Goal: Task Accomplishment & Management: Use online tool/utility

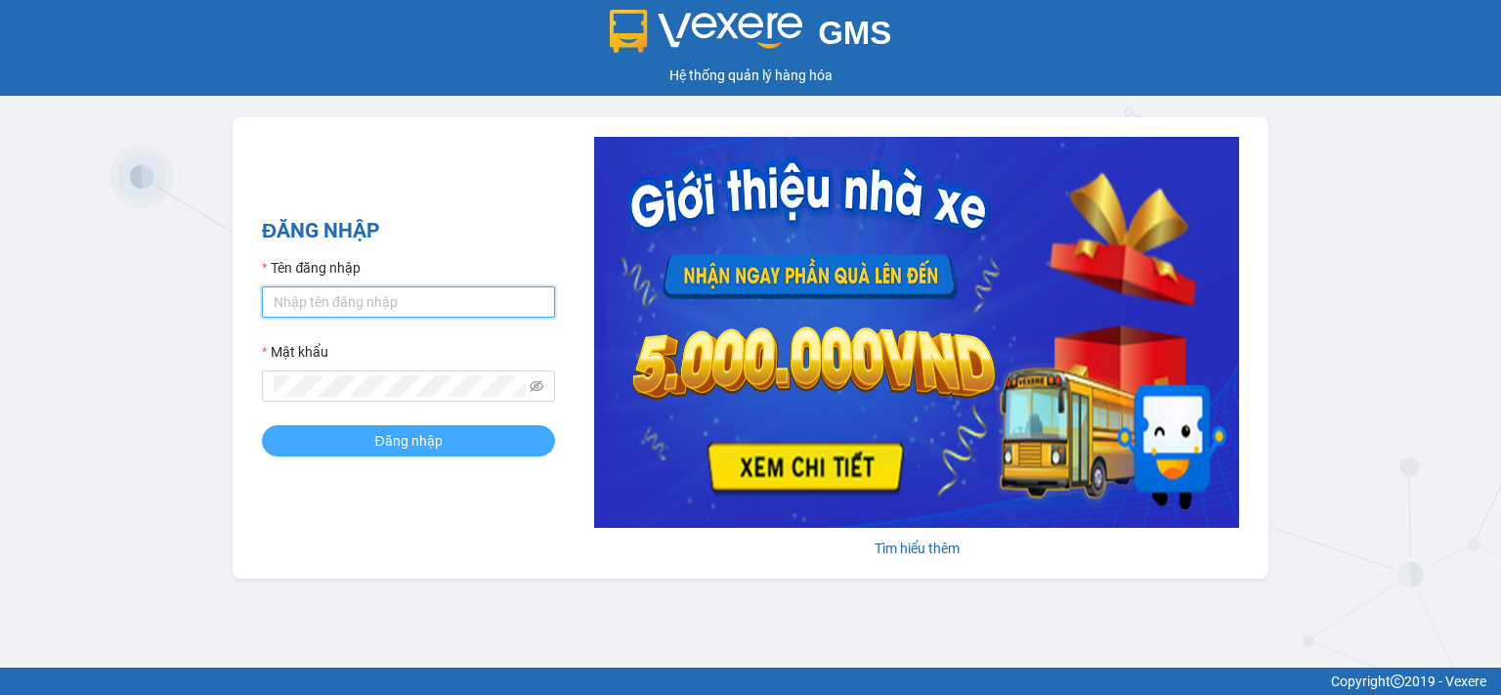
type input "dtbthao.halan"
click at [395, 446] on span "Đăng nhập" at bounding box center [407, 441] width 67 height 22
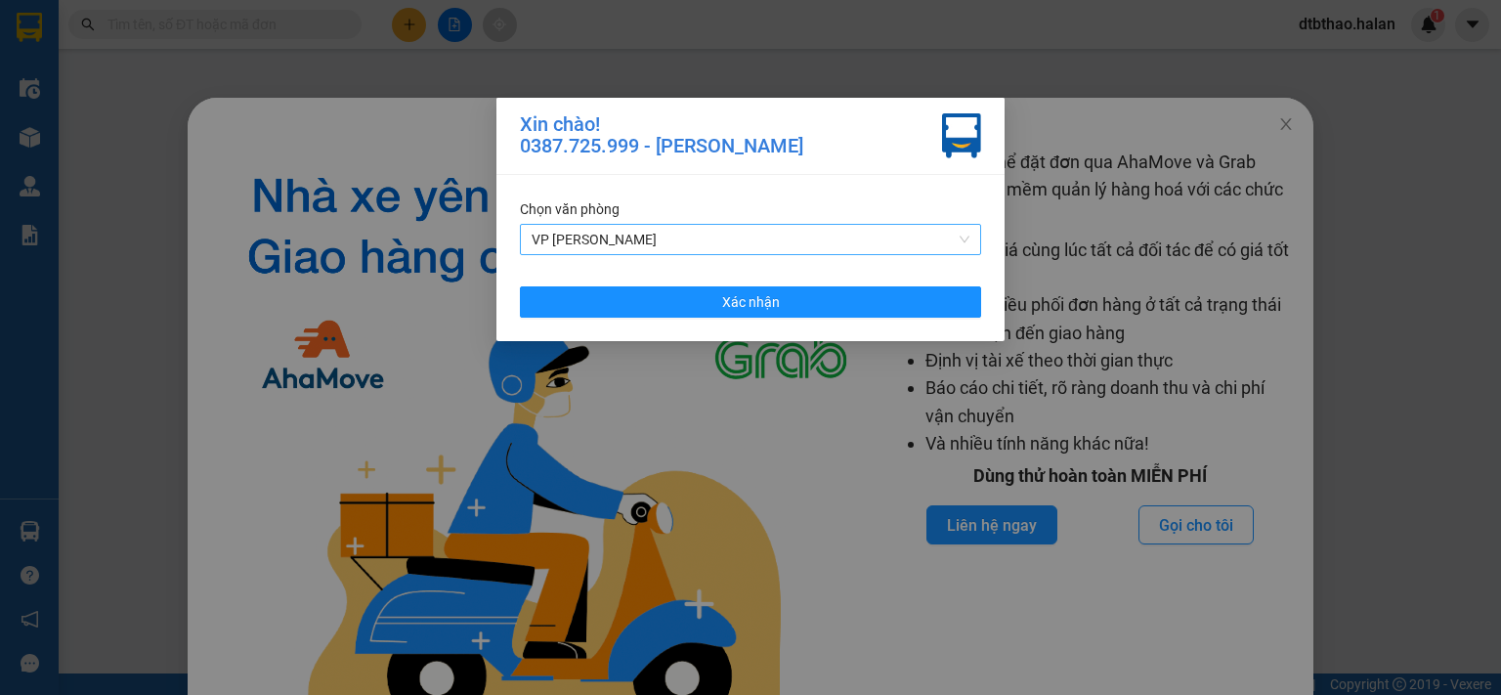
drag, startPoint x: 963, startPoint y: 235, endPoint x: 951, endPoint y: 242, distance: 14.1
click at [962, 235] on span "VP [PERSON_NAME]" at bounding box center [751, 239] width 438 height 29
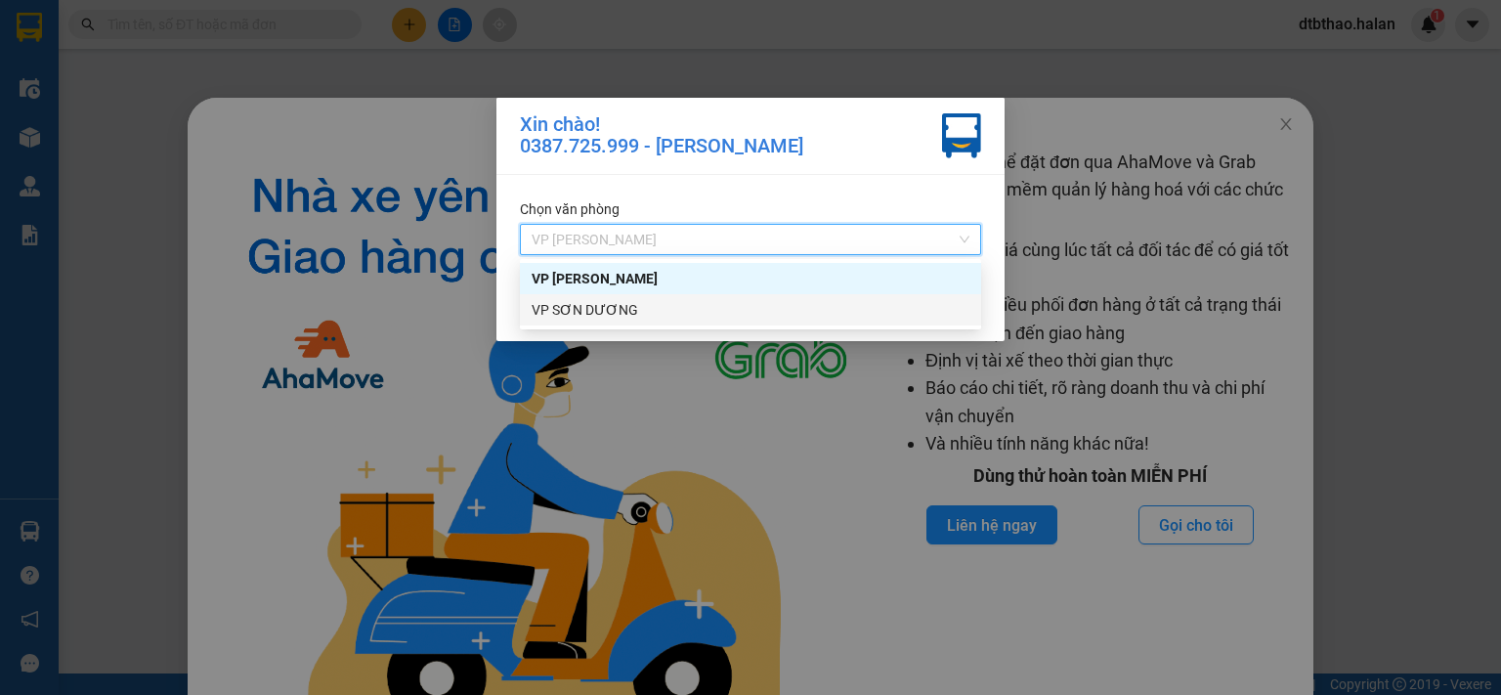
click at [586, 307] on div "VP SƠN DƯƠNG" at bounding box center [751, 310] width 438 height 22
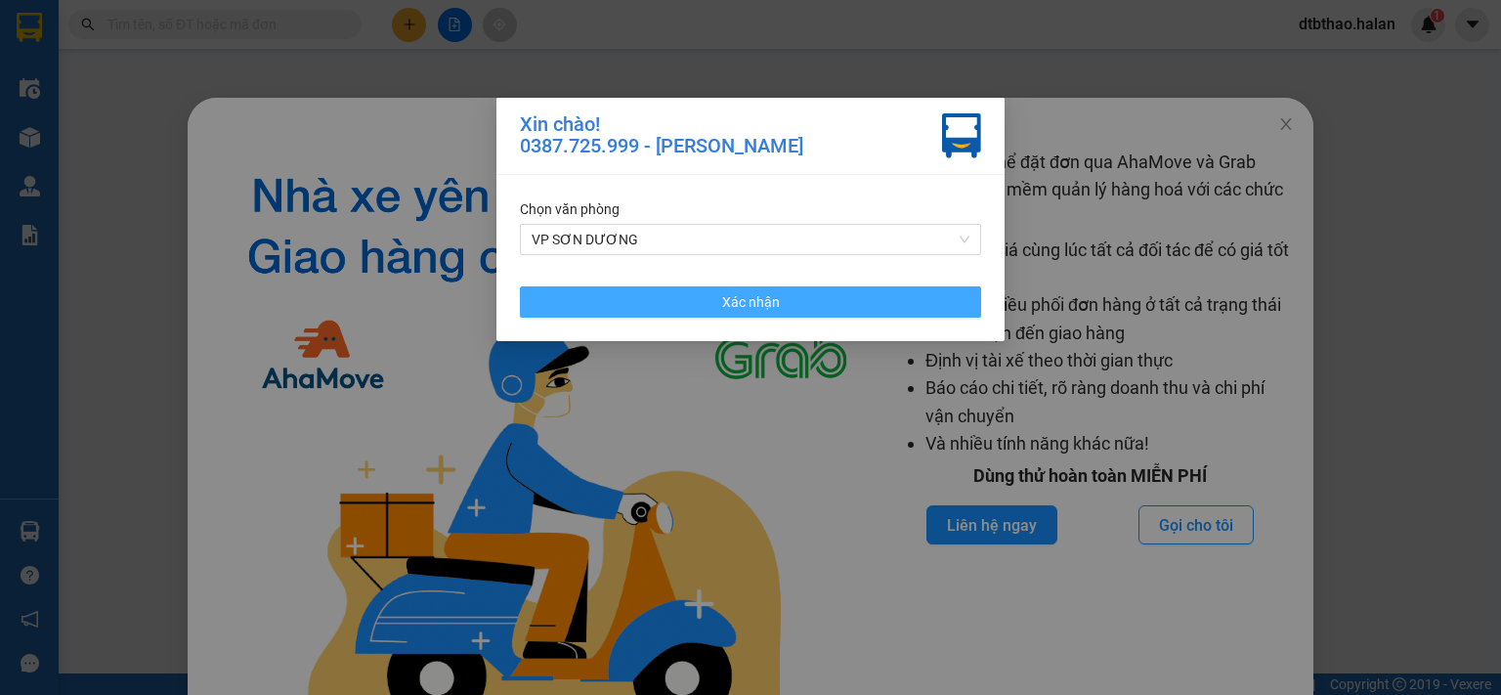
click at [614, 303] on button "Xác nhận" at bounding box center [750, 301] width 461 height 31
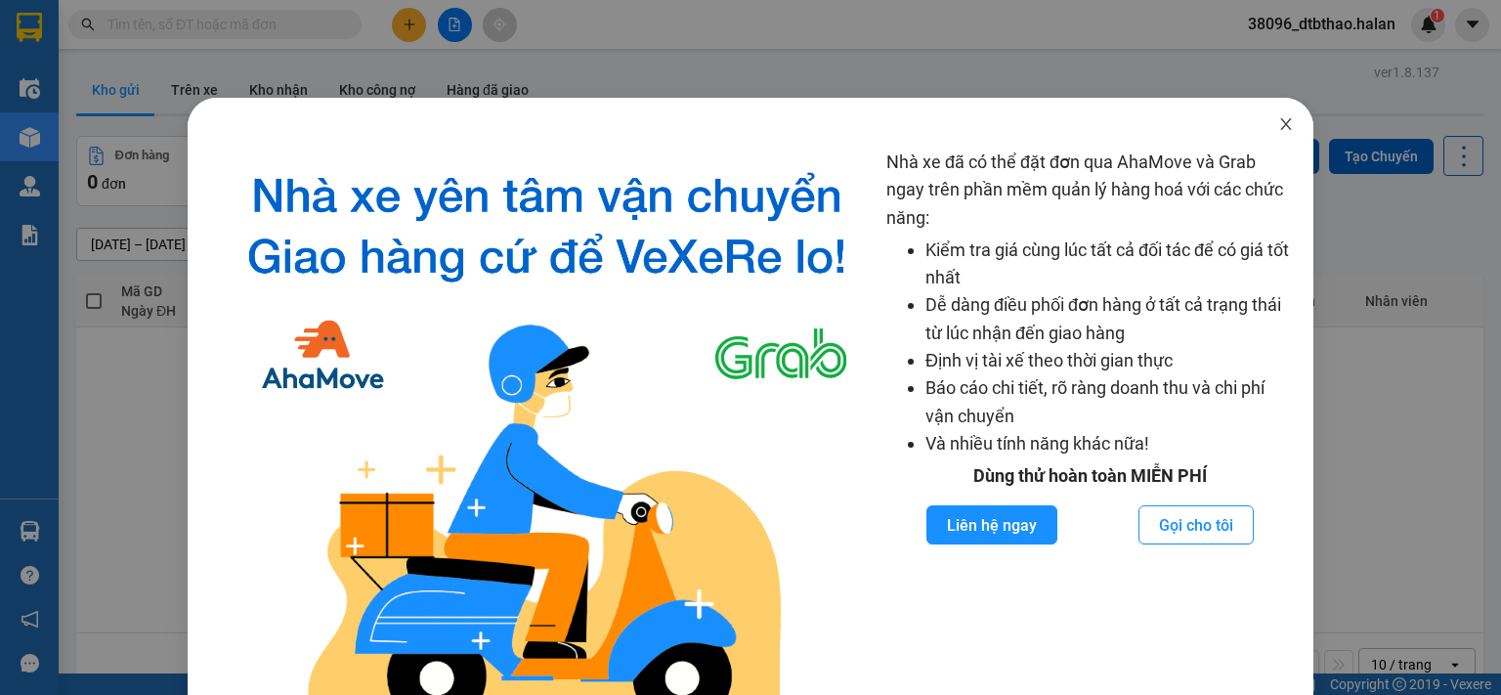
click at [1279, 124] on icon "close" at bounding box center [1287, 124] width 16 height 16
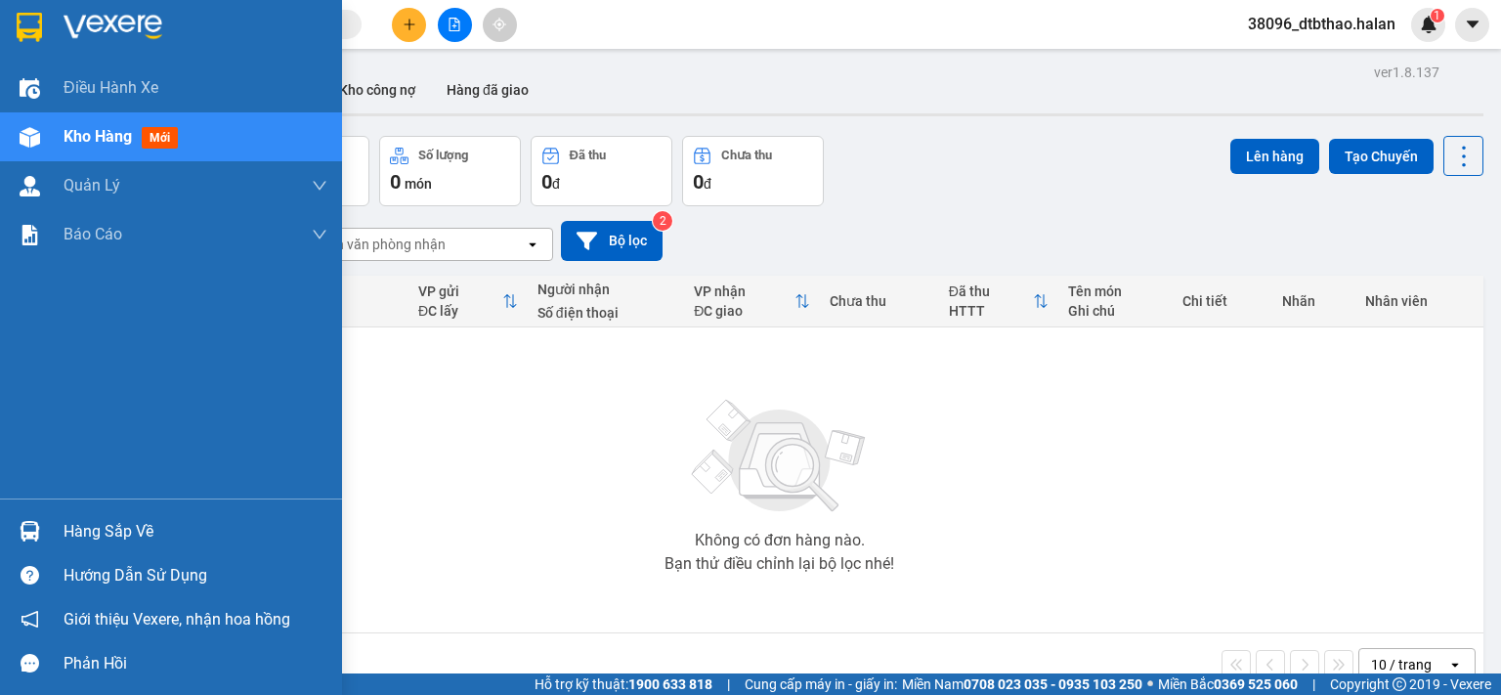
click at [67, 532] on div "Hàng sắp về" at bounding box center [196, 531] width 264 height 29
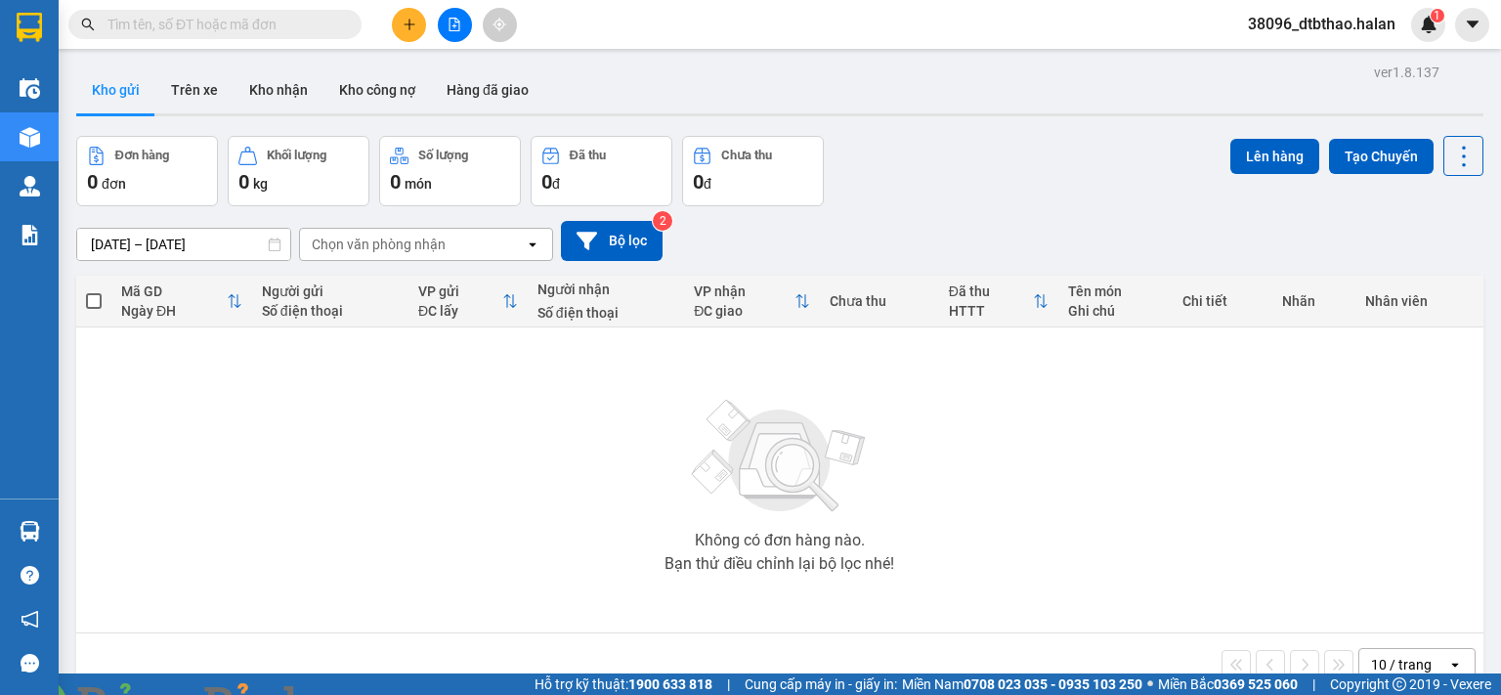
click at [1083, 566] on section "Kết quả [PERSON_NAME] ( 0 ) Bộ lọc No Data 38096_dtbthao.halan 1 Điều [PERSON_N…" at bounding box center [750, 347] width 1501 height 695
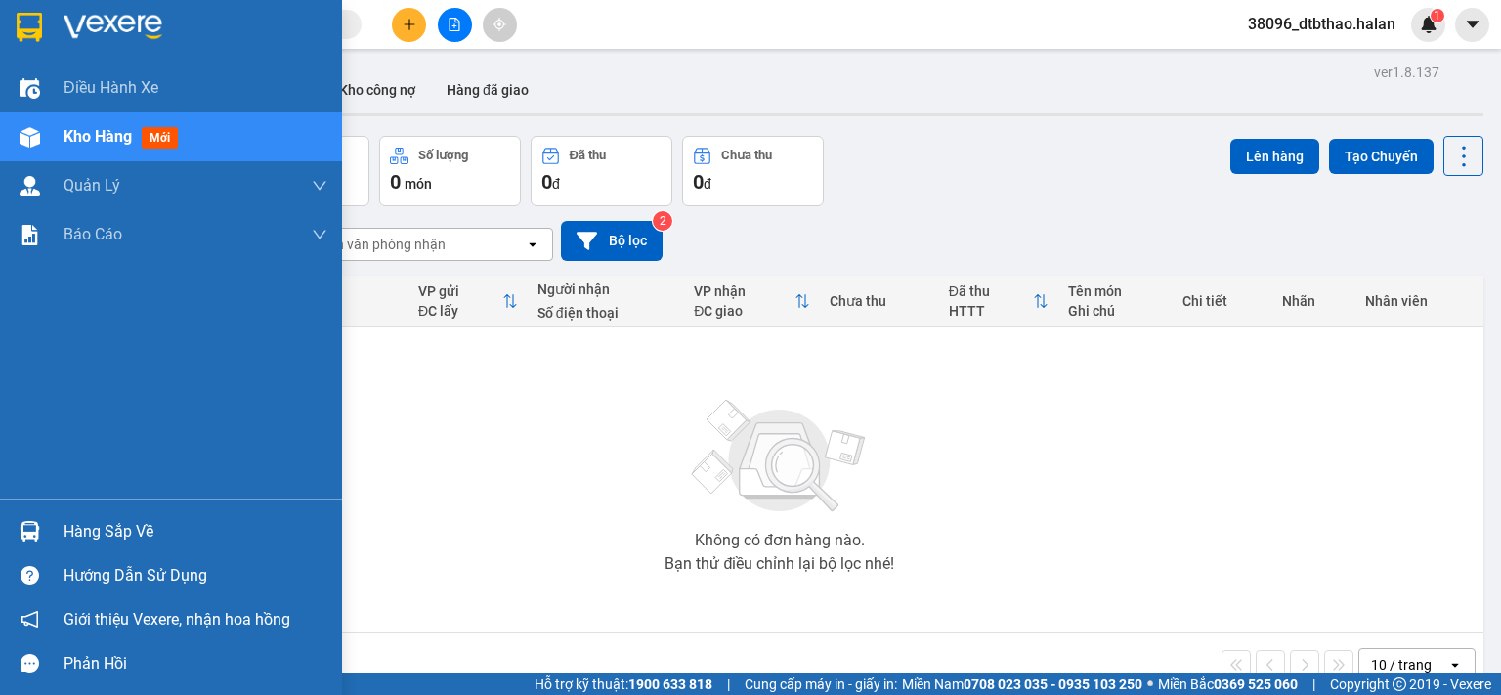
click at [71, 535] on div "Hàng sắp về" at bounding box center [196, 531] width 264 height 29
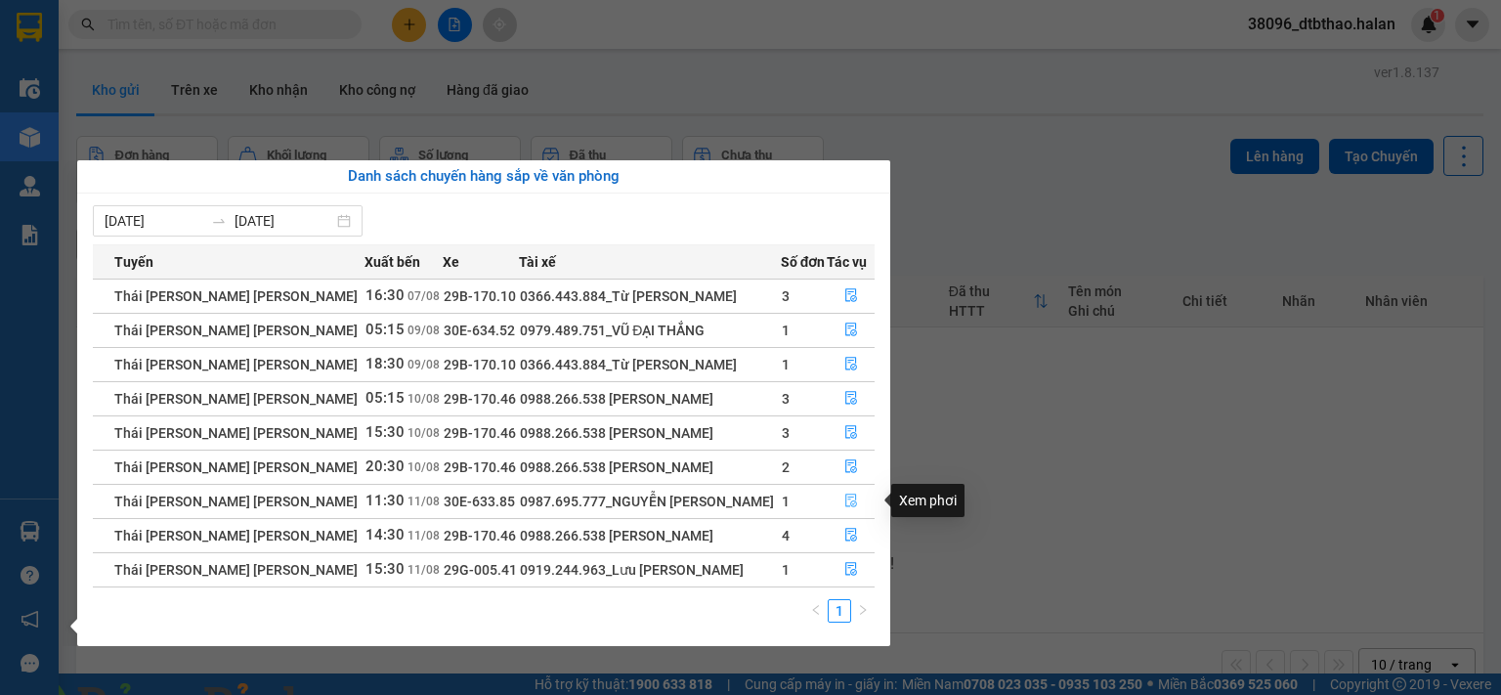
click at [845, 505] on icon "file-done" at bounding box center [852, 501] width 14 height 14
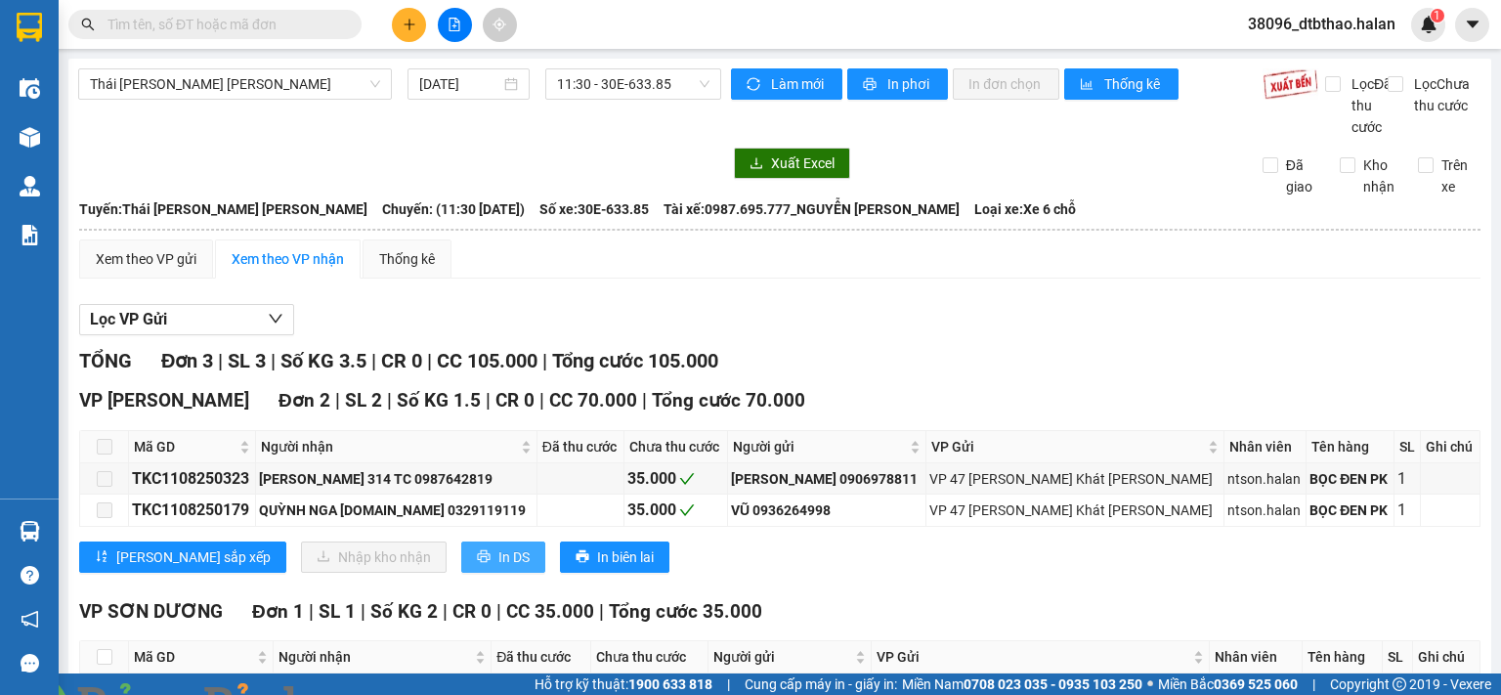
scroll to position [151, 0]
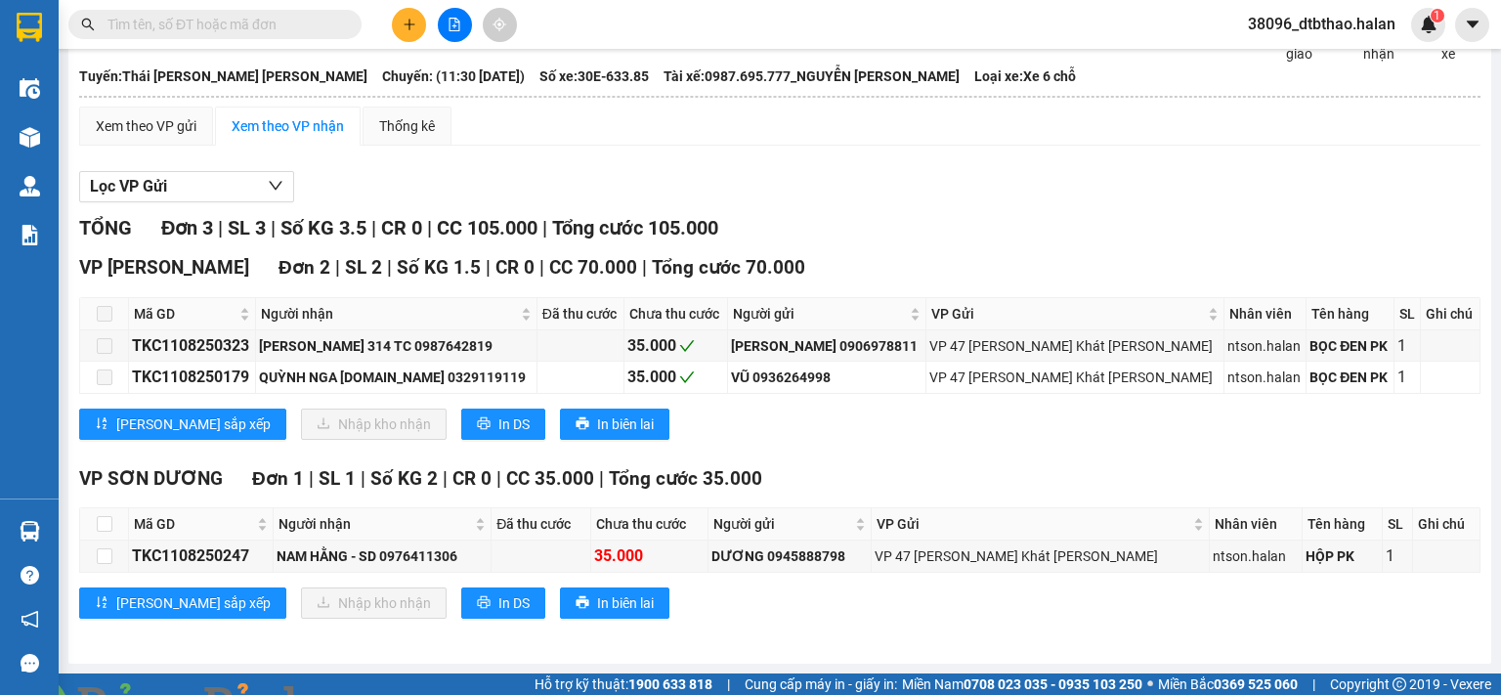
click at [360, 694] on img at bounding box center [354, 707] width 12 height 12
click at [1333, 22] on span "38096_dtbthao.halan" at bounding box center [1322, 24] width 179 height 24
click at [1323, 63] on span "Đăng xuất" at bounding box center [1331, 61] width 138 height 22
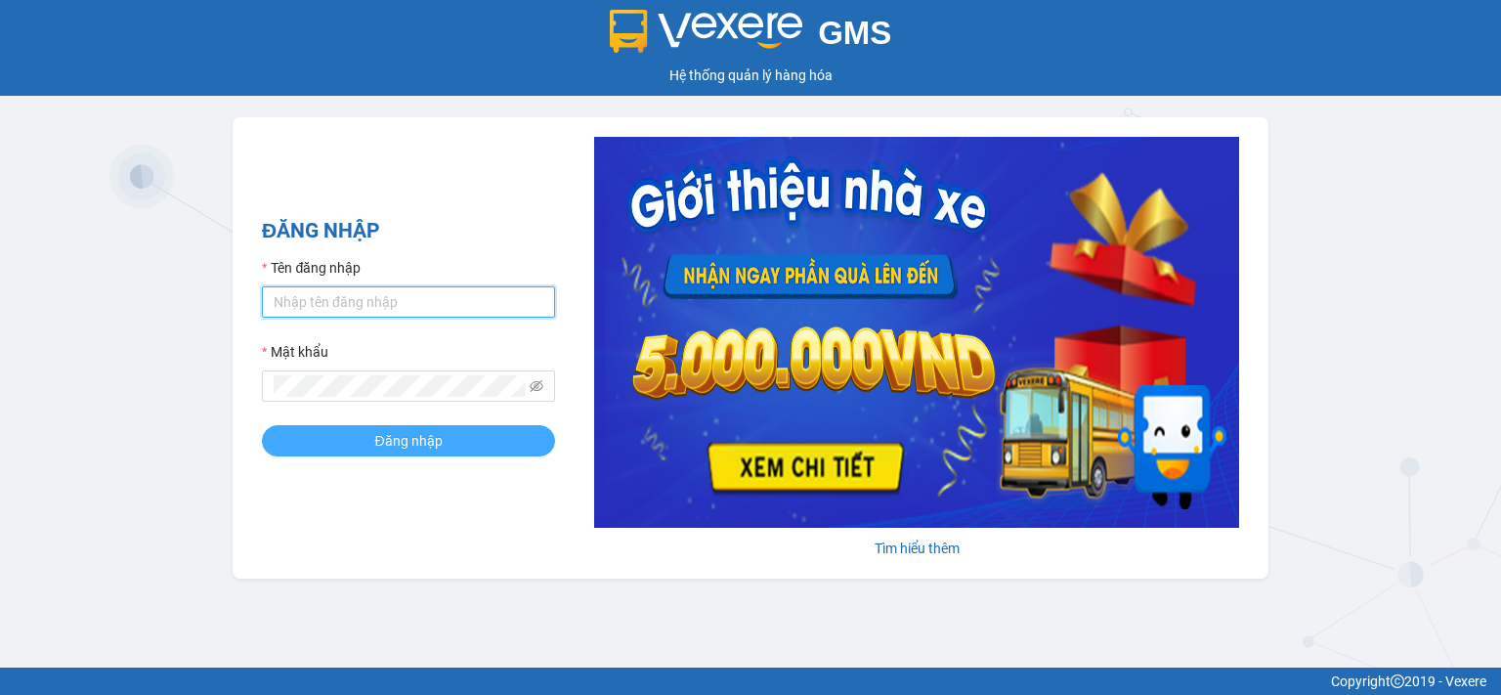
type input "dtbthao.halan"
click at [454, 449] on button "Đăng nhập" at bounding box center [408, 440] width 293 height 31
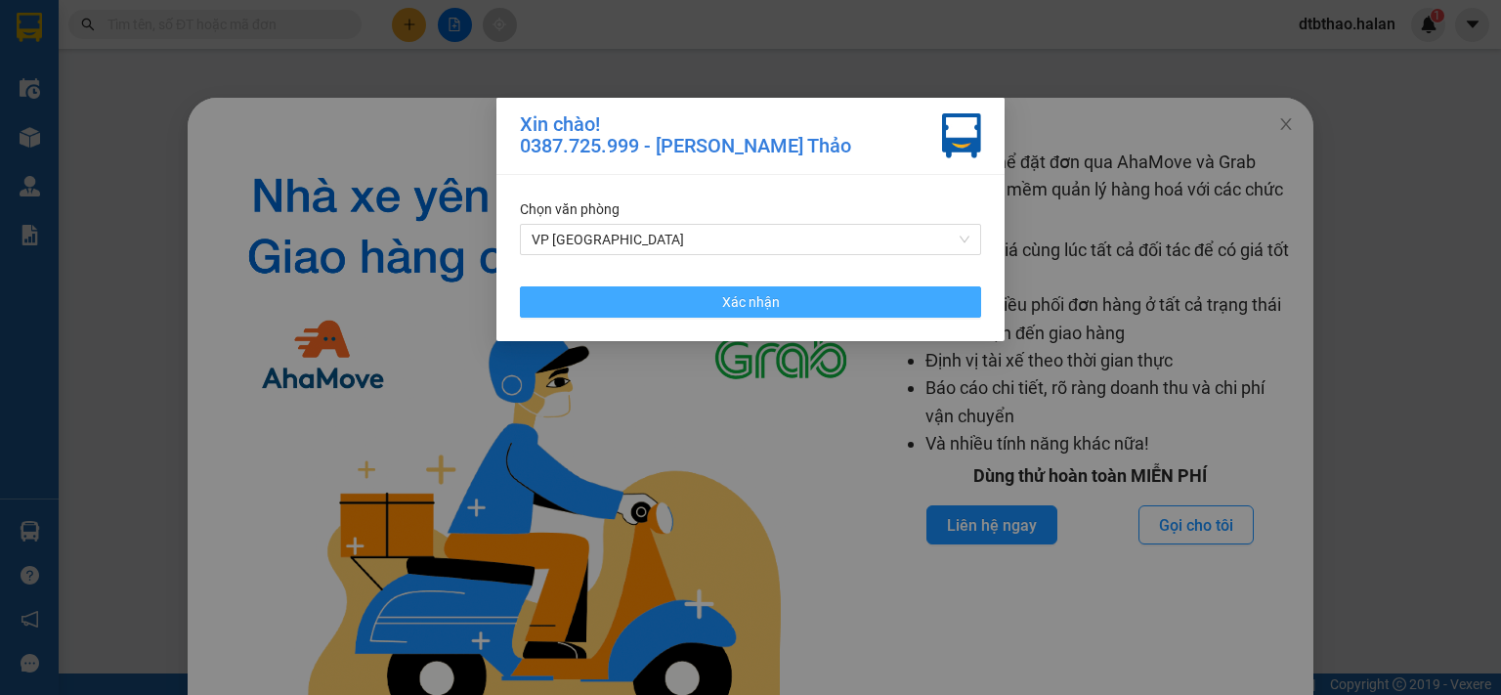
click at [786, 301] on button "Xác nhận" at bounding box center [750, 301] width 461 height 31
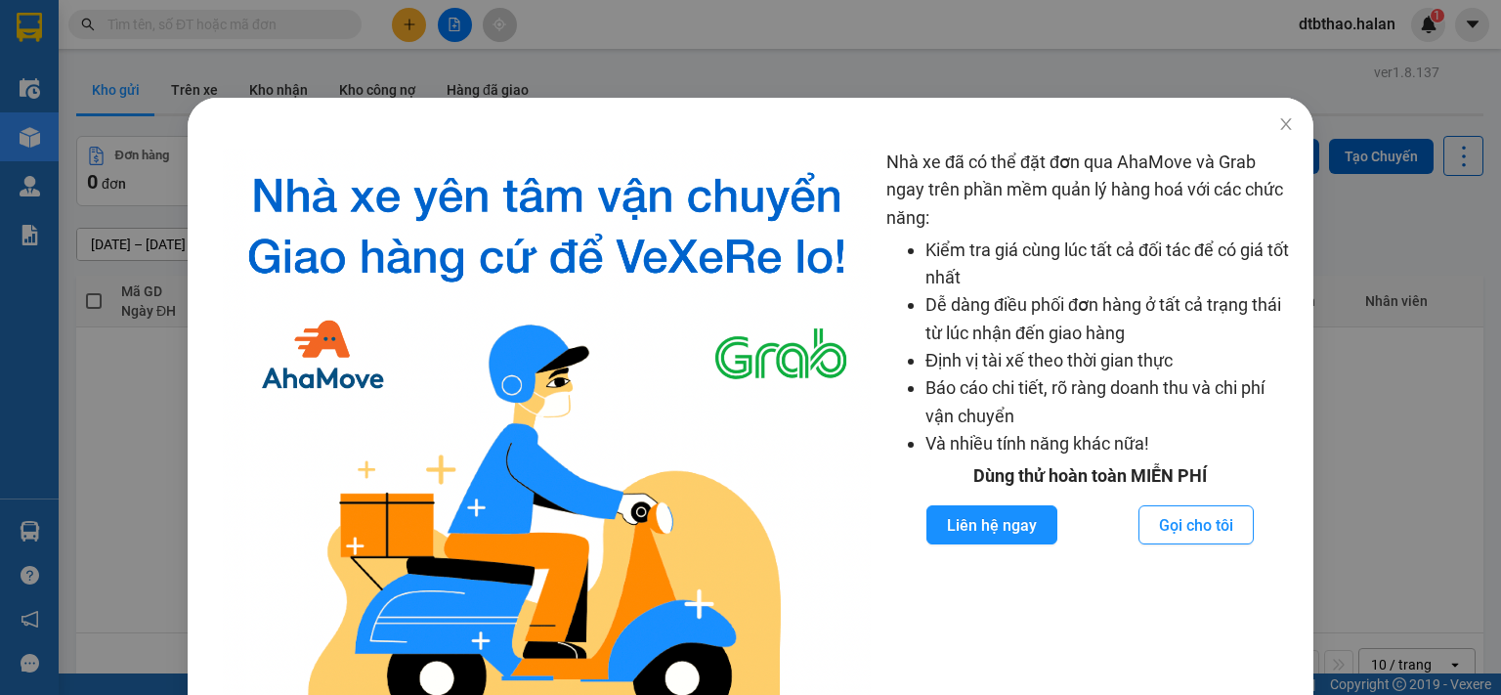
click at [126, 497] on div "Nhà xe đã có thể đặt đơn qua AhaMove và Grab ngay trên phần mềm quản lý hàng ho…" at bounding box center [750, 347] width 1501 height 695
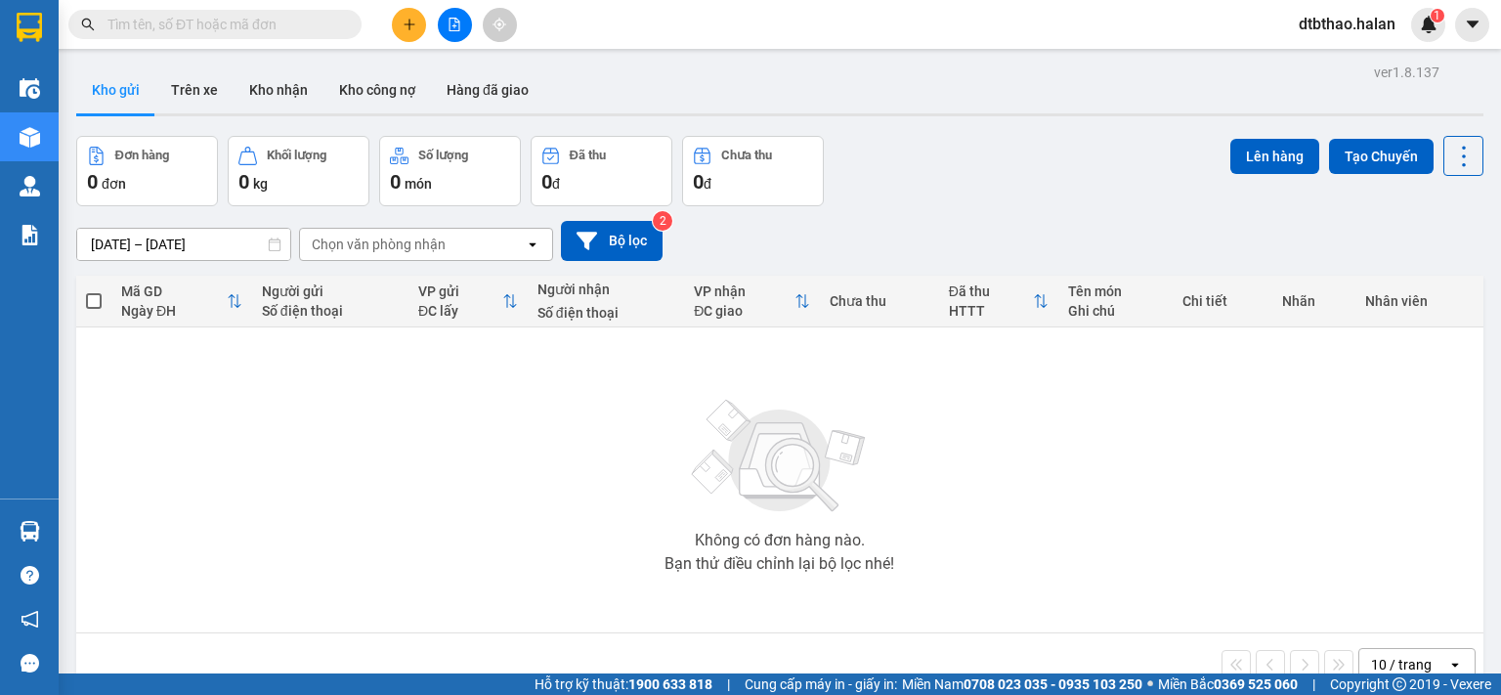
click at [69, 535] on div "ver 1.8.137 Kho gửi Trên xe Kho nhận Kho công nợ Hàng đã giao Đơn hàng 0 đơn Kh…" at bounding box center [779, 406] width 1423 height 695
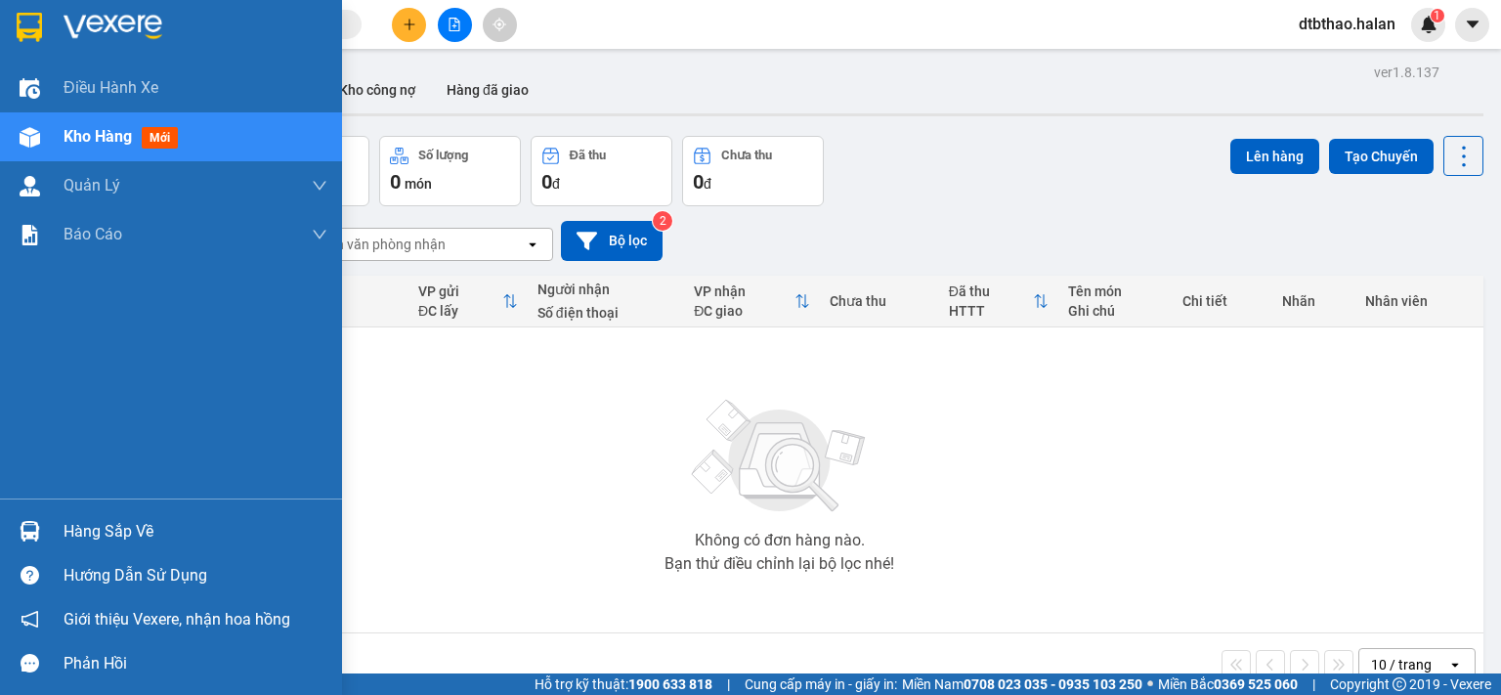
click at [98, 530] on div "Hàng sắp về" at bounding box center [196, 531] width 264 height 29
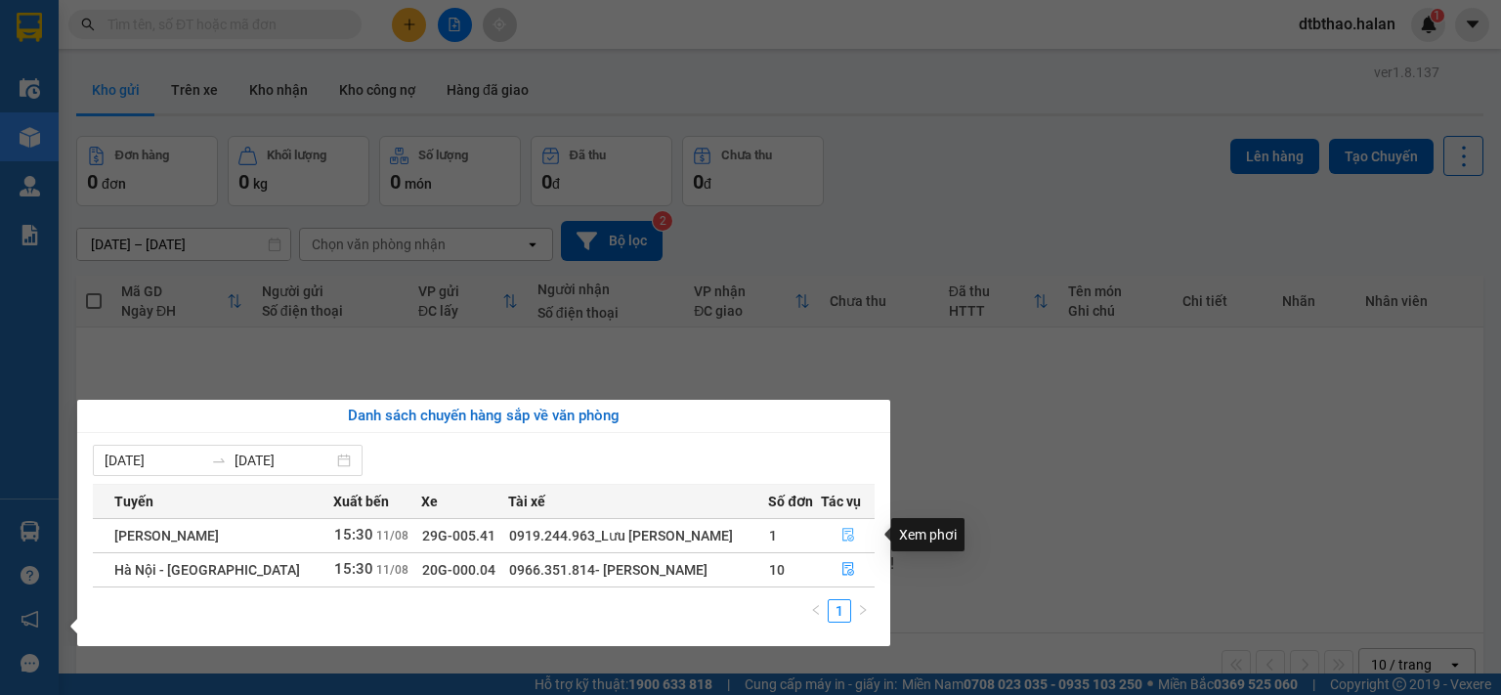
click at [849, 534] on icon "file-done" at bounding box center [849, 536] width 12 height 14
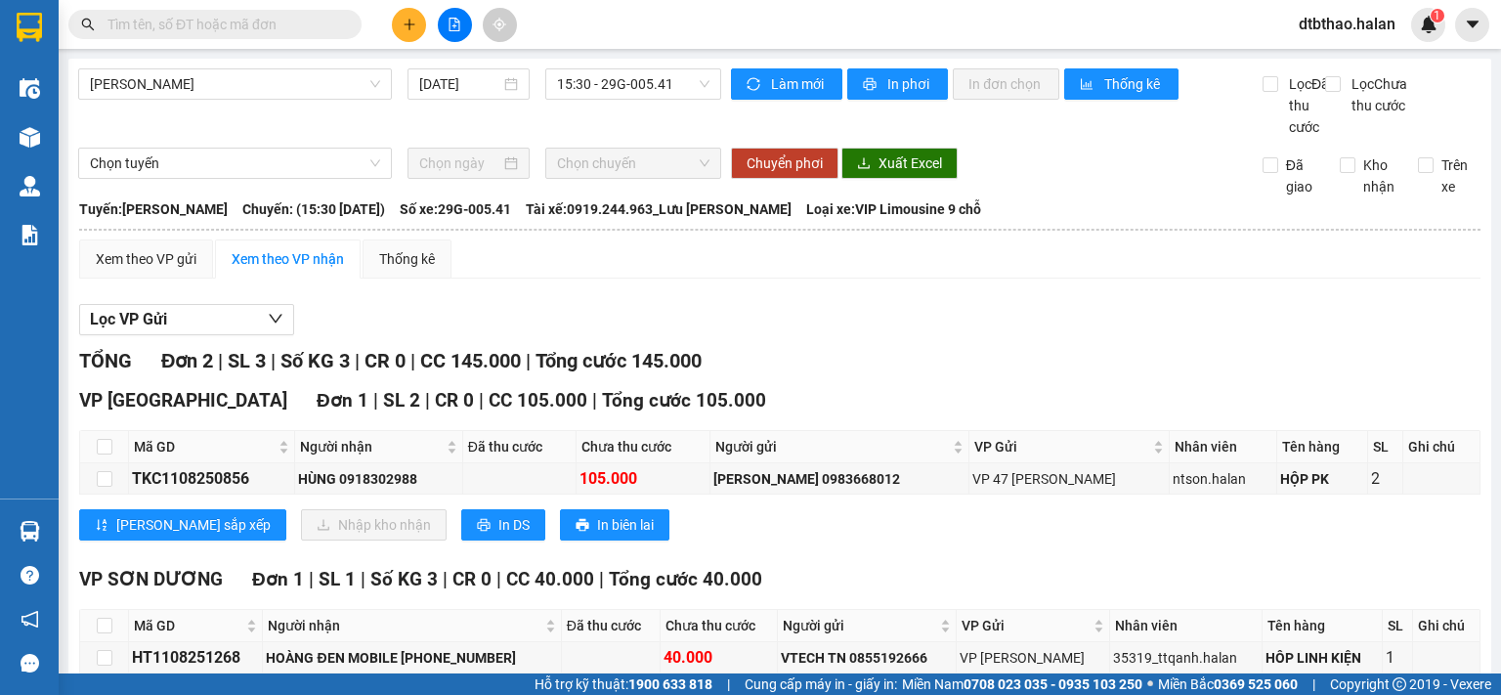
scroll to position [120, 0]
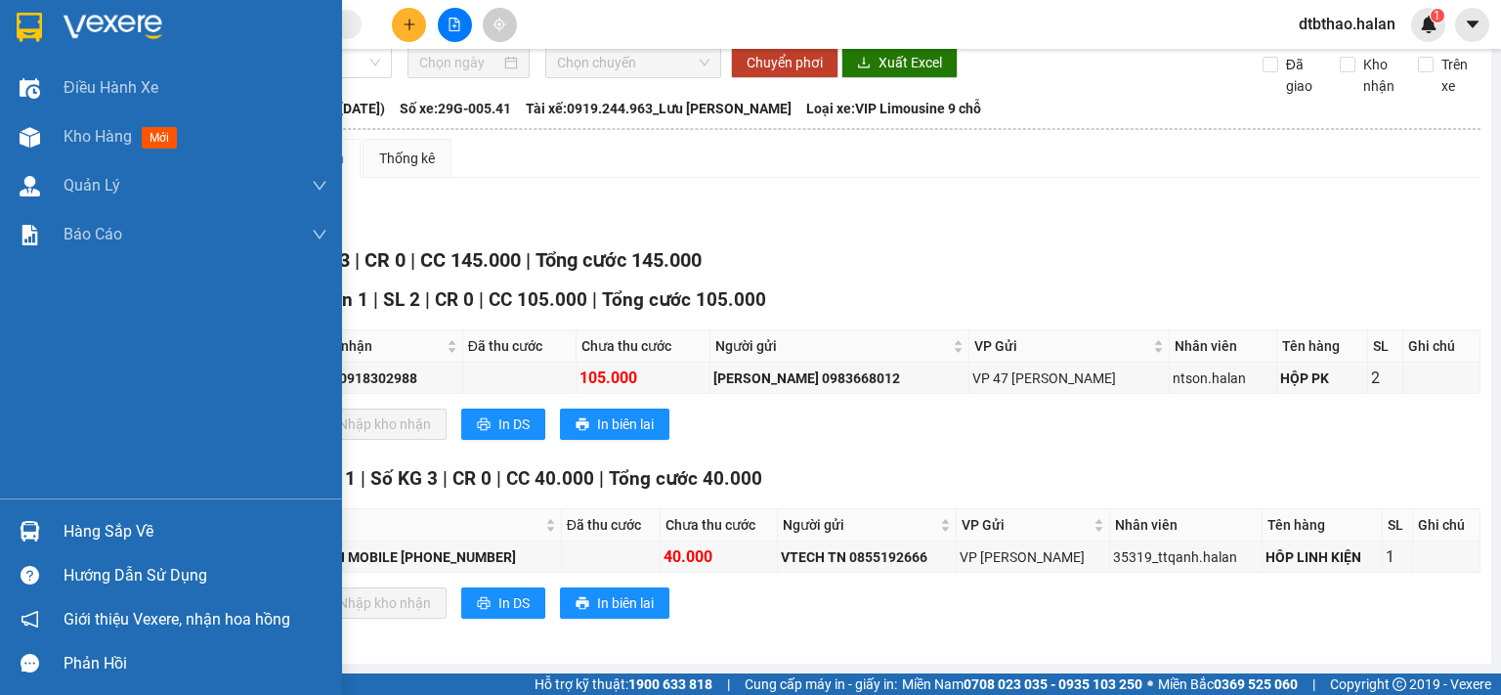
click at [68, 534] on div "Hàng sắp về" at bounding box center [196, 531] width 264 height 29
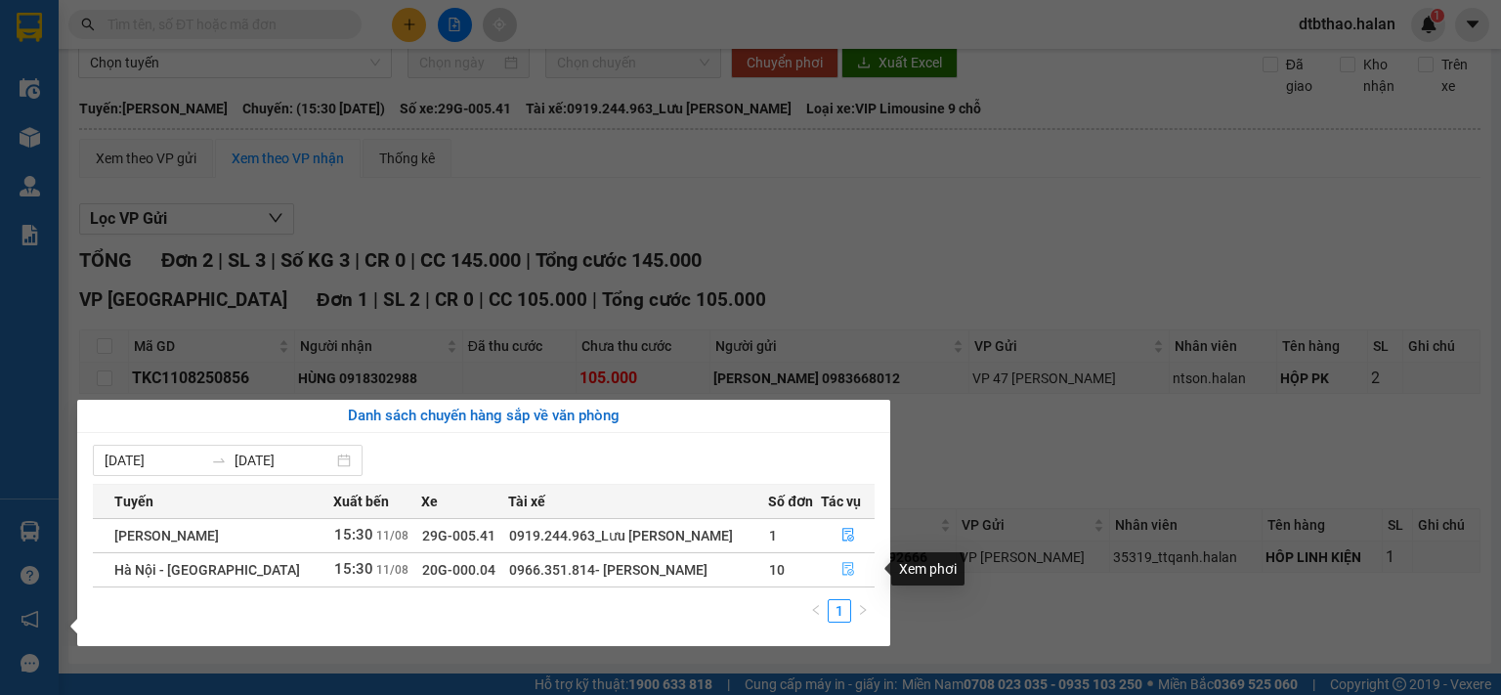
click at [847, 569] on icon "file-done" at bounding box center [849, 569] width 14 height 14
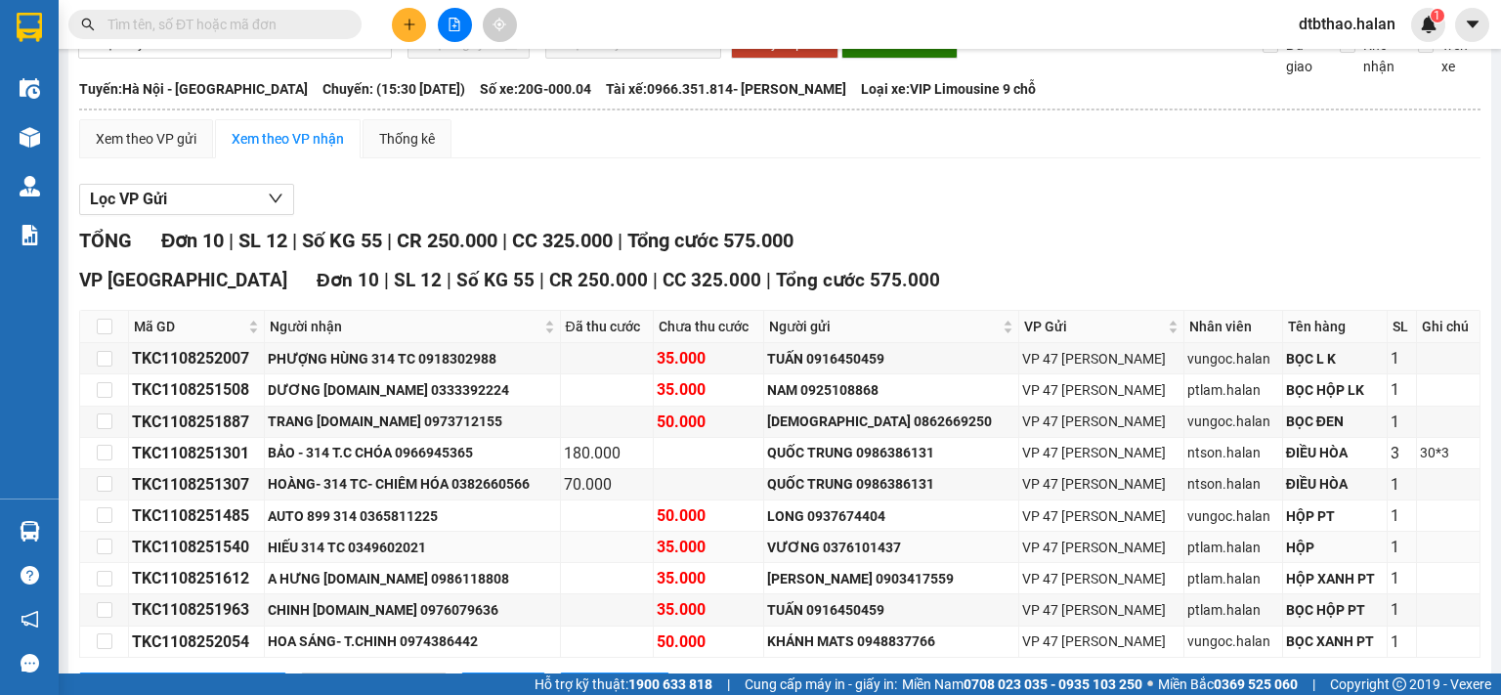
scroll to position [223, 0]
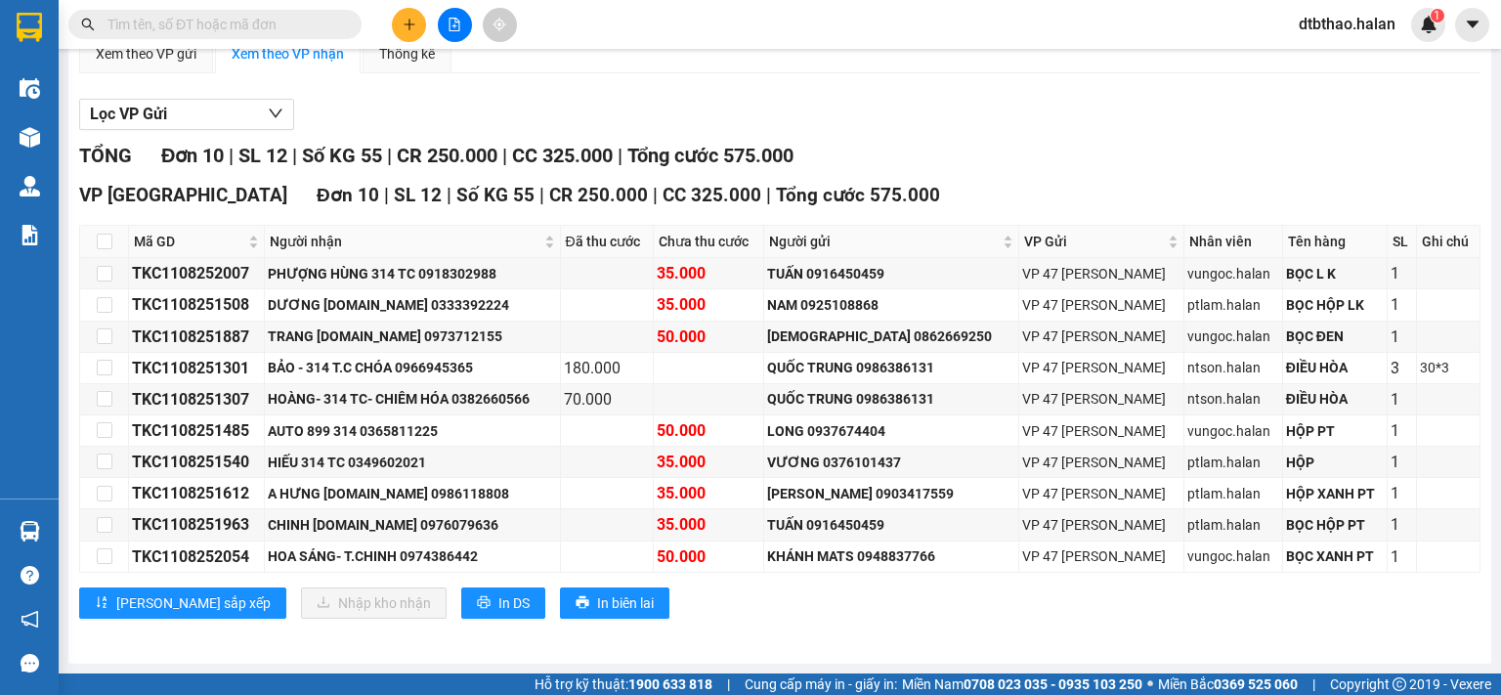
click at [180, 26] on input "text" at bounding box center [223, 25] width 231 height 22
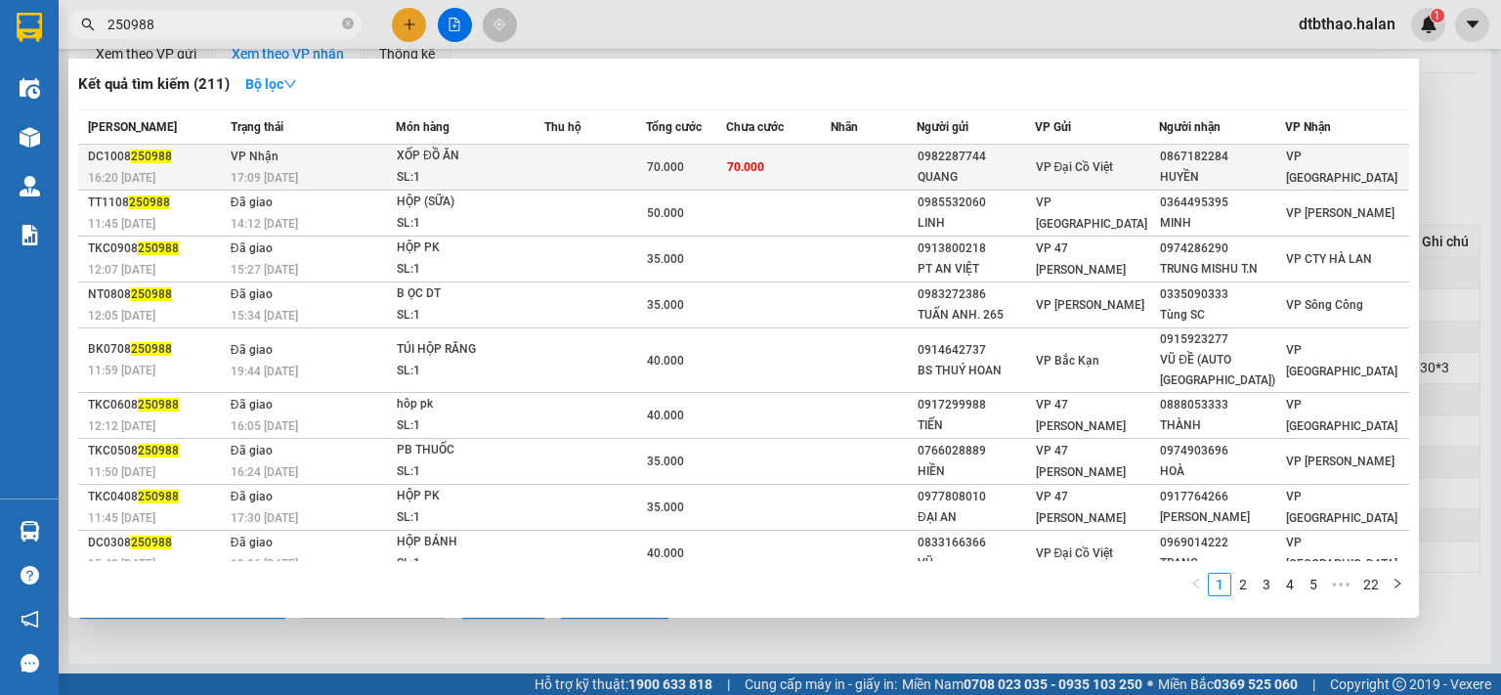
type input "250988"
click at [584, 164] on td at bounding box center [595, 168] width 102 height 46
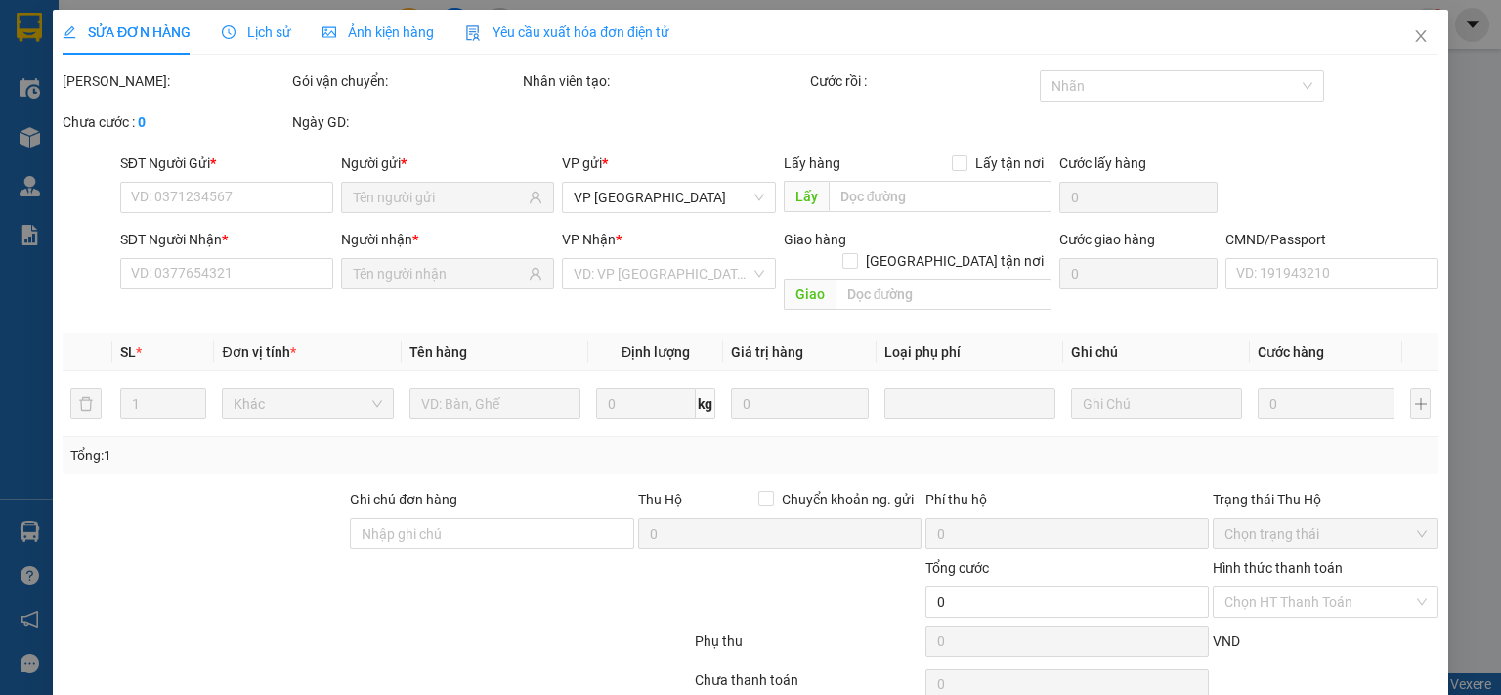
type input "0982287744"
type input "QUANG"
type input "0867182284"
type input "HUYỀN"
type input "70.000"
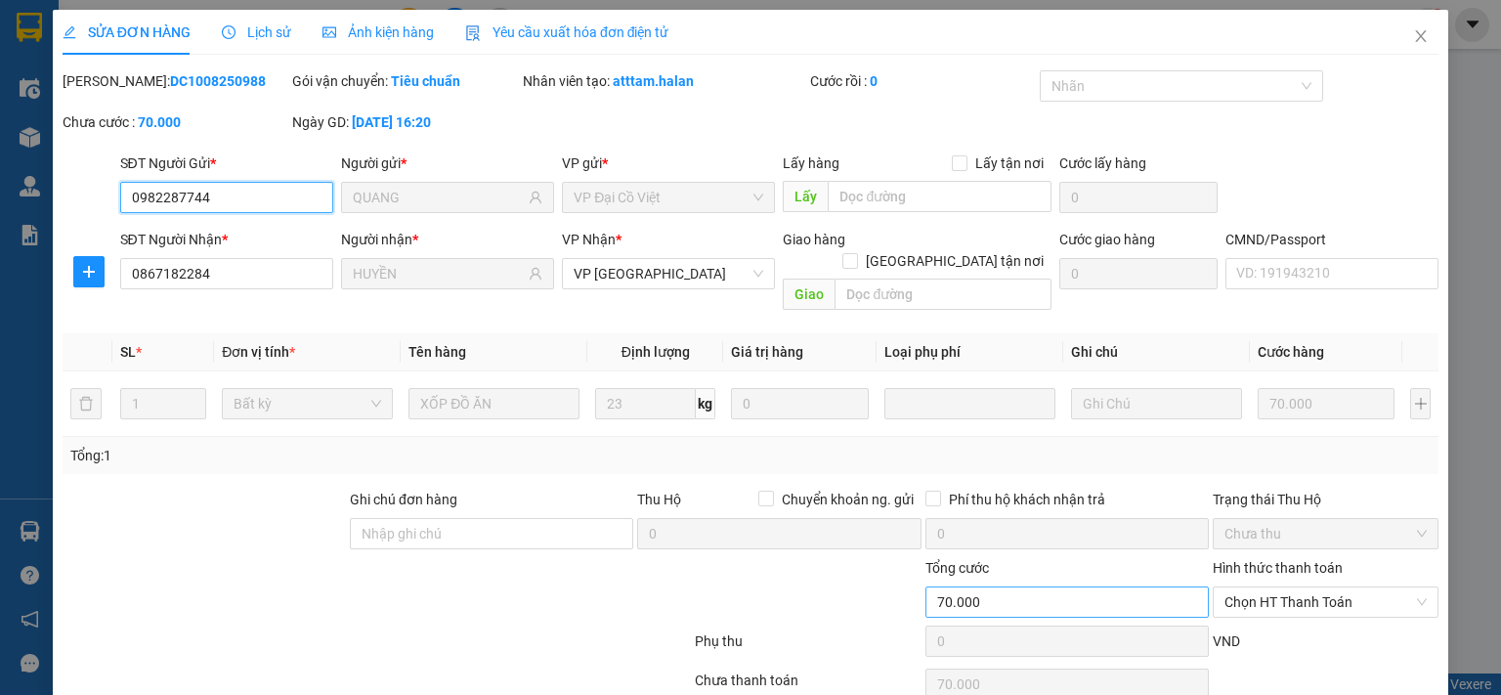
scroll to position [69, 0]
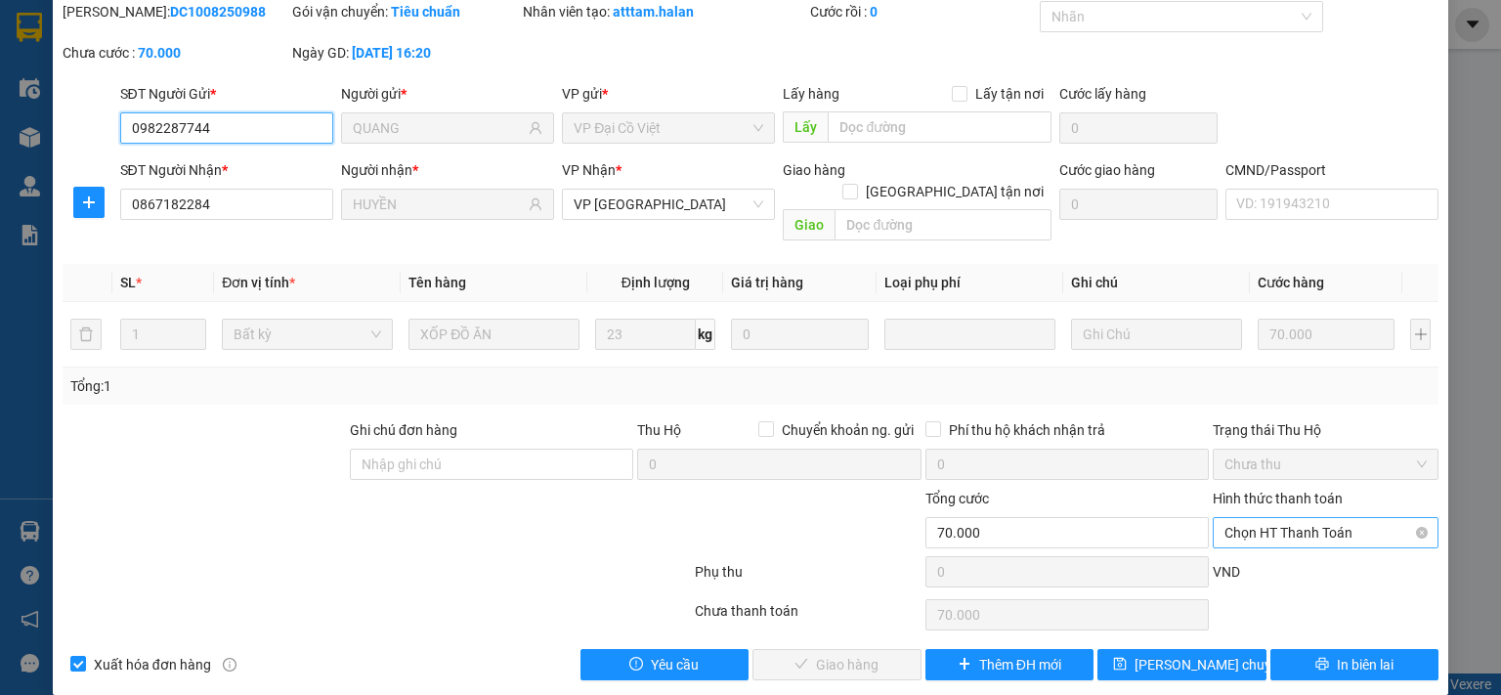
click at [1236, 518] on span "Chọn HT Thanh Toán" at bounding box center [1326, 532] width 202 height 29
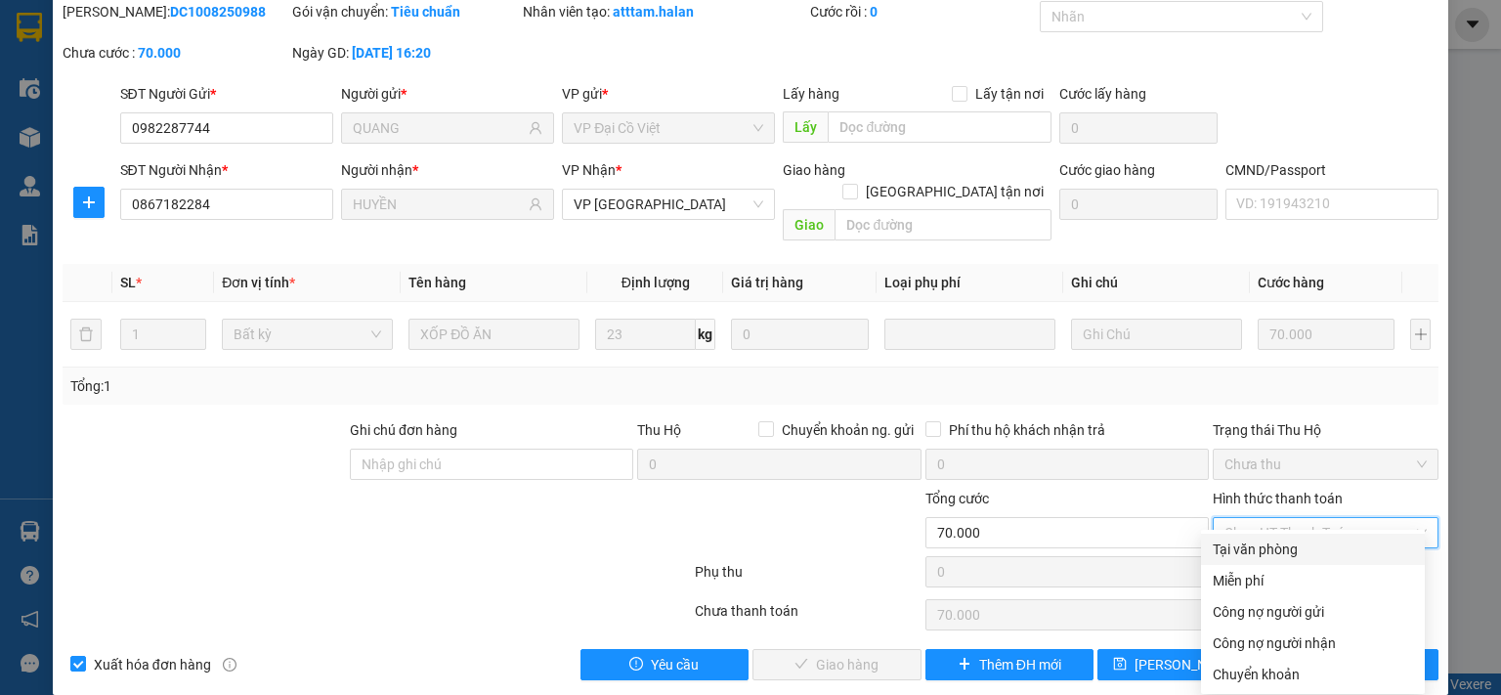
click at [1218, 550] on div "Tại văn phòng" at bounding box center [1313, 550] width 200 height 22
type input "0"
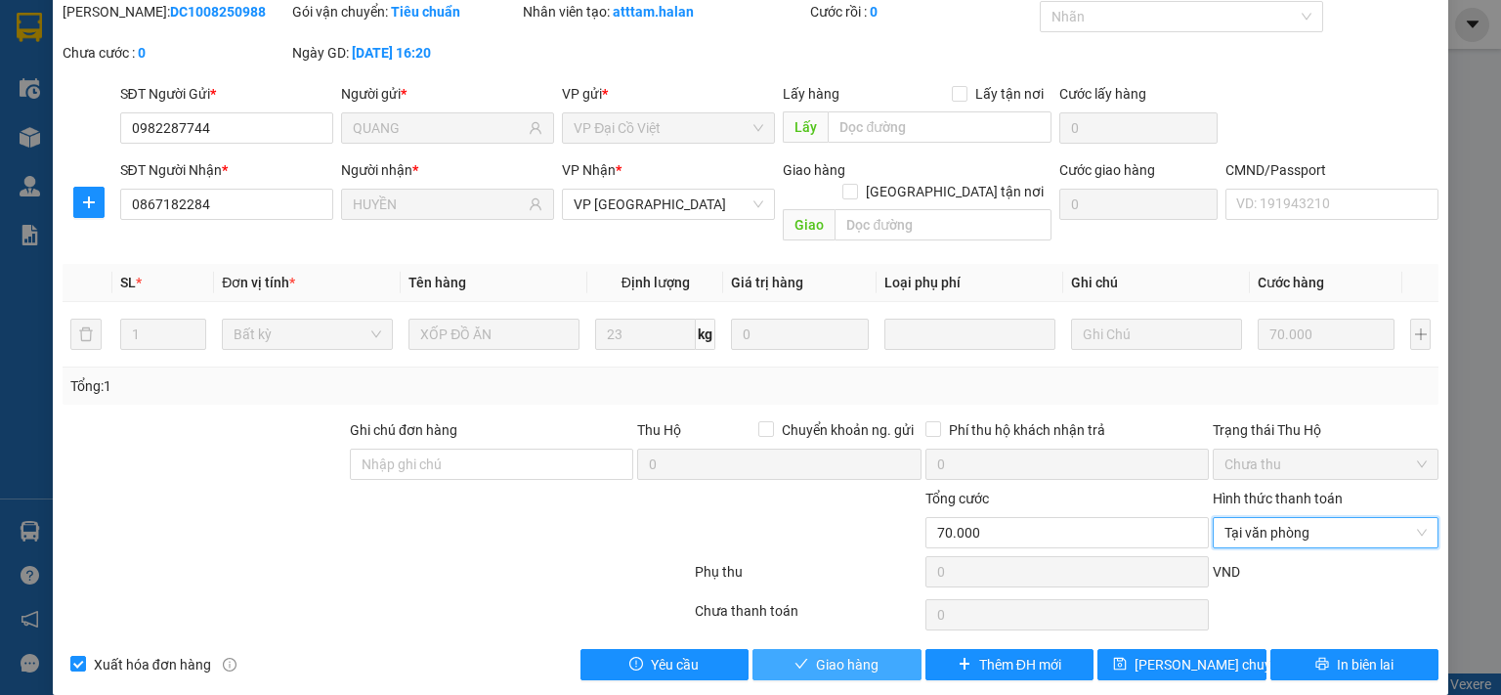
click at [882, 649] on button "Giao hàng" at bounding box center [837, 664] width 169 height 31
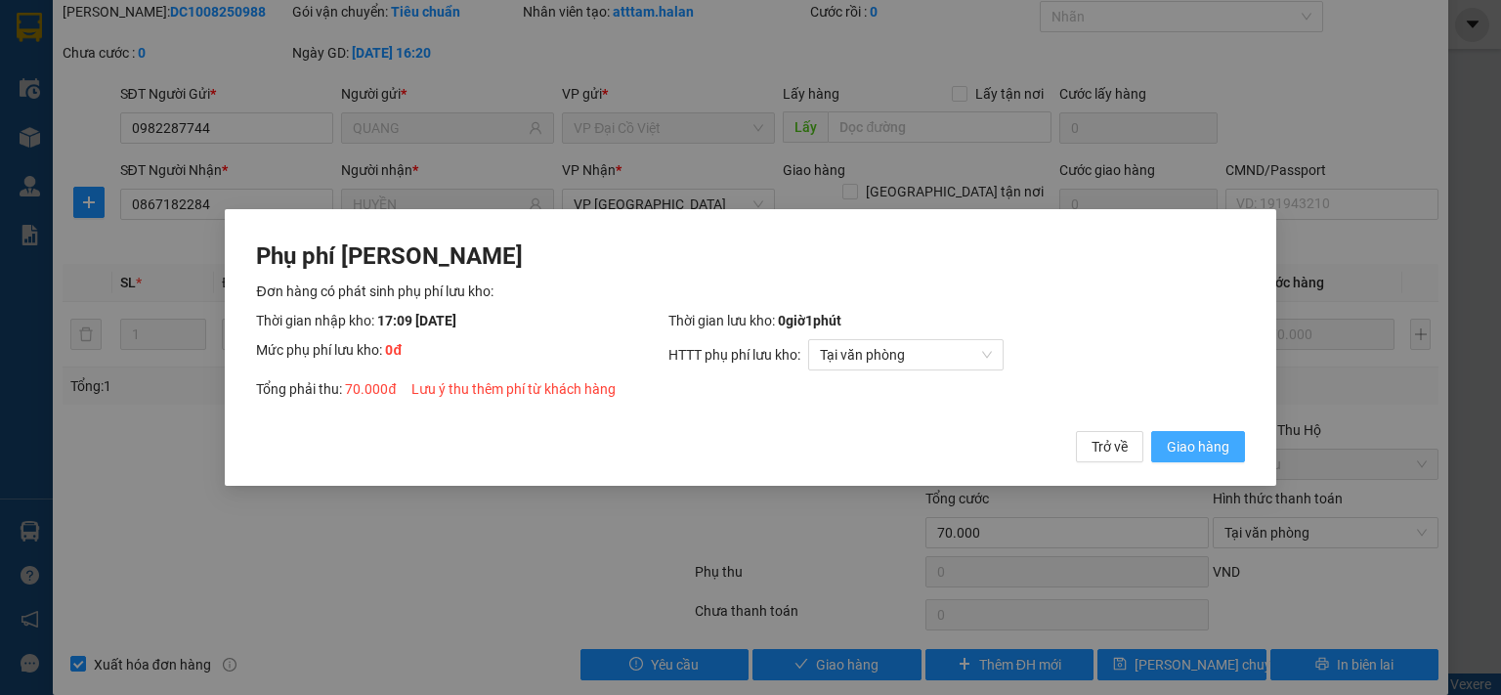
click at [1184, 446] on span "Giao hàng" at bounding box center [1198, 447] width 63 height 22
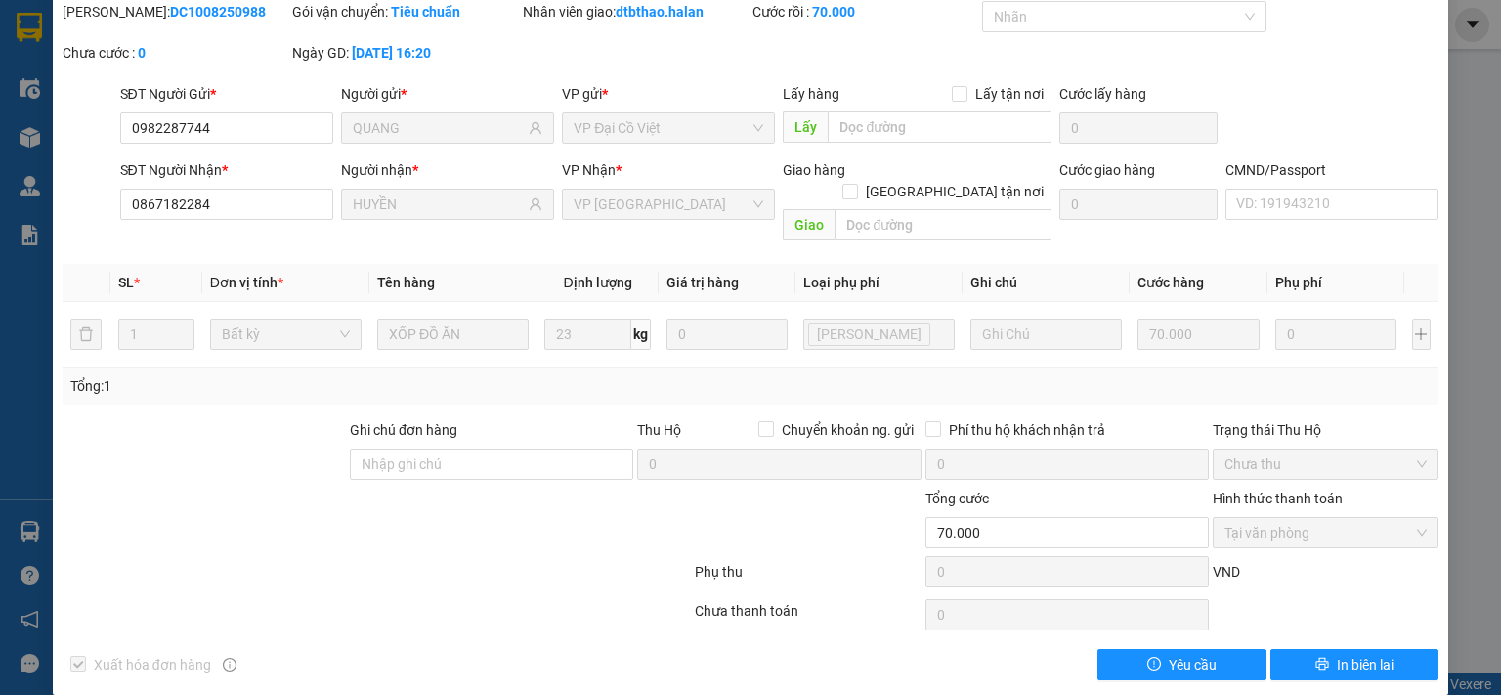
scroll to position [0, 0]
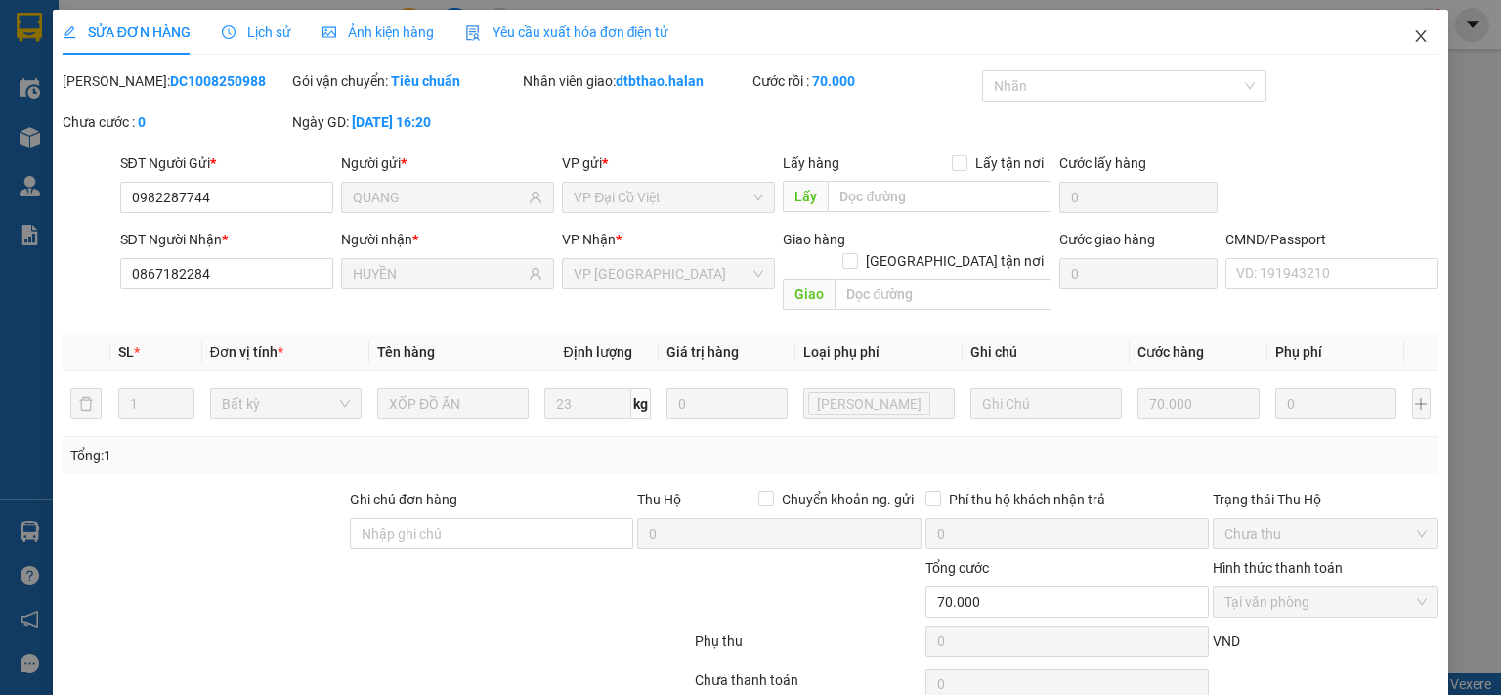
click at [1413, 31] on icon "close" at bounding box center [1421, 36] width 16 height 16
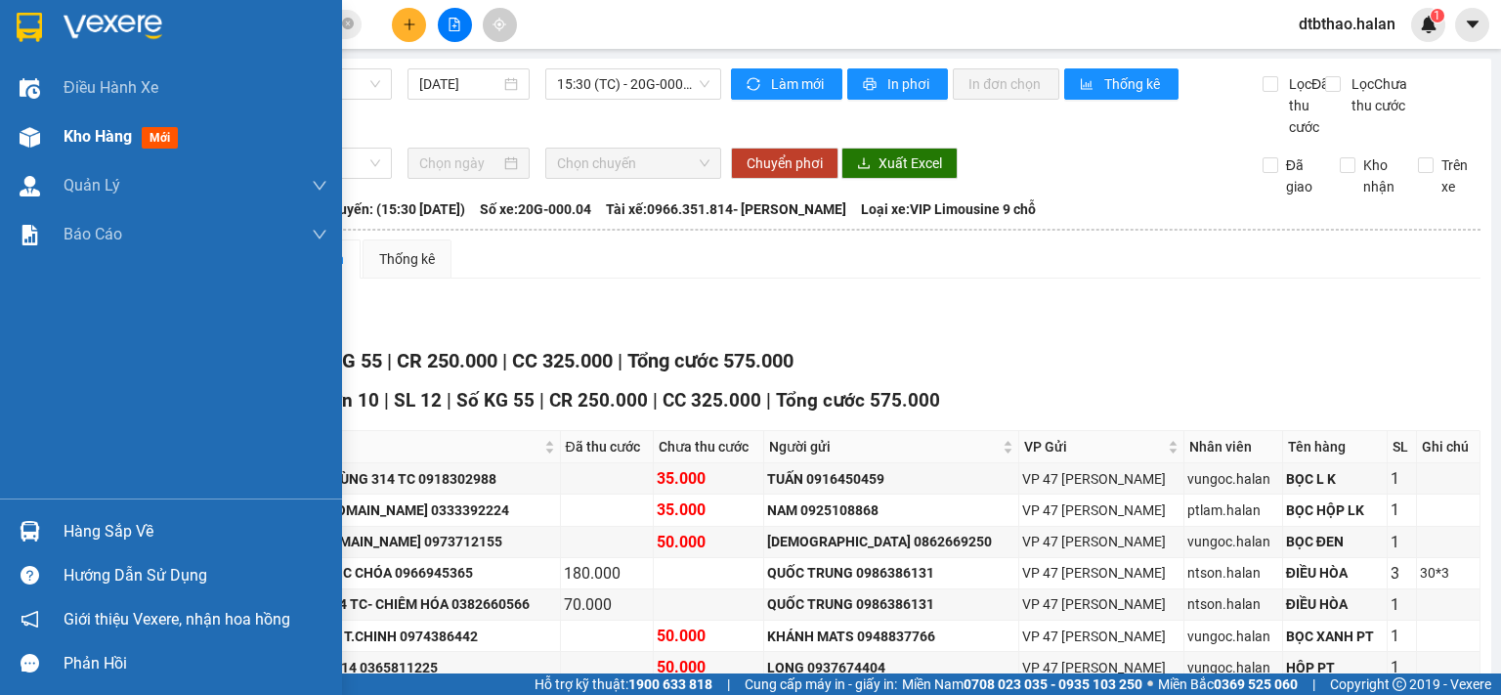
click at [88, 136] on span "Kho hàng" at bounding box center [98, 136] width 68 height 19
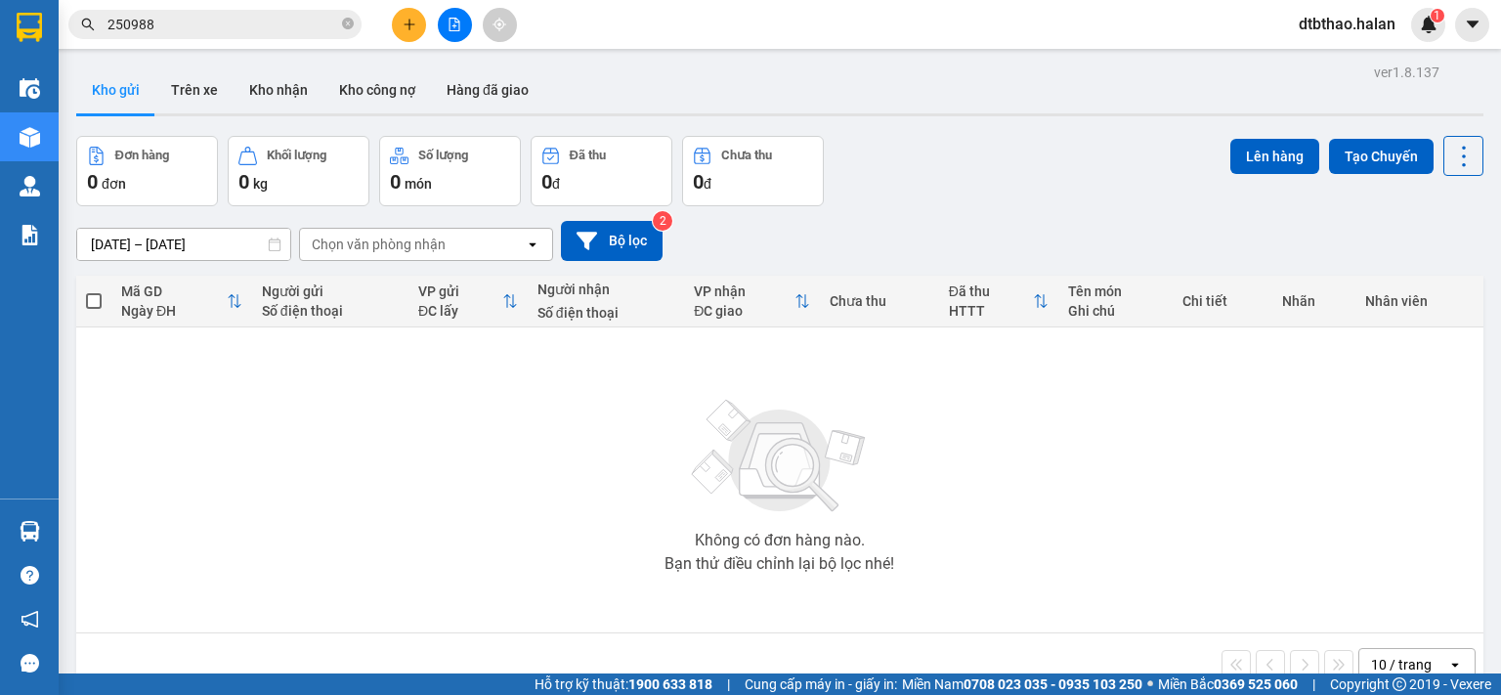
drag, startPoint x: 271, startPoint y: 92, endPoint x: 262, endPoint y: 141, distance: 49.7
click at [270, 99] on button "Kho nhận" at bounding box center [279, 89] width 90 height 47
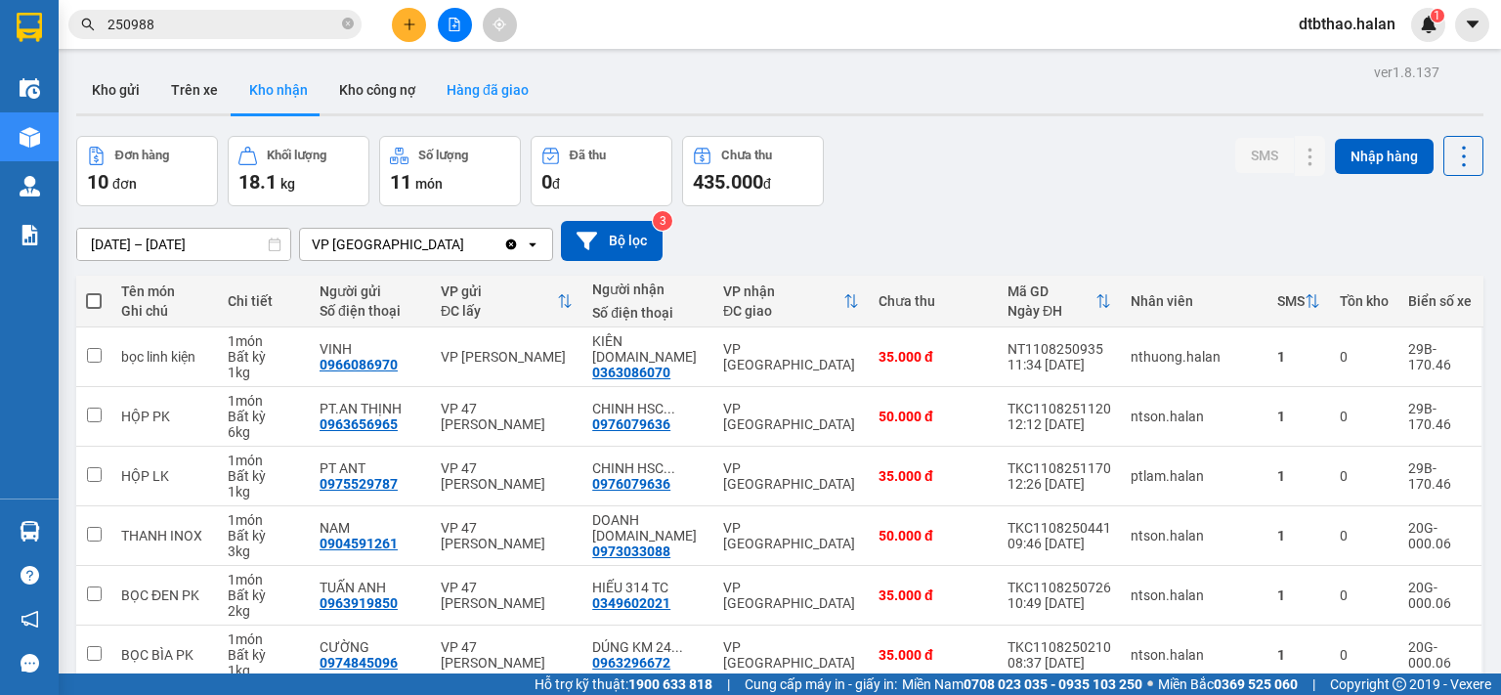
click at [476, 80] on button "Hàng đã giao" at bounding box center [487, 89] width 113 height 47
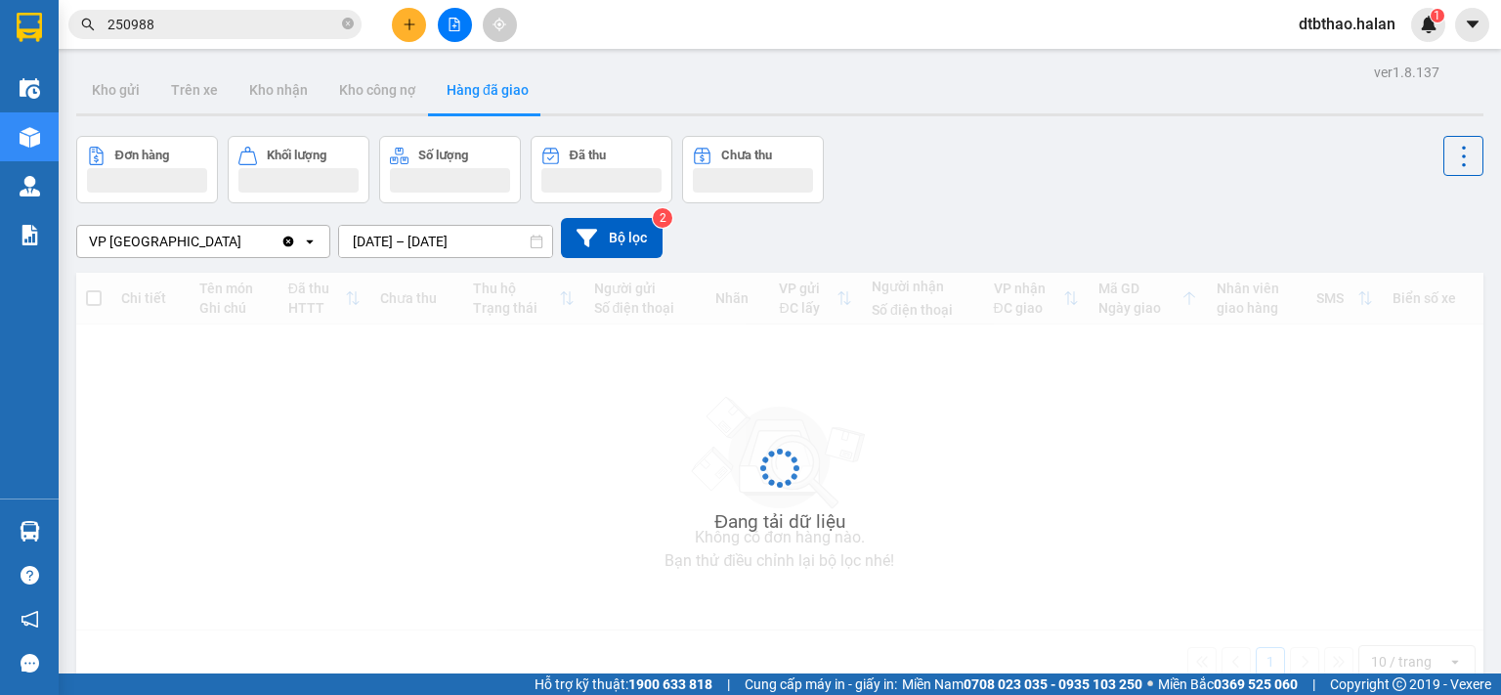
click at [479, 240] on input "09/08/2025 – 11/08/2025" at bounding box center [445, 241] width 213 height 31
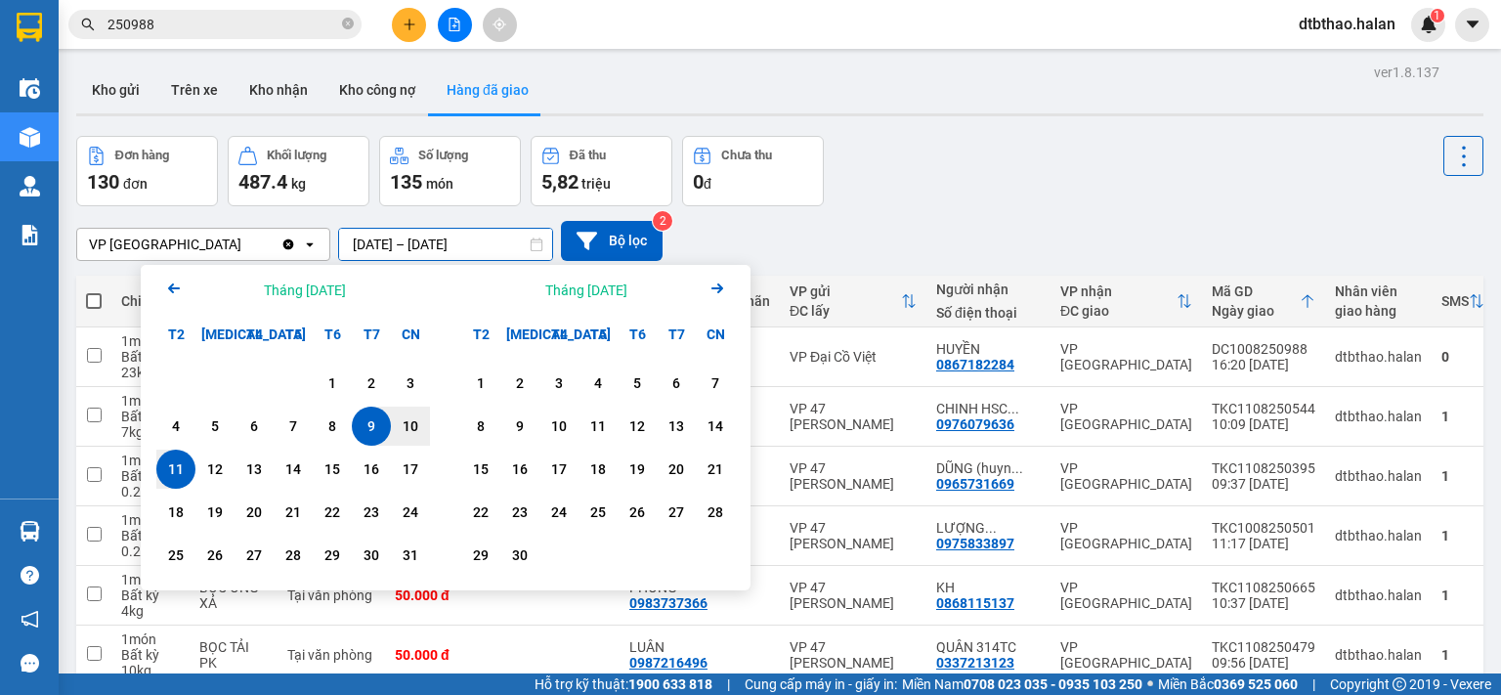
click at [168, 477] on div "11" at bounding box center [175, 468] width 27 height 23
type input "11/08/2025 – 11/08/2025"
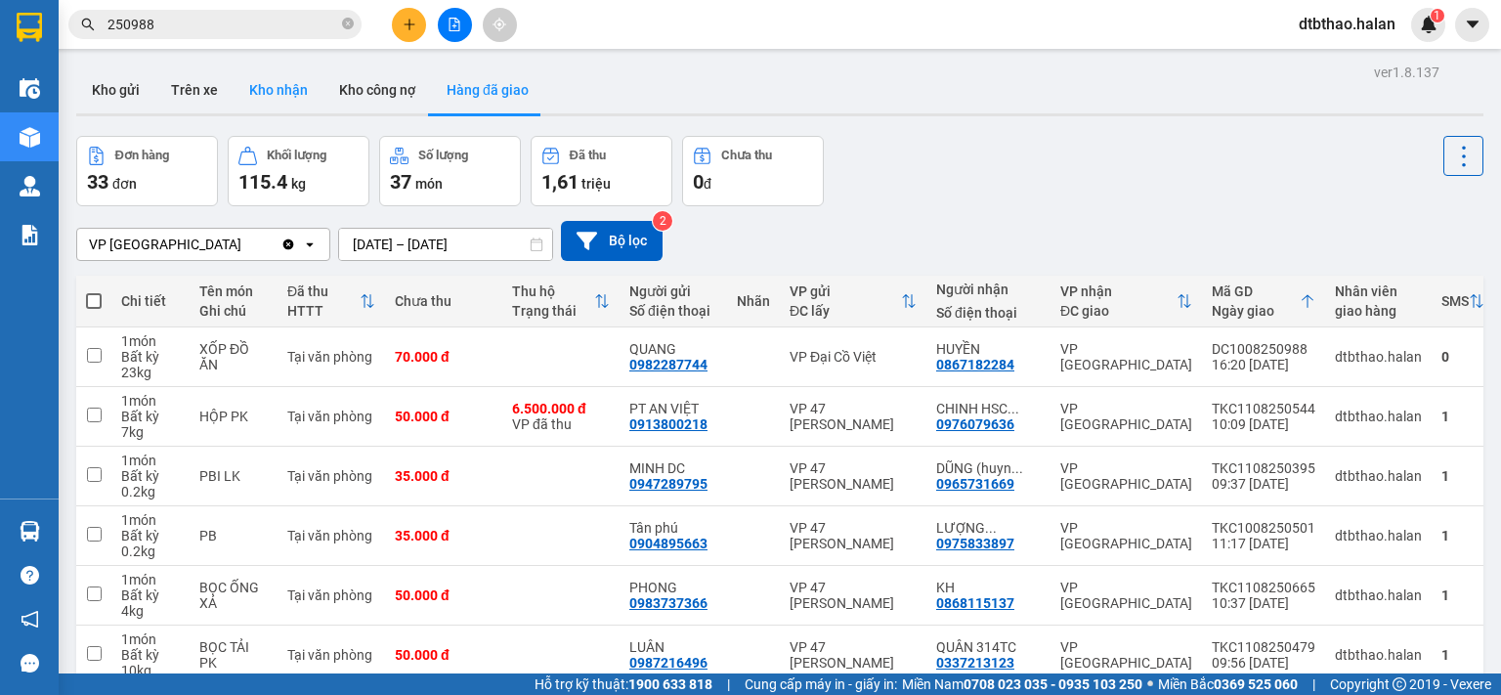
click at [278, 91] on button "Kho nhận" at bounding box center [279, 89] width 90 height 47
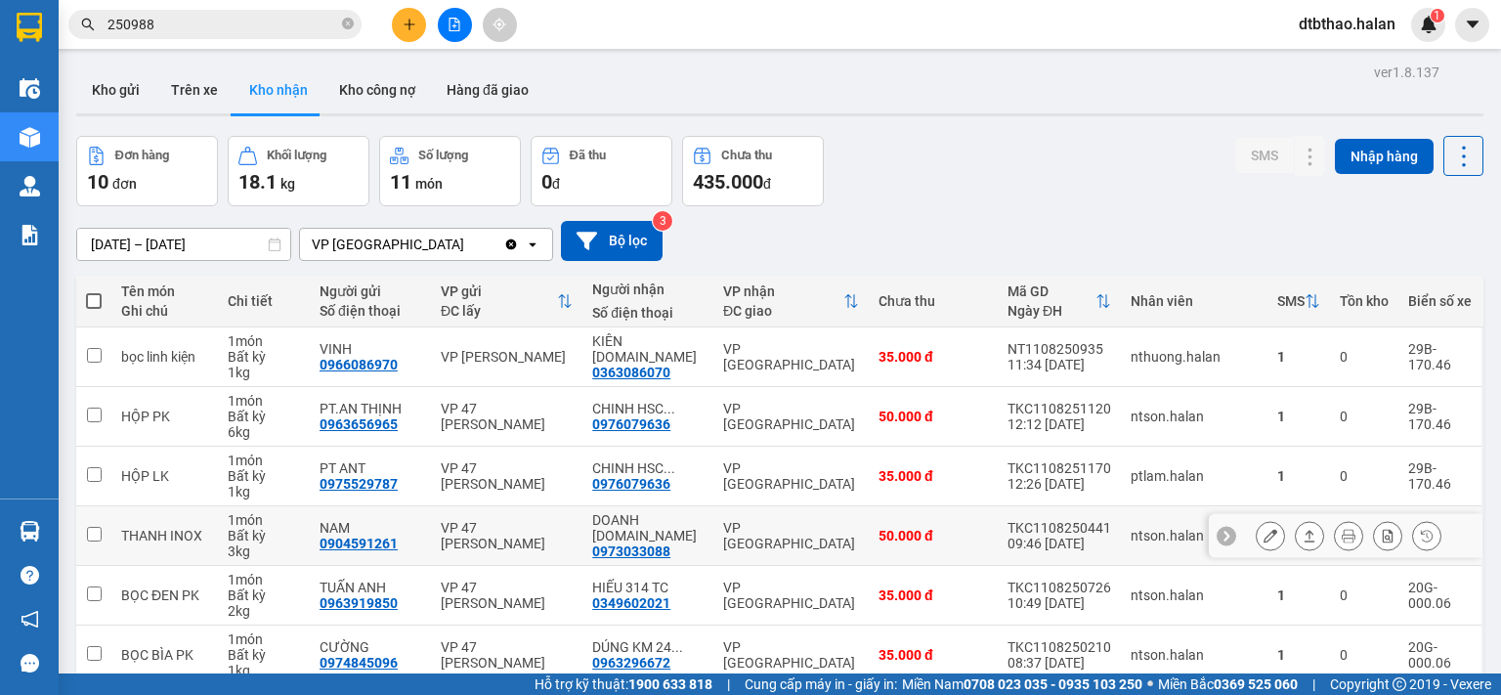
scroll to position [311, 0]
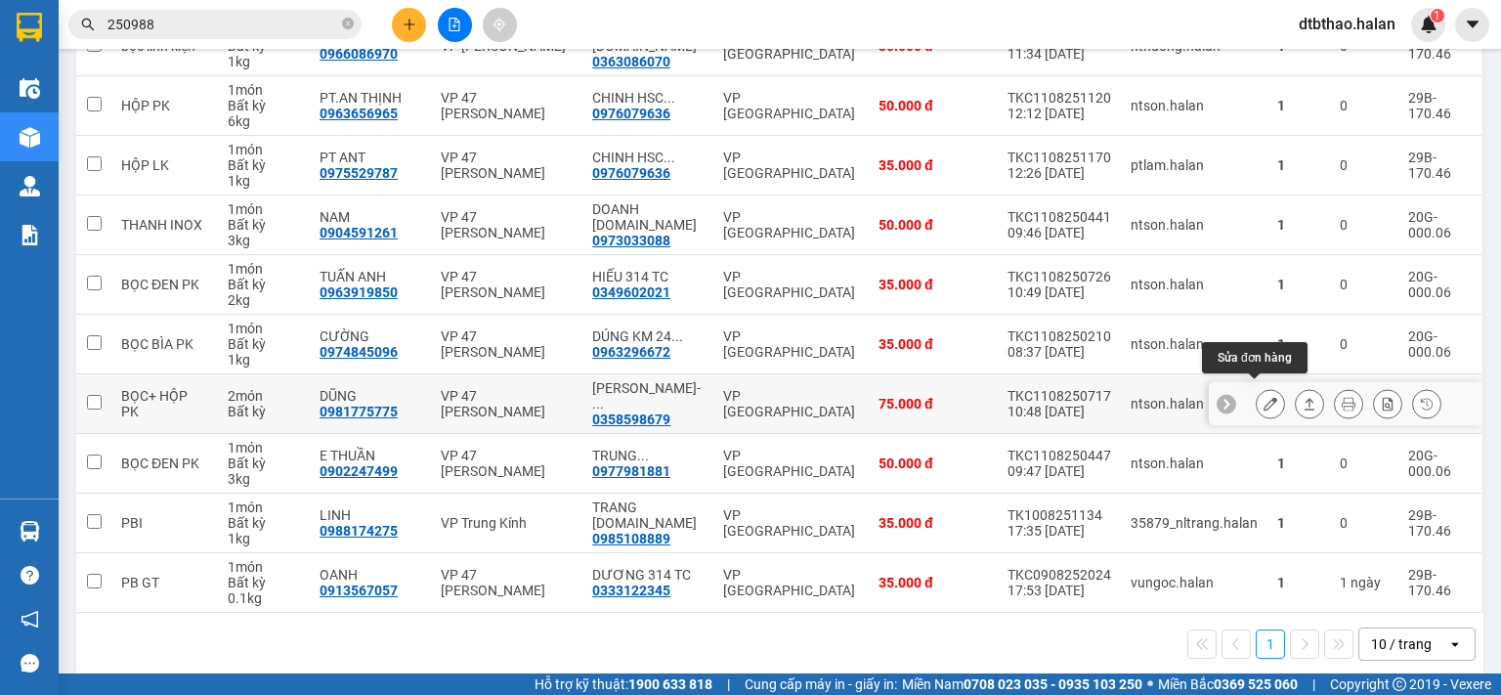
click at [1264, 397] on icon at bounding box center [1271, 404] width 14 height 14
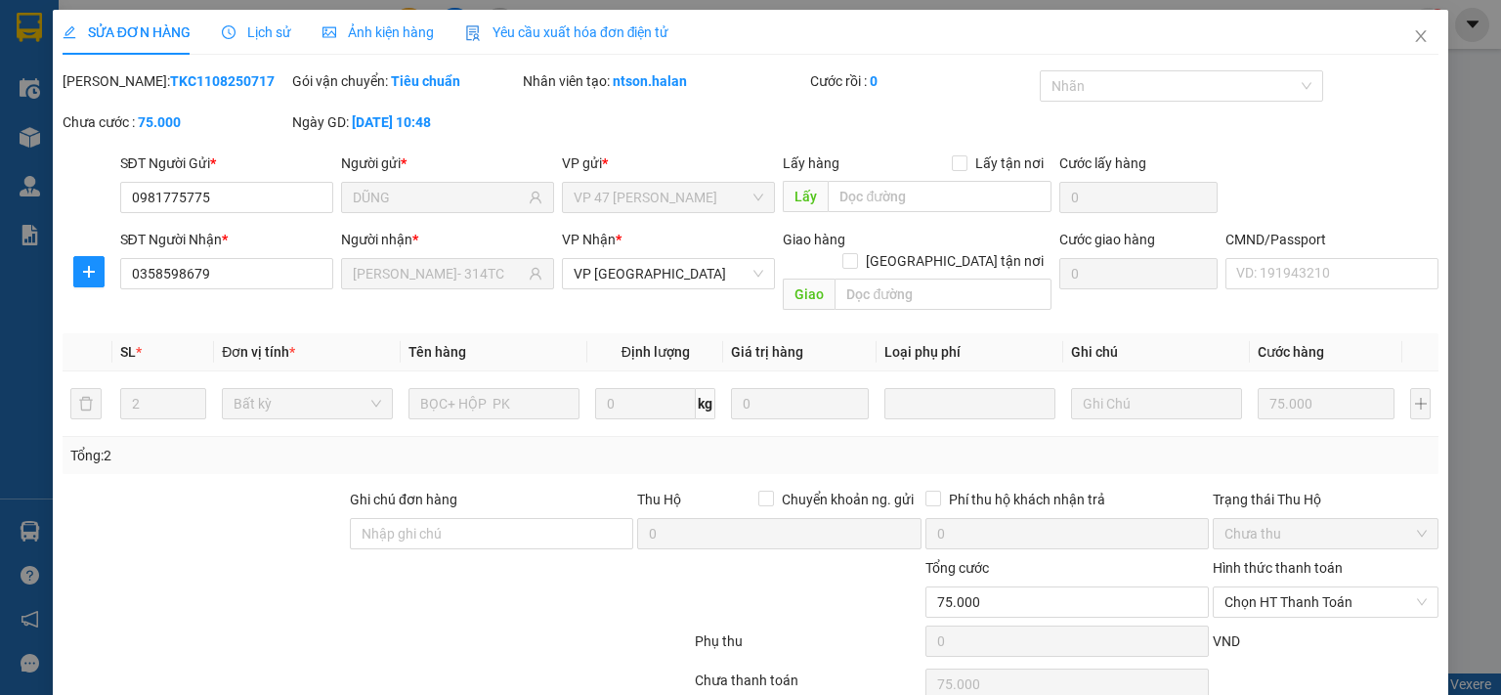
type input "0981775775"
type input "DŨNG"
type input "0358598679"
type input "TRẦN THI- 314TC"
type input "75.000"
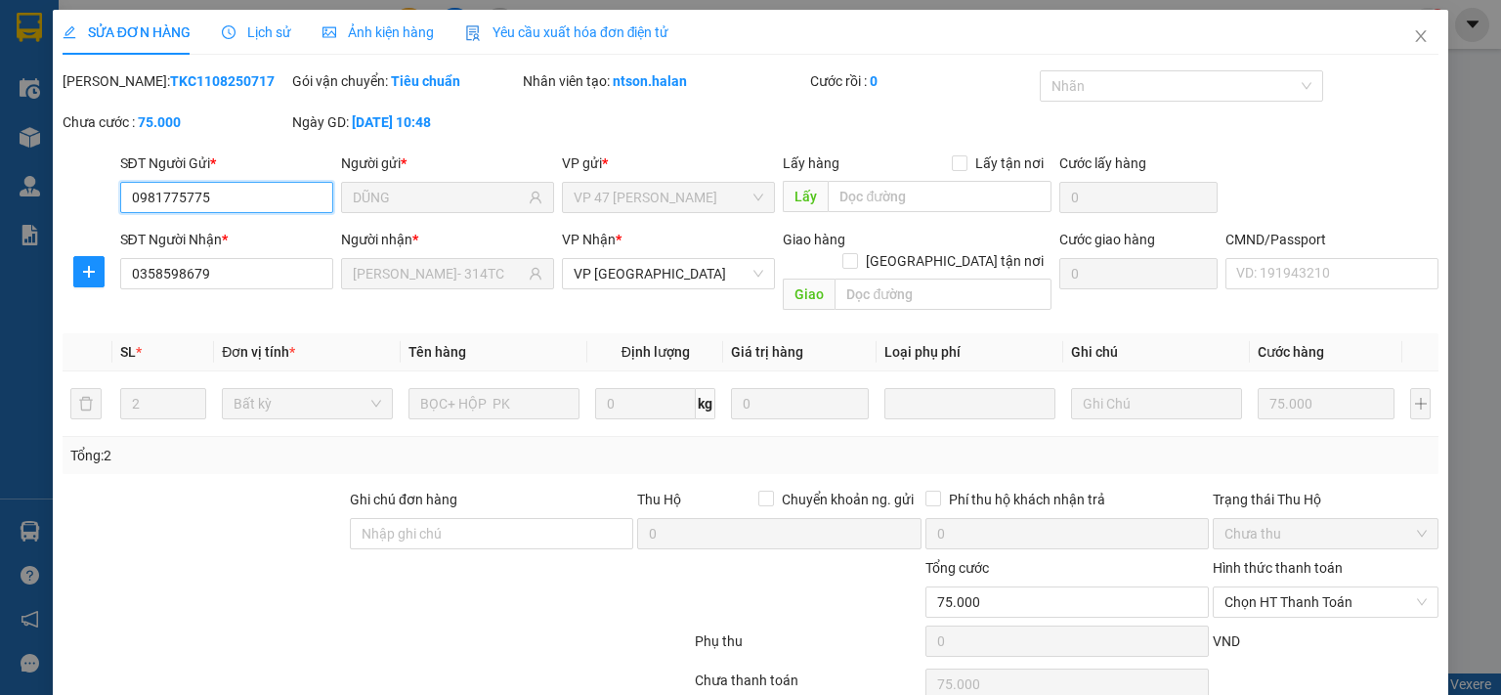
scroll to position [69, 0]
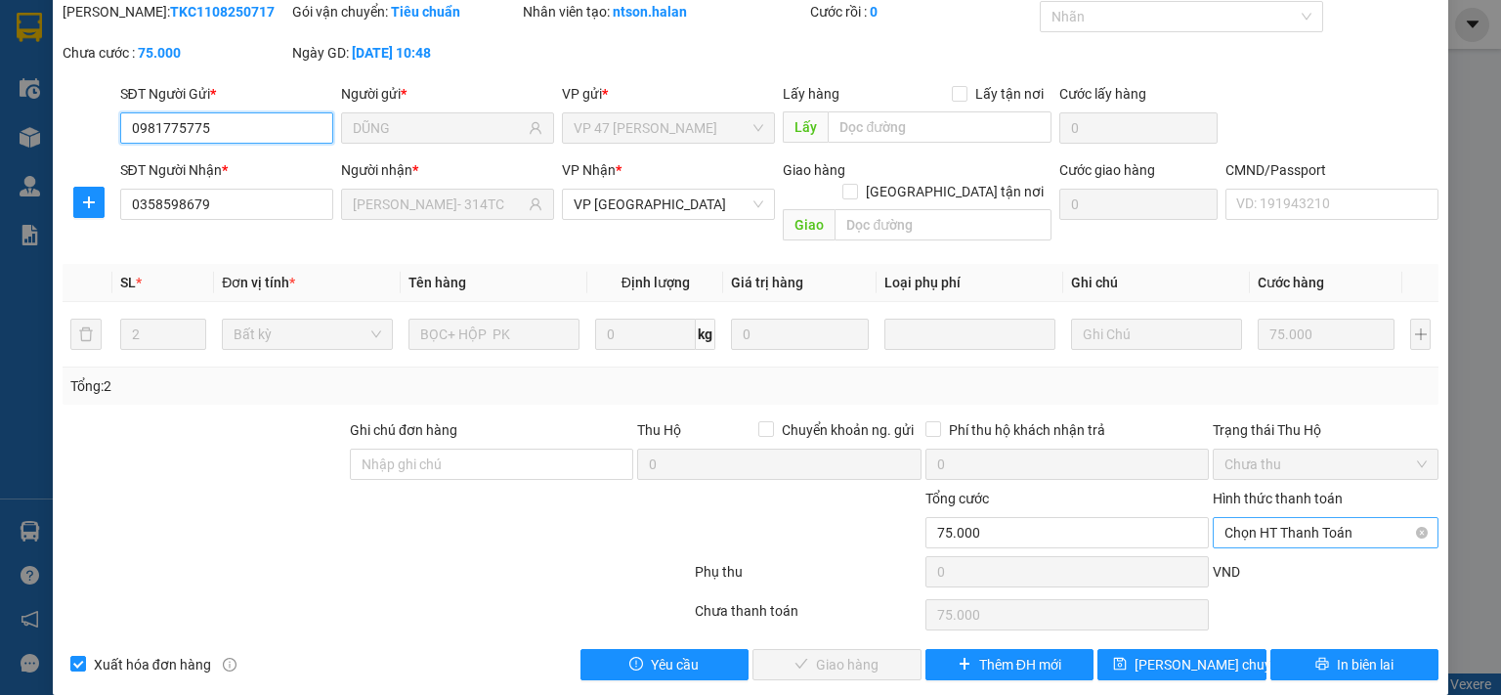
click at [1239, 518] on span "Chọn HT Thanh Toán" at bounding box center [1326, 532] width 202 height 29
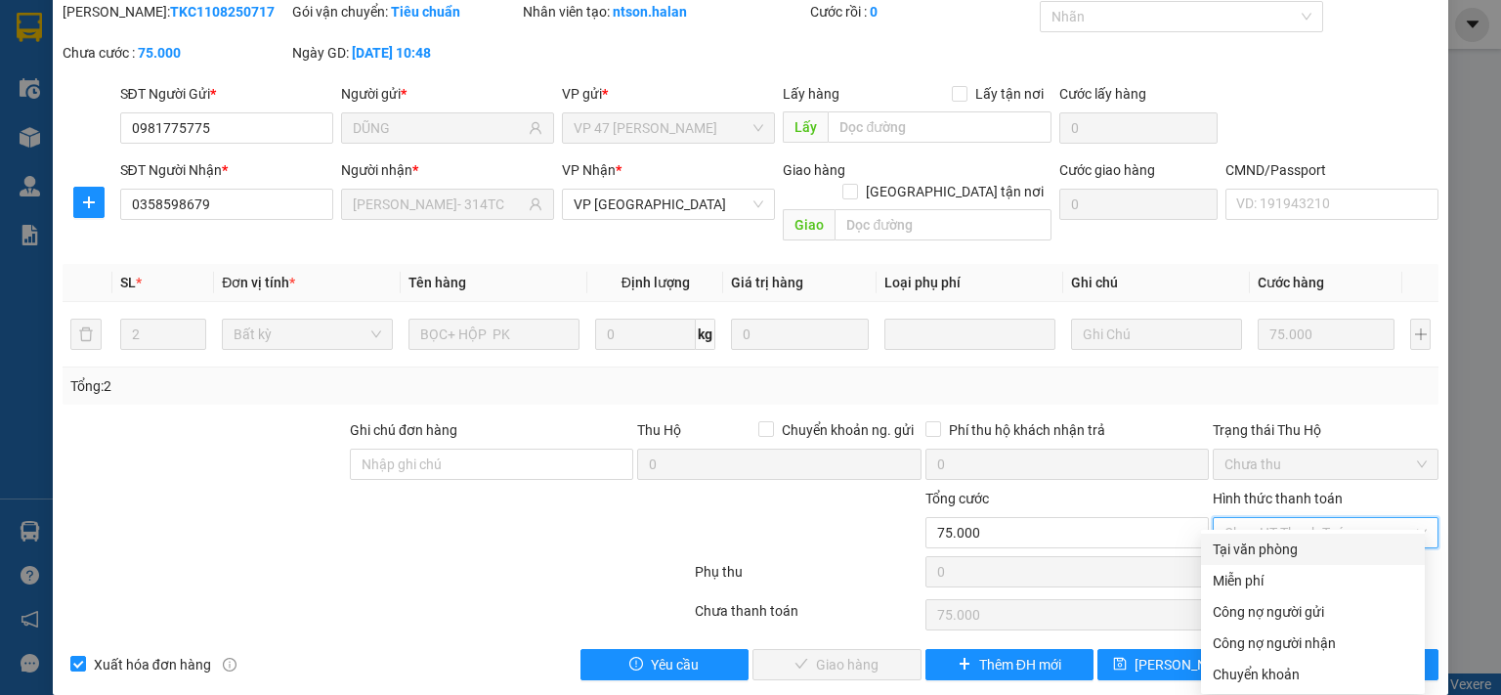
click at [1249, 546] on div "Tại văn phòng" at bounding box center [1313, 550] width 200 height 22
type input "0"
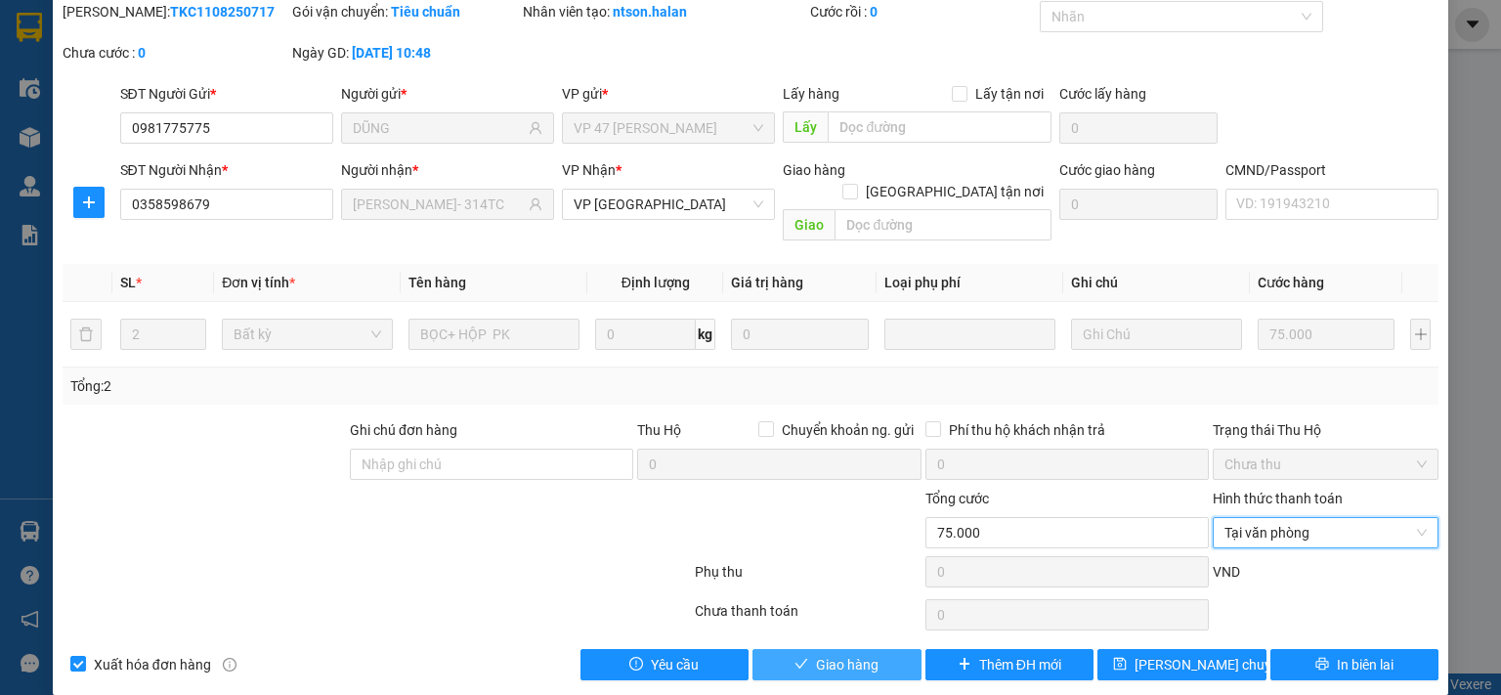
click at [800, 649] on button "Giao hàng" at bounding box center [837, 664] width 169 height 31
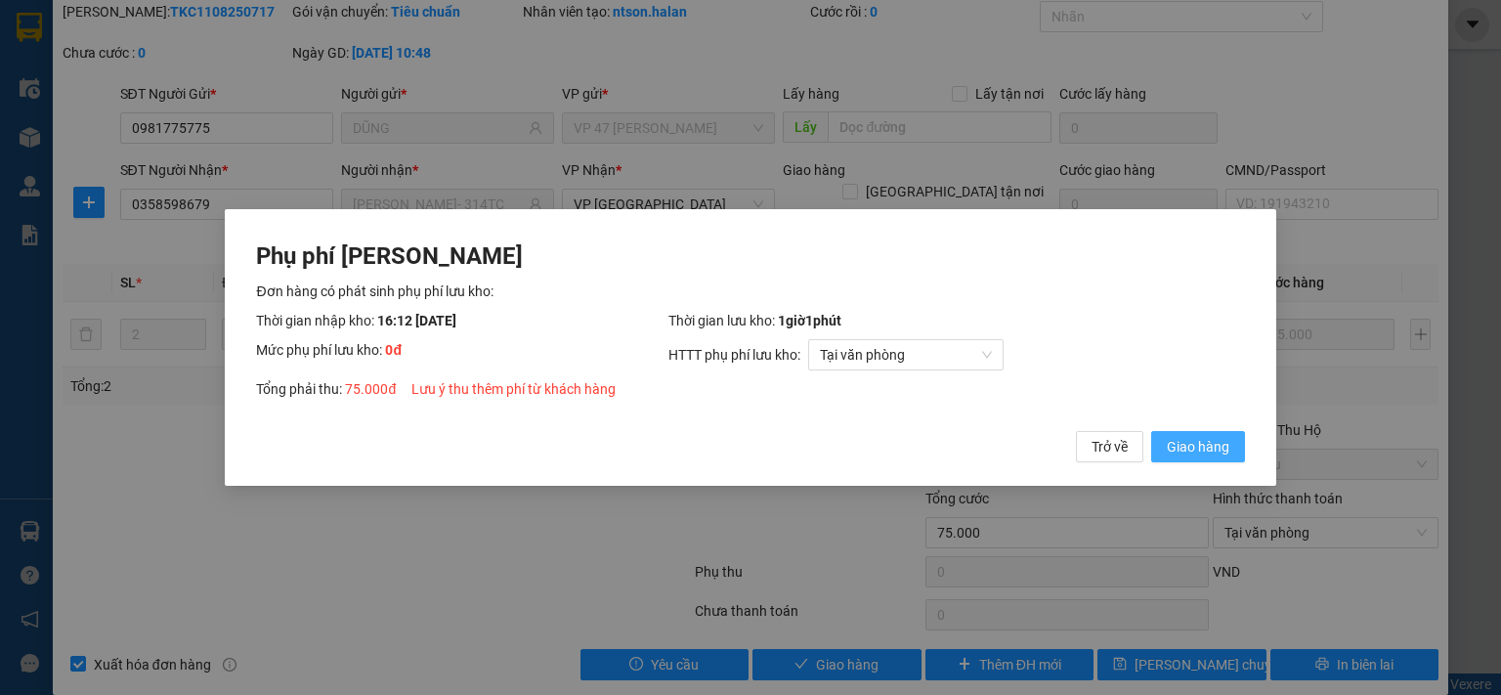
click at [1190, 448] on span "Giao hàng" at bounding box center [1198, 447] width 63 height 22
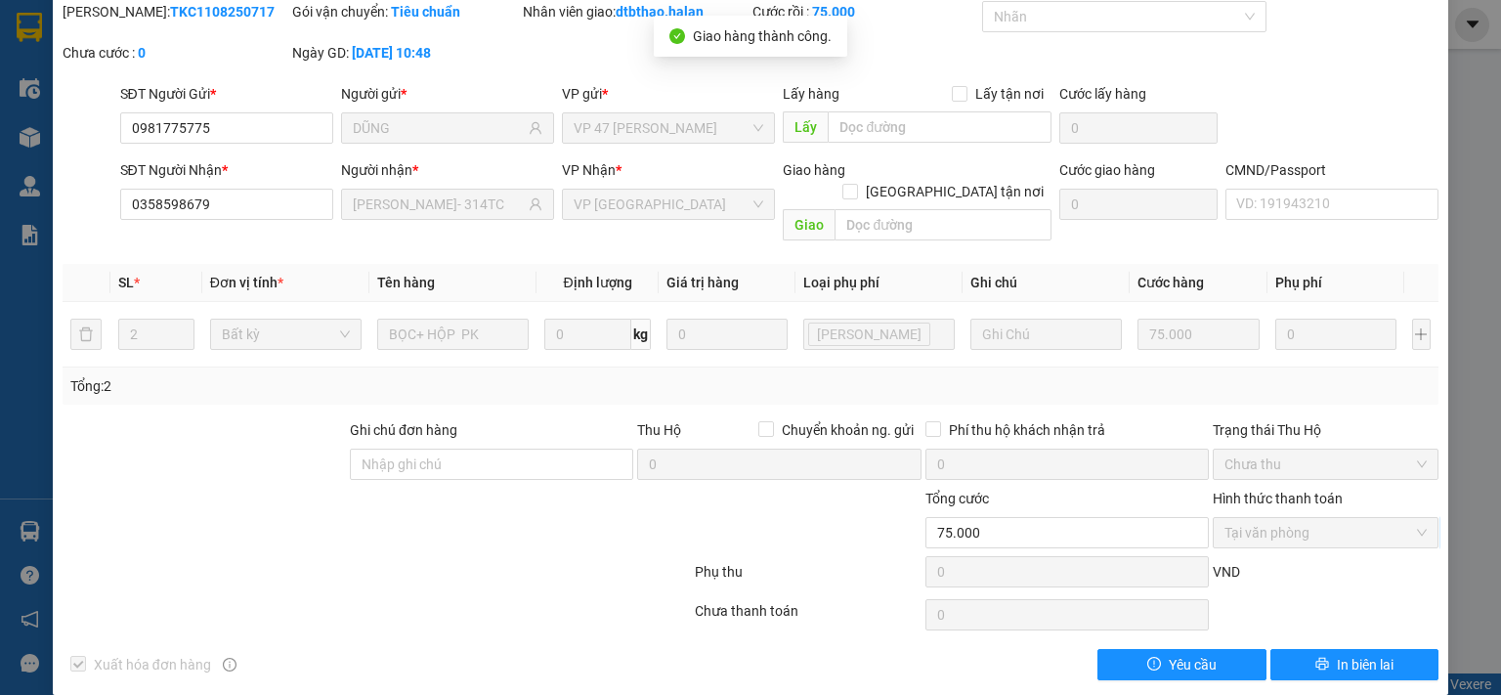
scroll to position [0, 0]
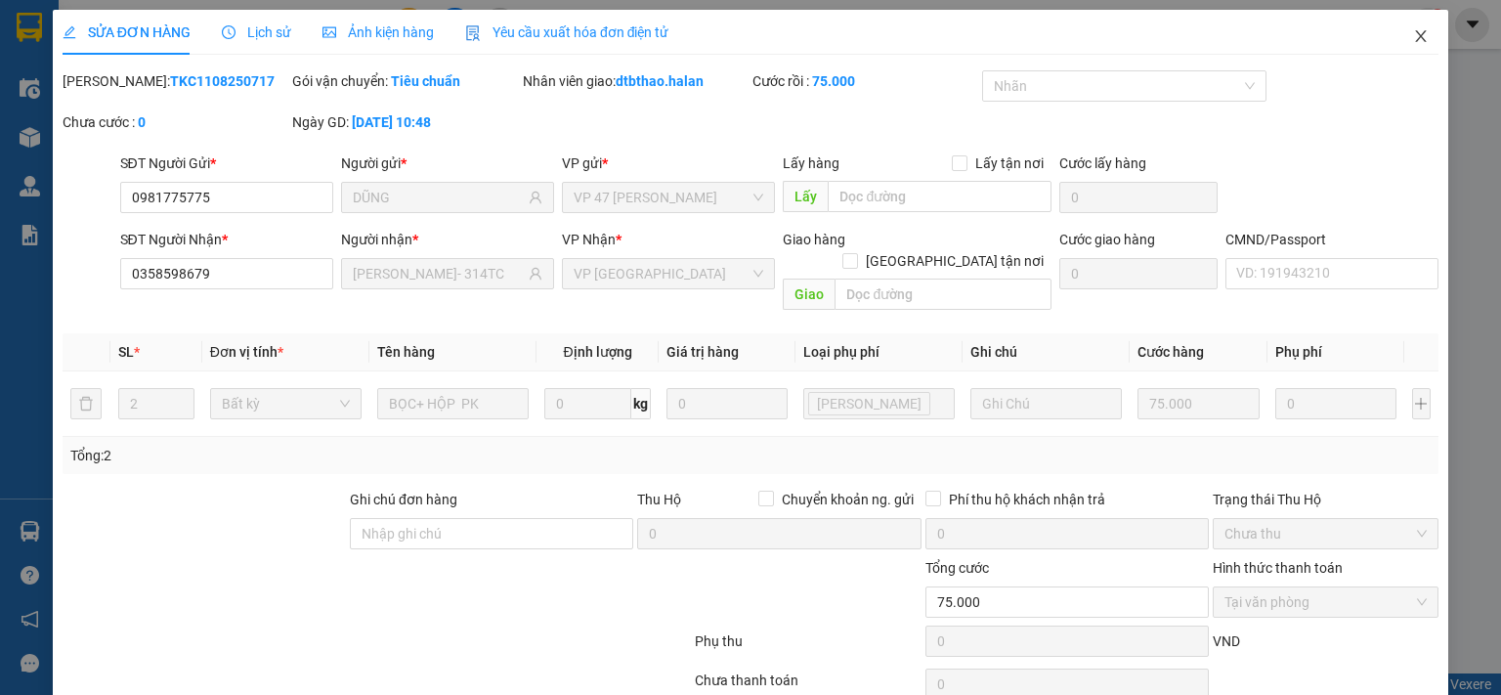
click at [1413, 38] on icon "close" at bounding box center [1421, 36] width 16 height 16
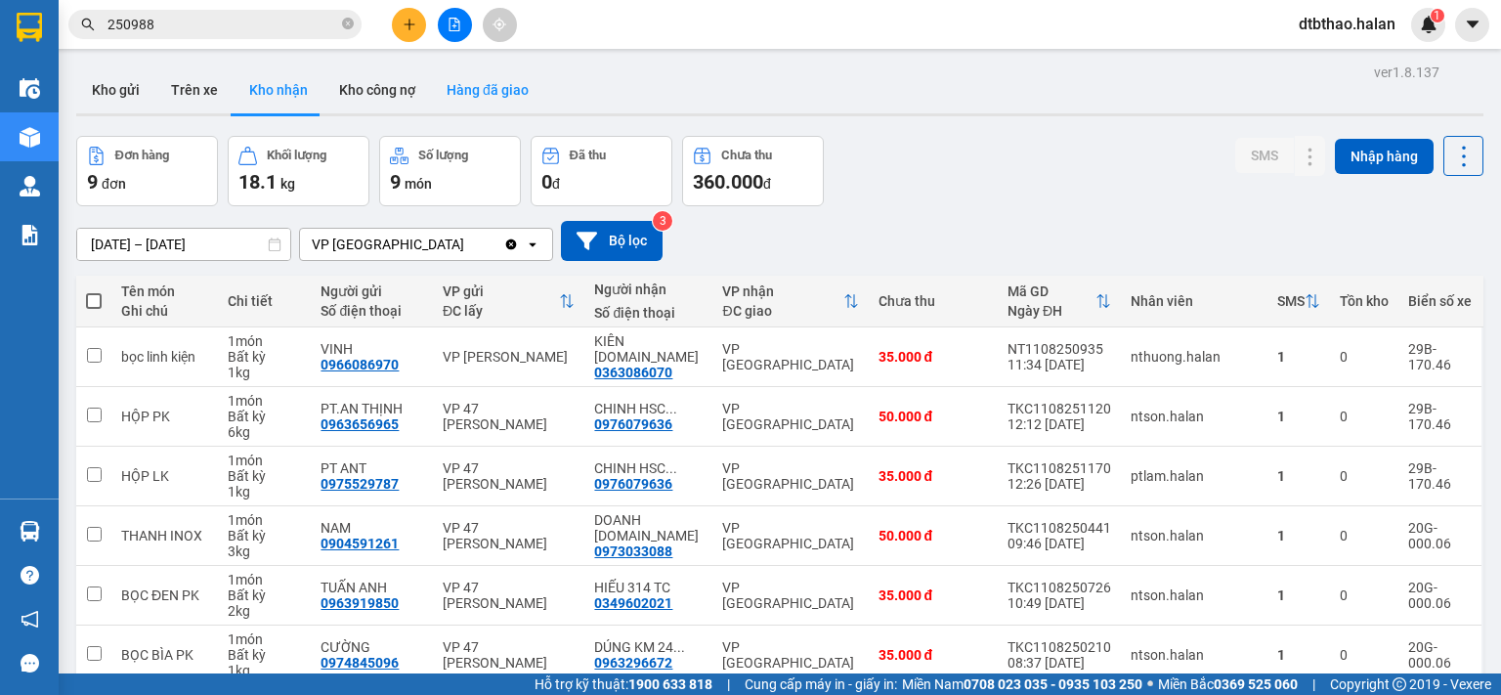
drag, startPoint x: 491, startPoint y: 87, endPoint x: 493, endPoint y: 121, distance: 34.3
click at [491, 88] on button "Hàng đã giao" at bounding box center [487, 89] width 113 height 47
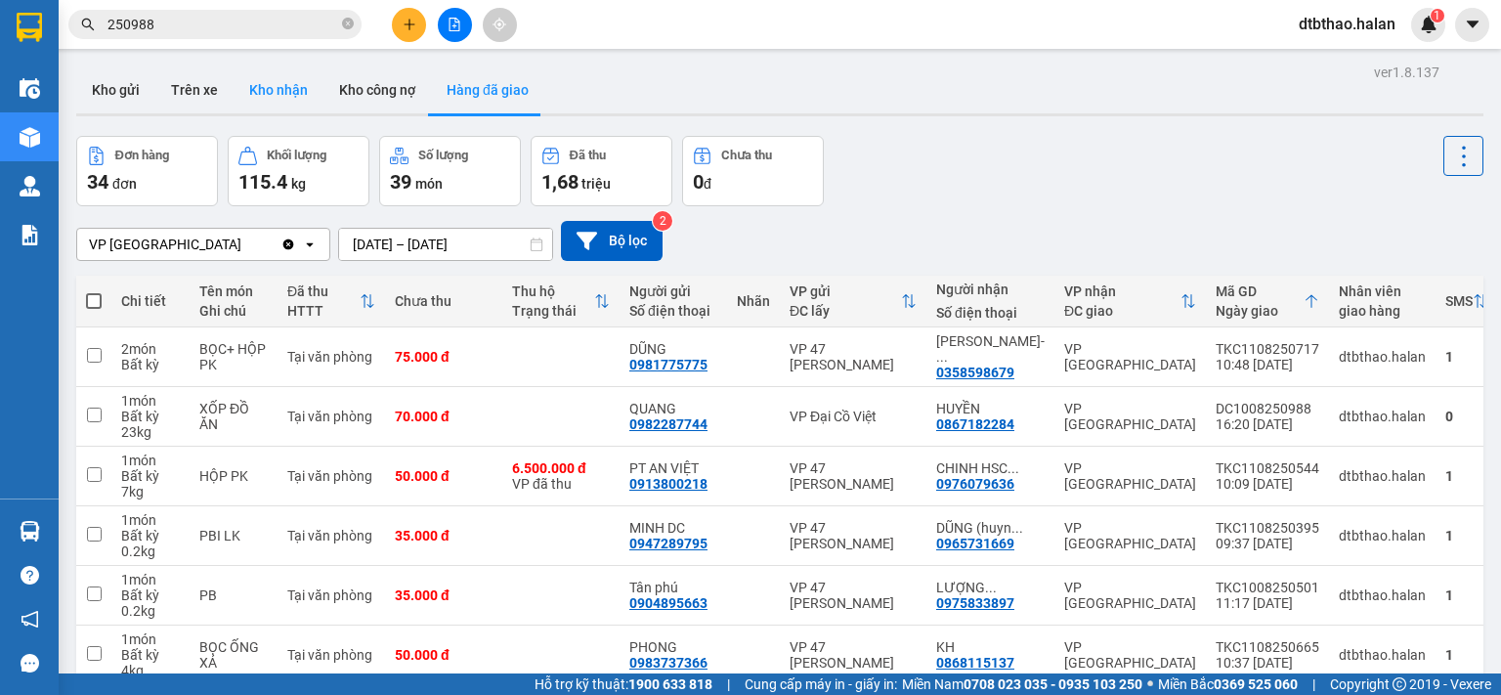
click at [266, 89] on button "Kho nhận" at bounding box center [279, 89] width 90 height 47
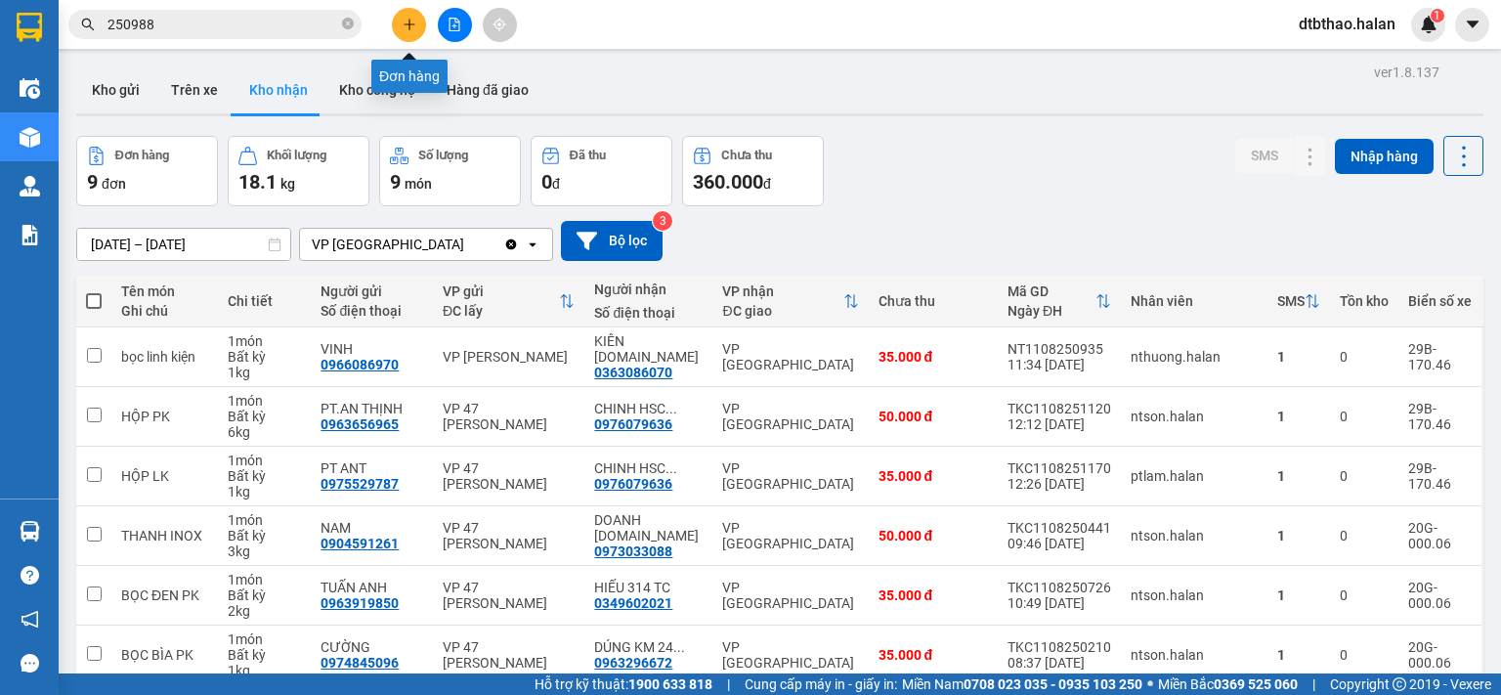
click at [407, 26] on icon "plus" at bounding box center [410, 25] width 14 height 14
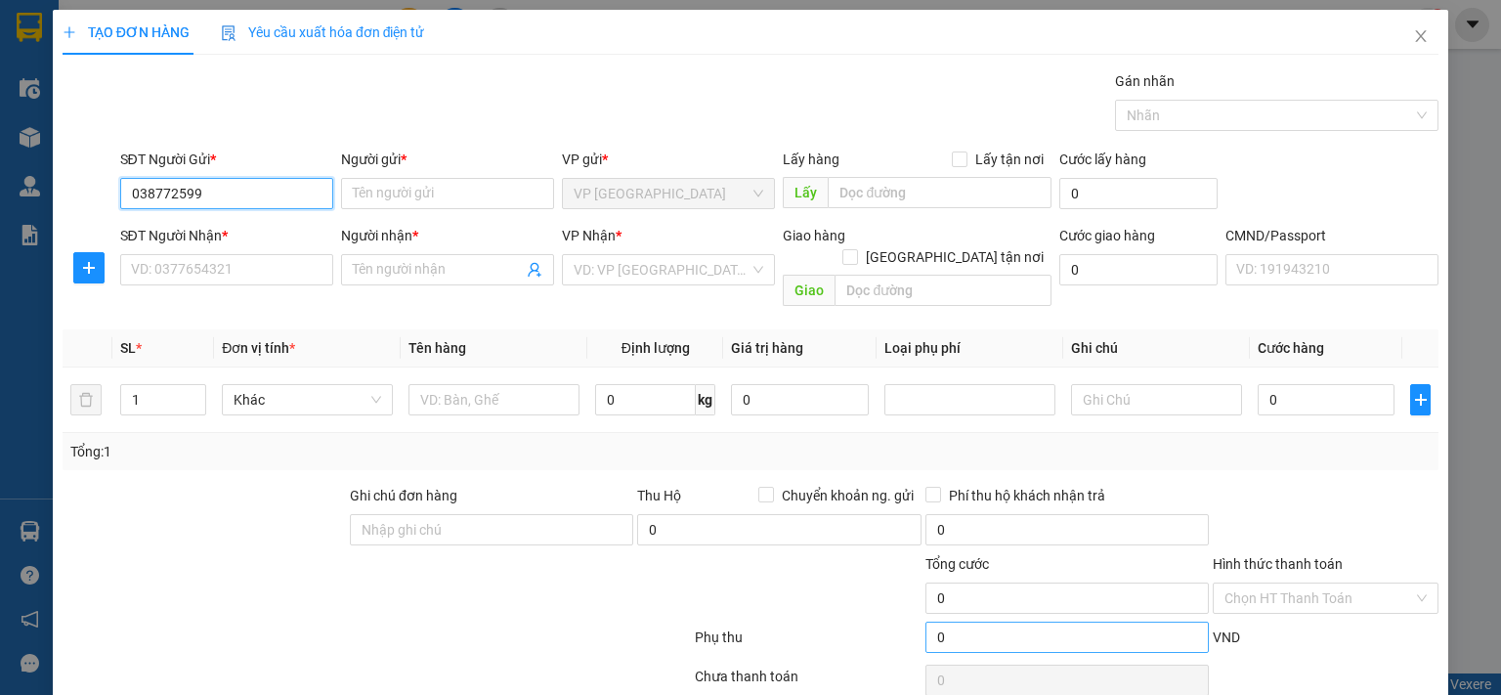
type input "0387725999"
click at [270, 226] on div "0387725999 - THẢO 314.TC" at bounding box center [246, 232] width 232 height 22
type input "THẢO 314.TC"
type input "0387725999"
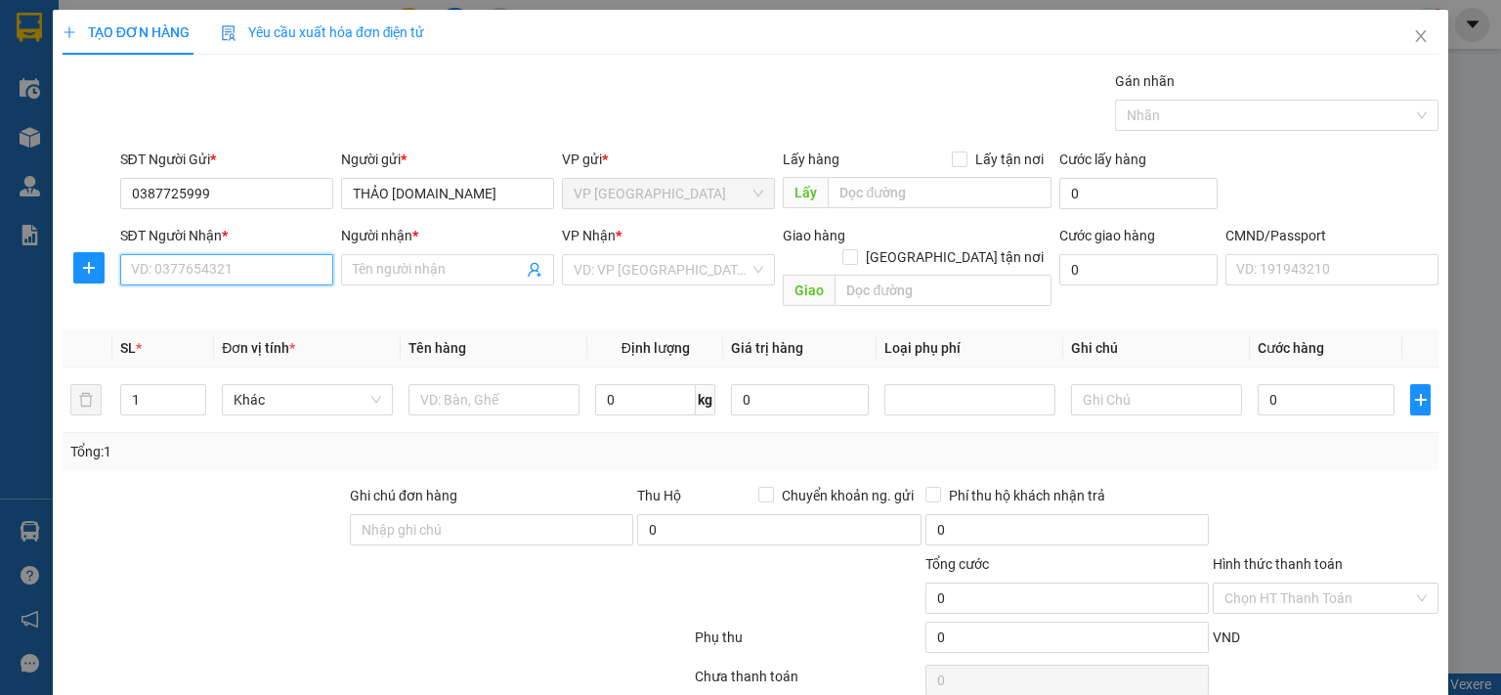
click at [253, 262] on input "SĐT Người Nhận *" at bounding box center [226, 269] width 213 height 31
click at [225, 314] on div "0868210686 - LÊ KẾ TOÁN" at bounding box center [224, 308] width 188 height 22
type input "0868210686"
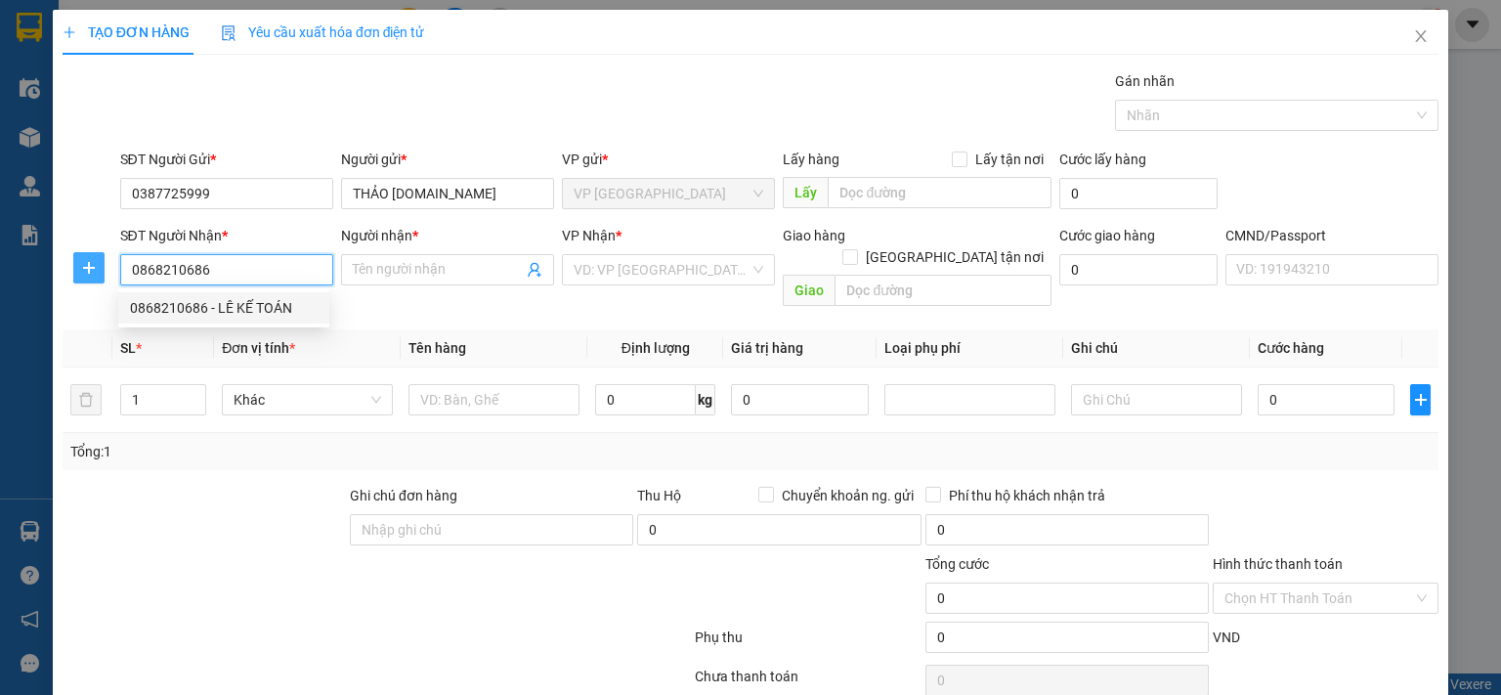
type input "LÊ KẾ TOÁN"
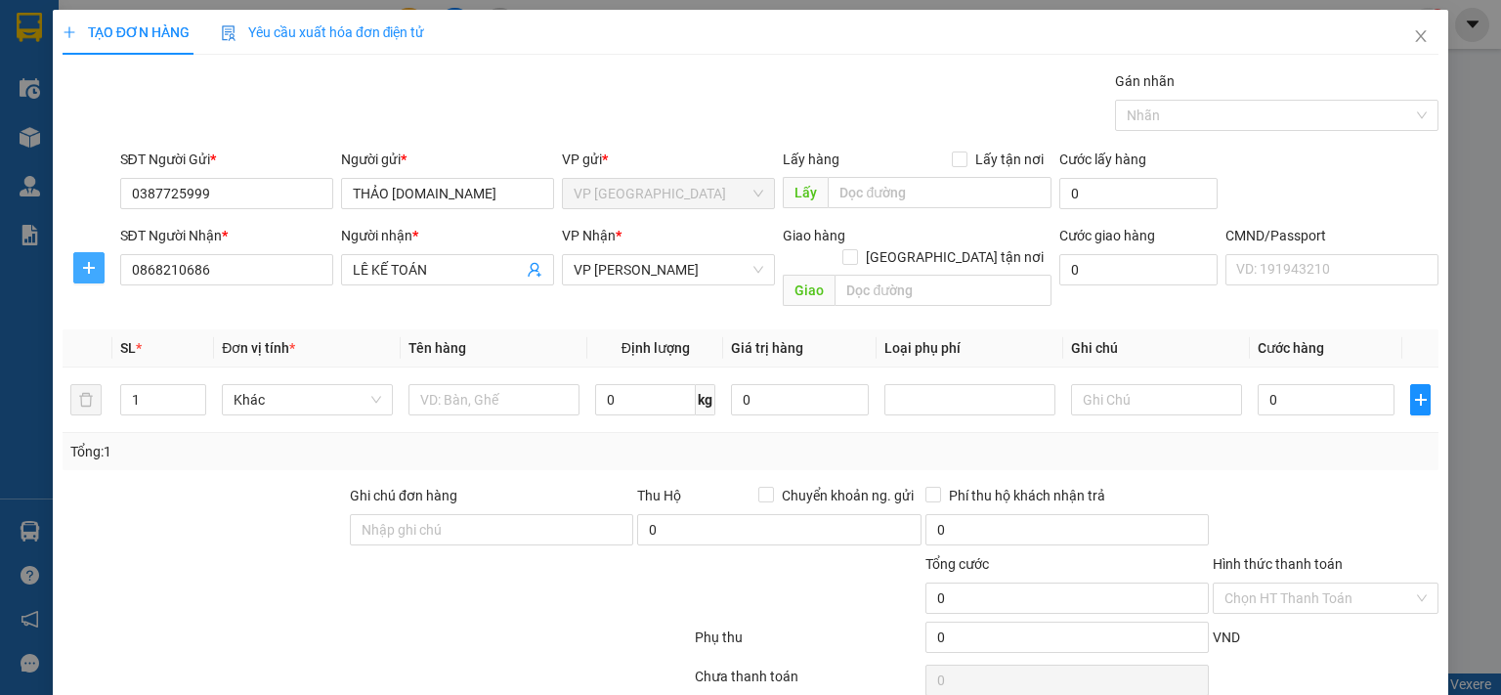
click at [81, 269] on icon "plus" at bounding box center [89, 268] width 16 height 16
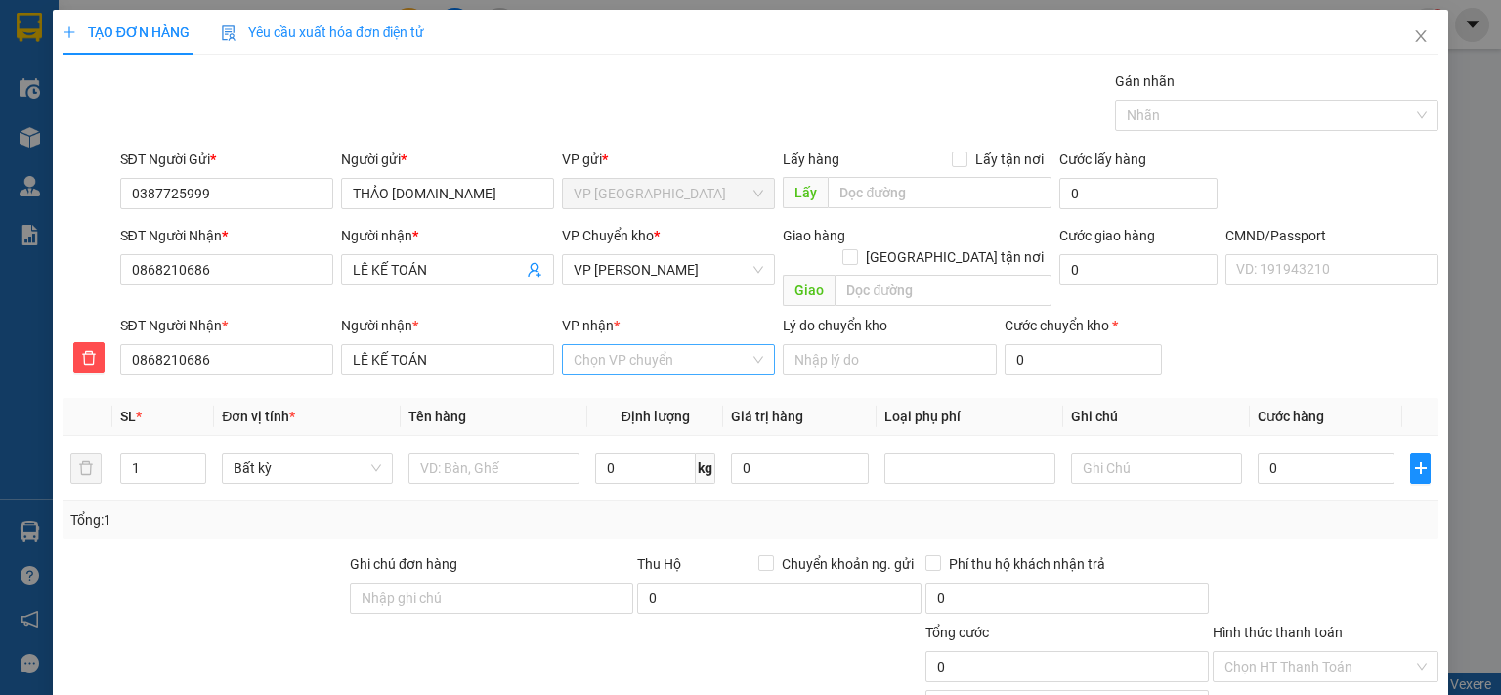
click at [642, 345] on input "VP nhận *" at bounding box center [662, 359] width 176 height 29
type input "cty"
click at [630, 371] on div "VP CTY HÀ LAN" at bounding box center [662, 378] width 188 height 22
click at [476, 454] on input "text" at bounding box center [494, 468] width 171 height 31
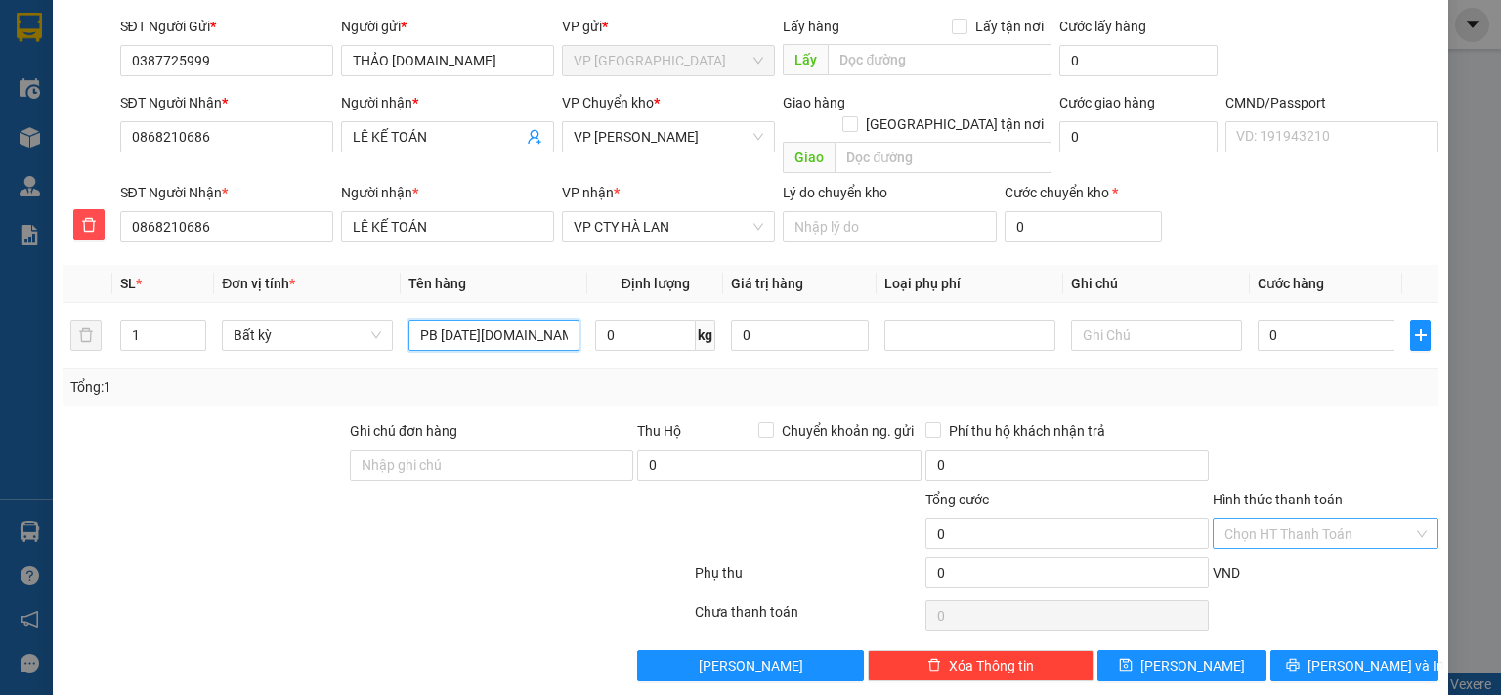
type input "PB BC 314.TC+SD 11/8"
click at [1267, 519] on input "Hình thức thanh toán" at bounding box center [1319, 533] width 189 height 29
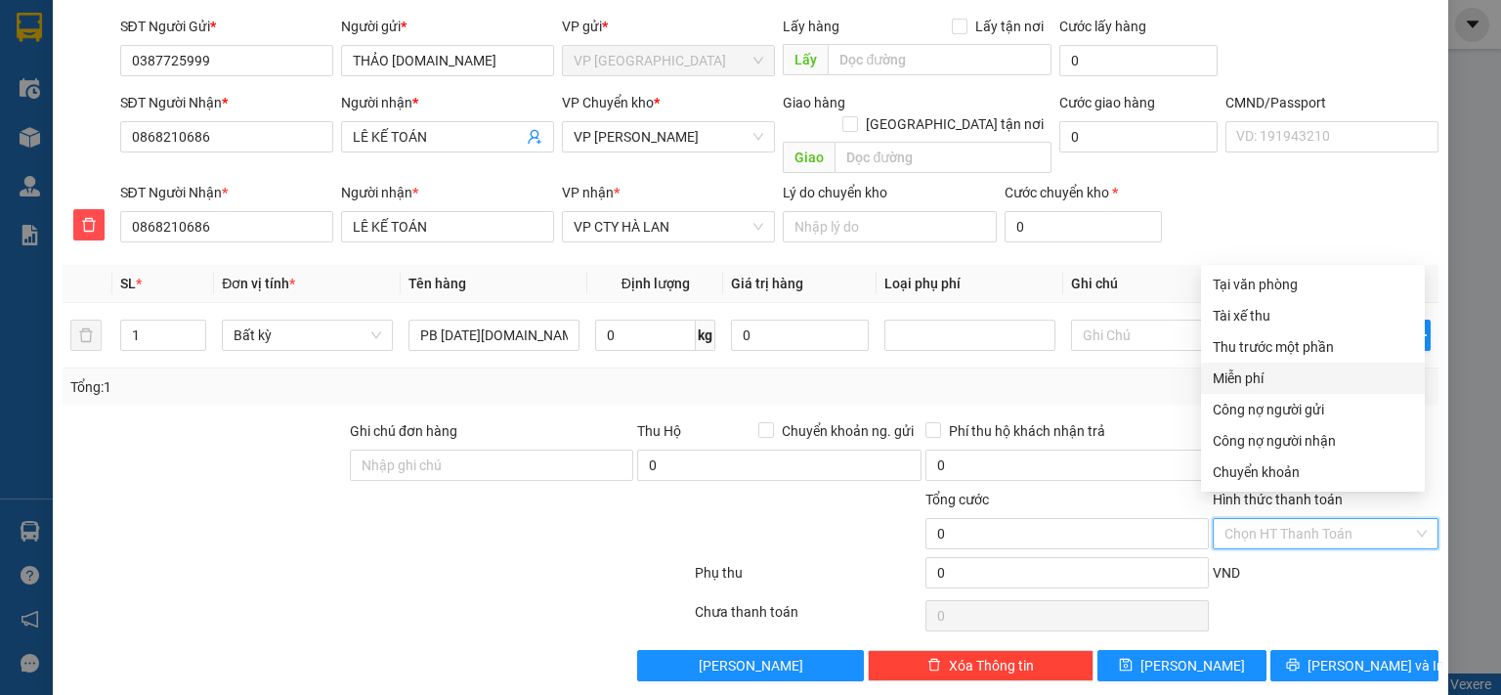
click at [1261, 381] on div "Miễn phí" at bounding box center [1313, 379] width 200 height 22
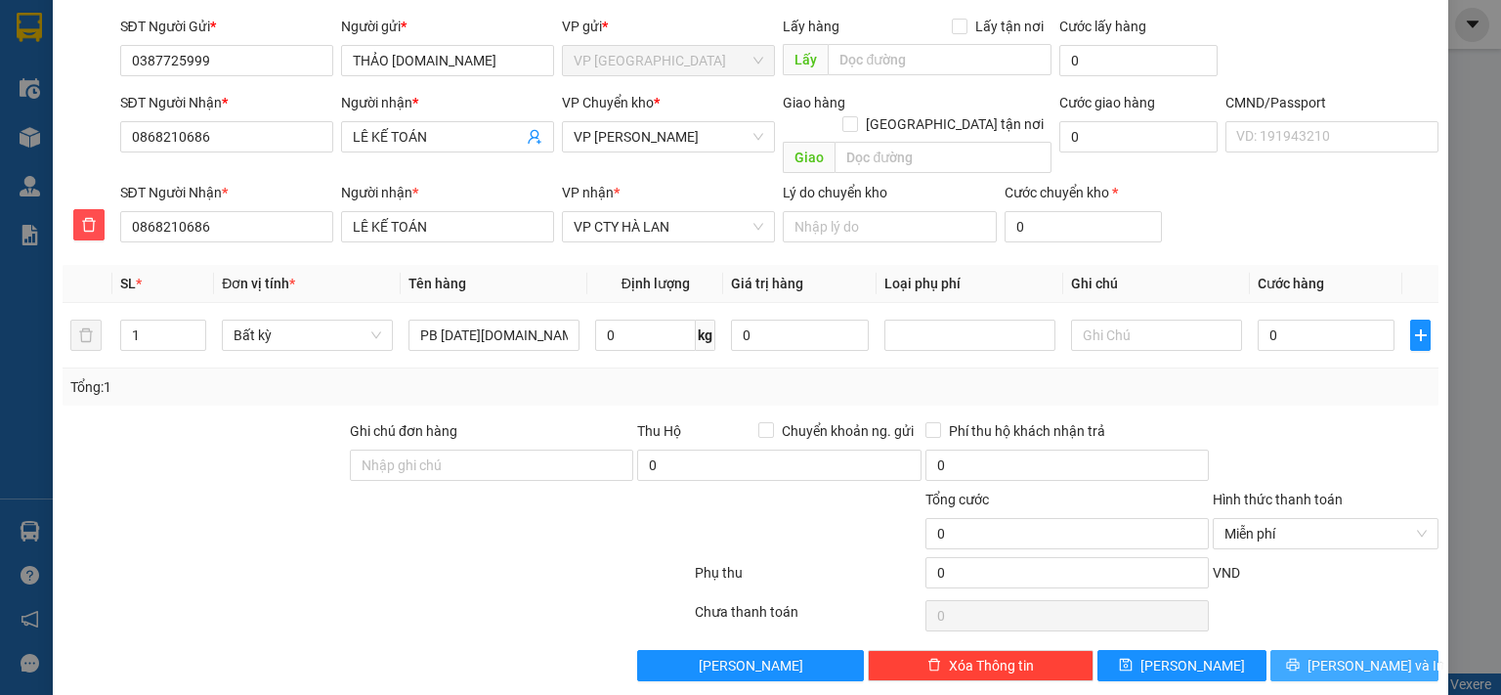
click at [1300, 658] on icon "printer" at bounding box center [1293, 665] width 14 height 14
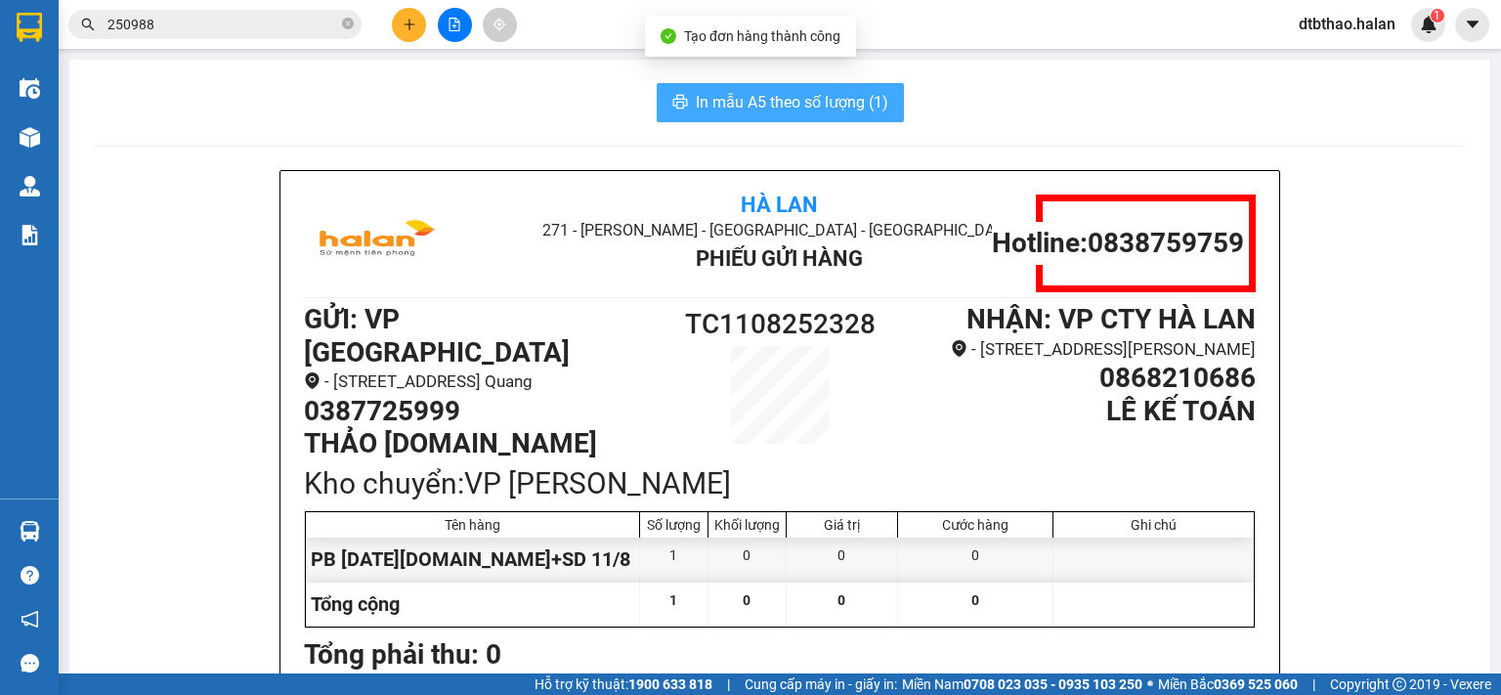
click at [840, 99] on span "In mẫu A5 theo số lượng (1)" at bounding box center [792, 102] width 193 height 24
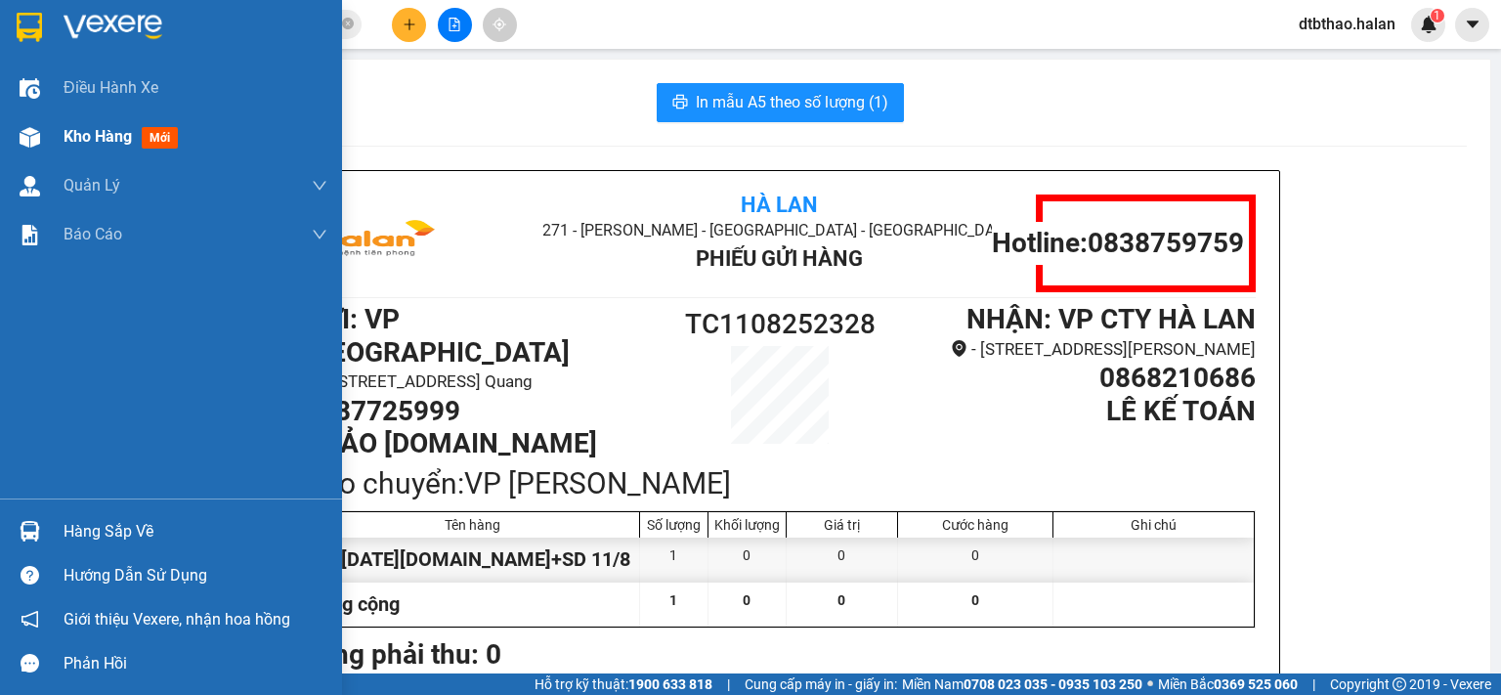
click at [105, 138] on span "Kho hàng" at bounding box center [98, 136] width 68 height 19
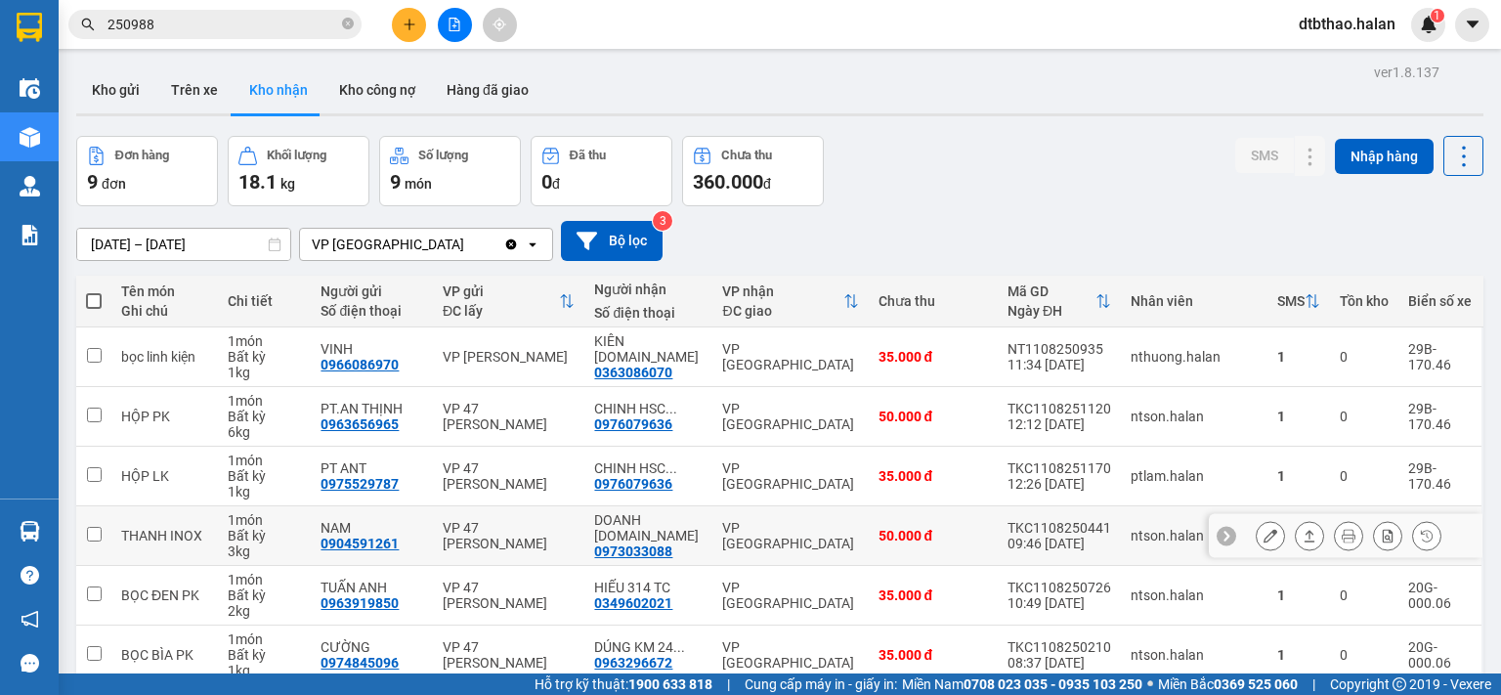
scroll to position [267, 0]
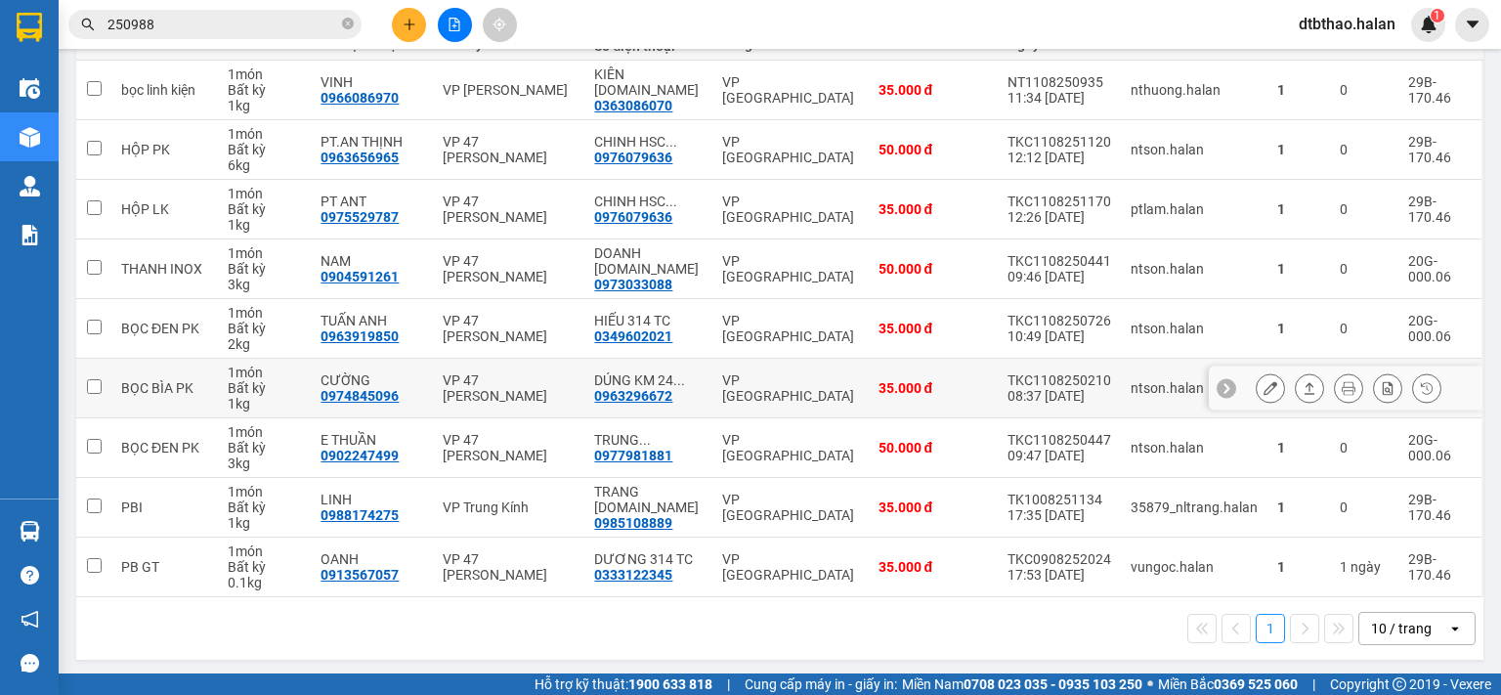
click at [1257, 384] on button at bounding box center [1270, 388] width 27 height 34
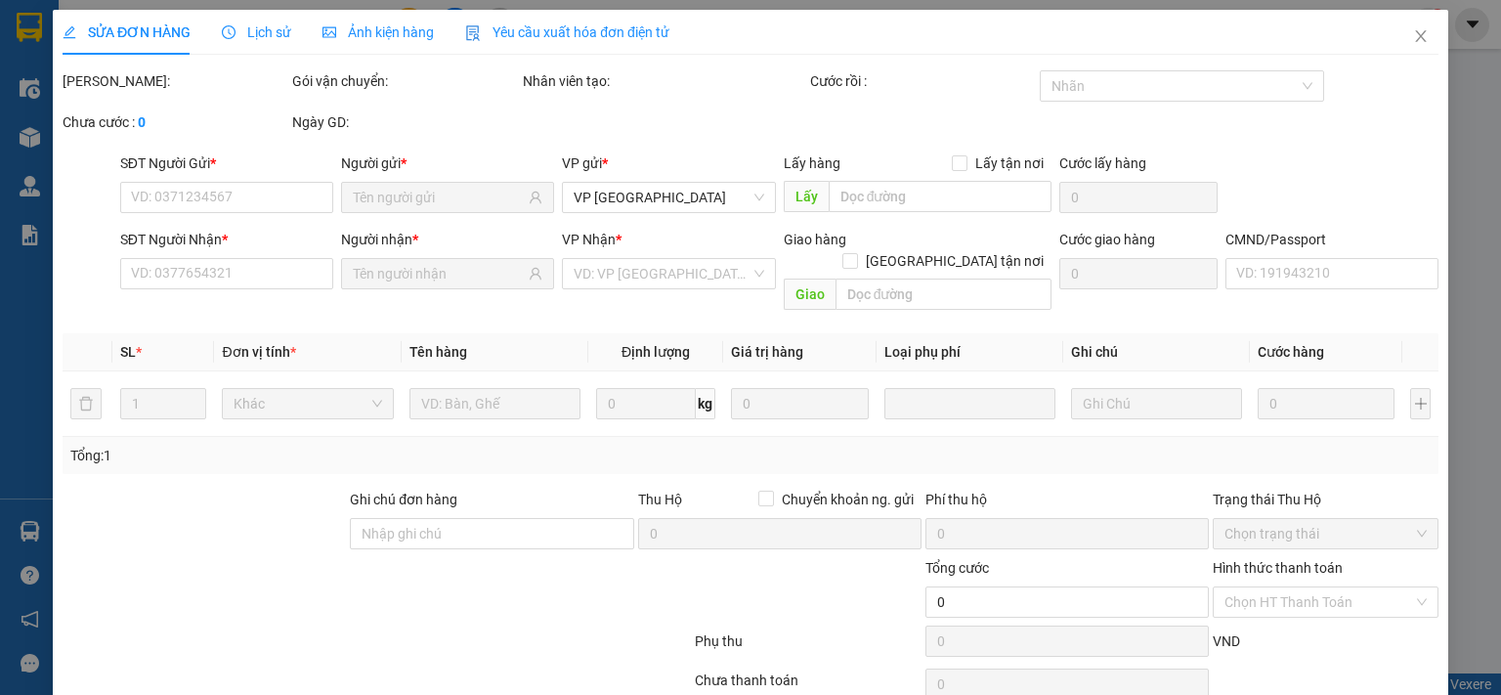
type input "0974845096"
type input "CƯỜNG"
type input "0963296672"
type input "DÚNG KM 24 H.YÊN"
type input "35.000"
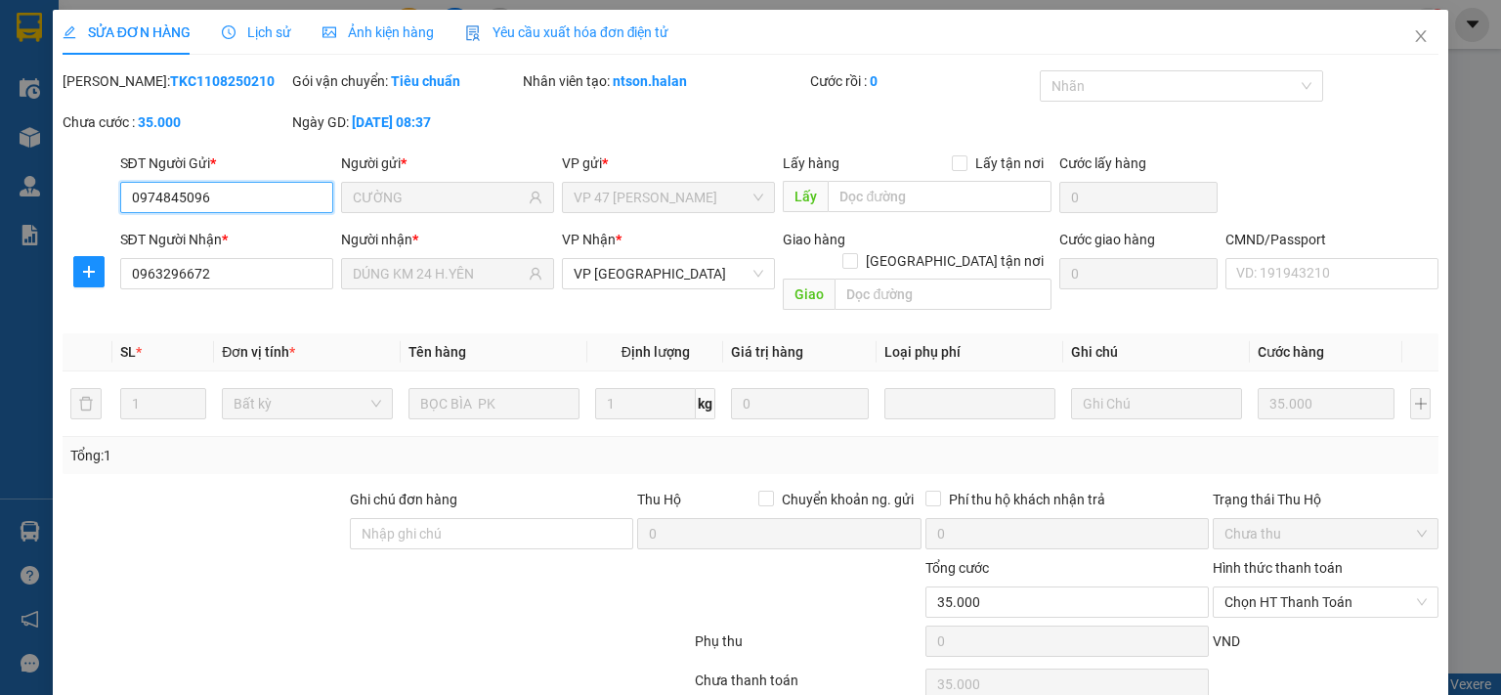
scroll to position [69, 0]
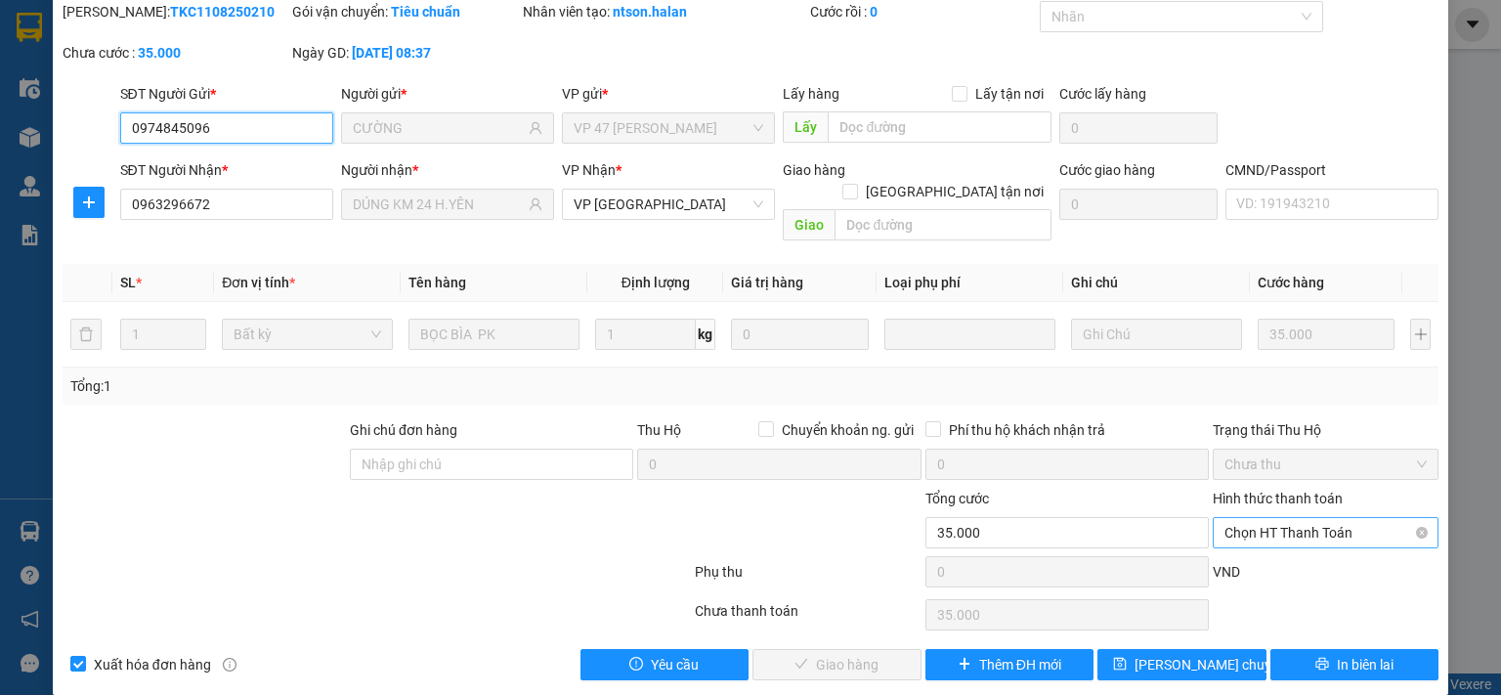
click at [1302, 518] on span "Chọn HT Thanh Toán" at bounding box center [1326, 532] width 202 height 29
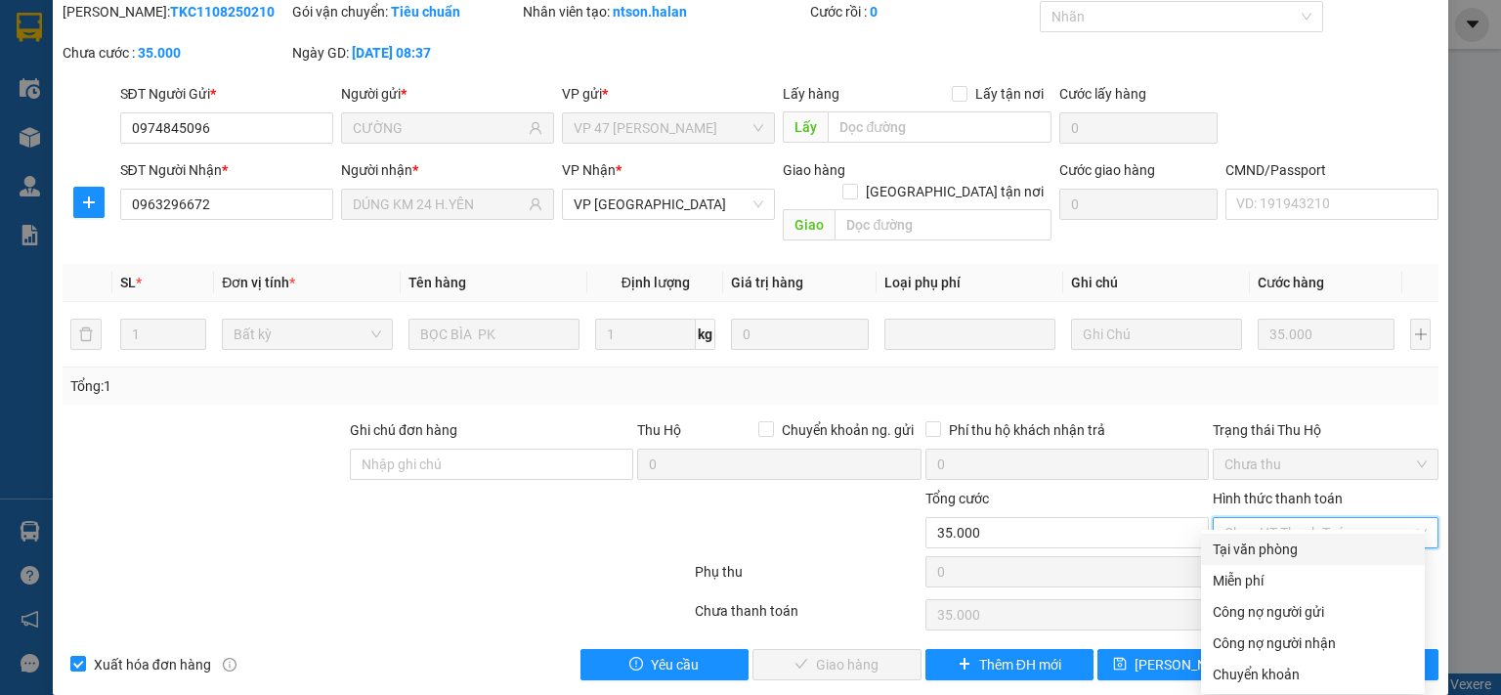
click at [1291, 553] on div "Tại văn phòng" at bounding box center [1313, 550] width 200 height 22
type input "0"
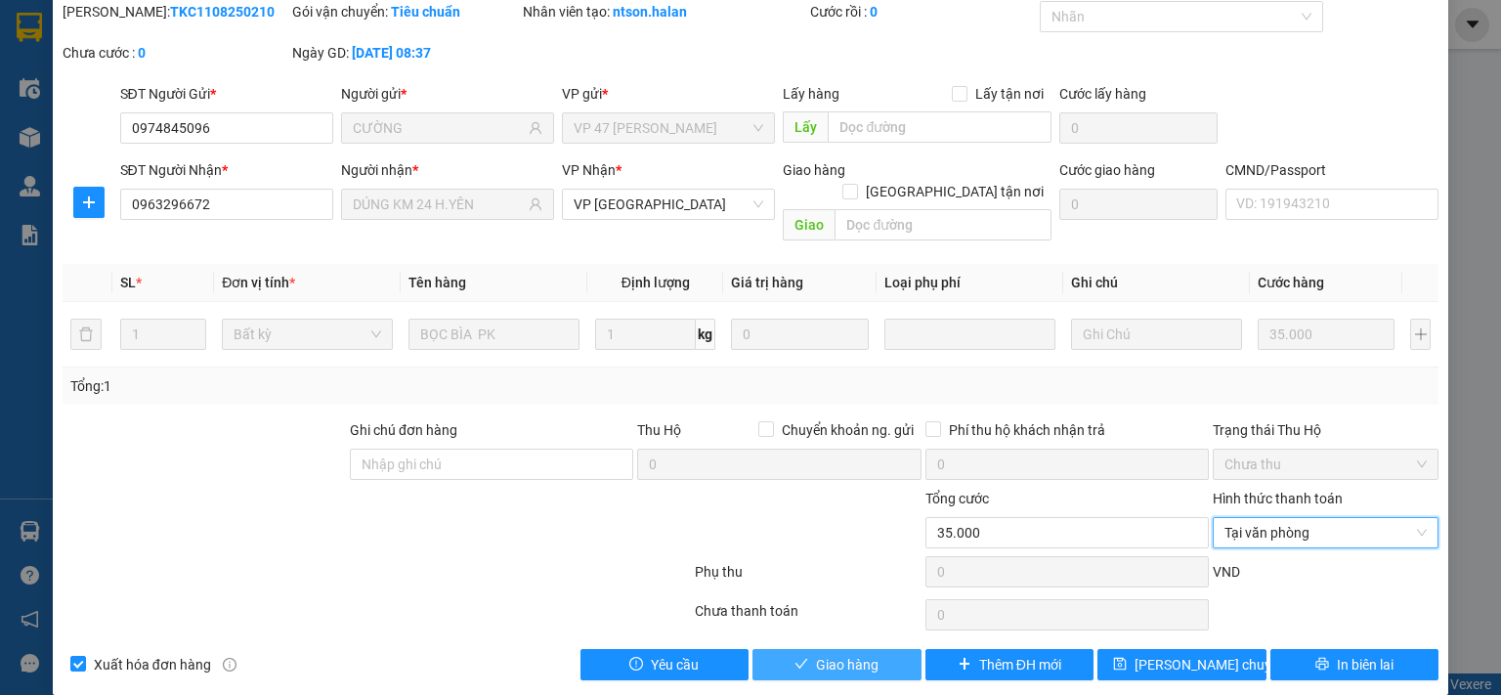
click at [890, 649] on button "Giao hàng" at bounding box center [837, 664] width 169 height 31
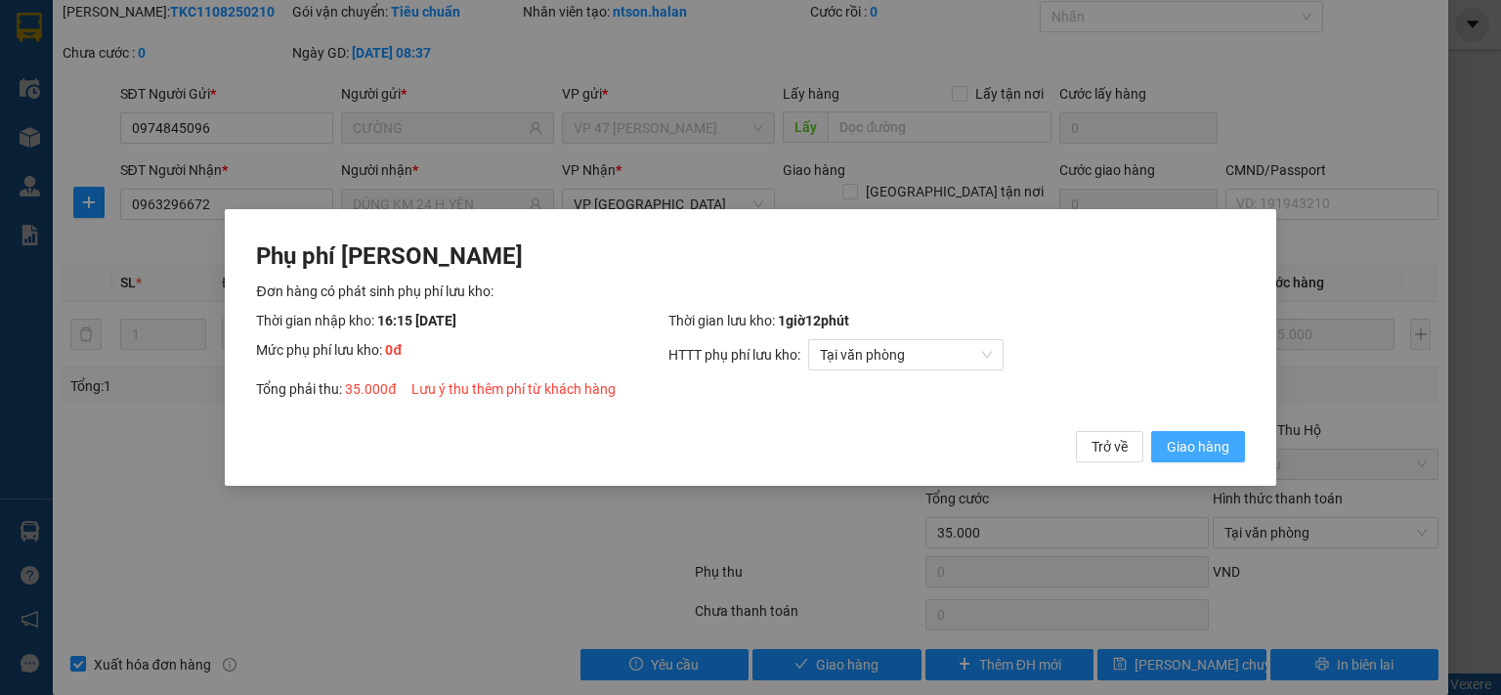
click at [1204, 449] on span "Giao hàng" at bounding box center [1198, 447] width 63 height 22
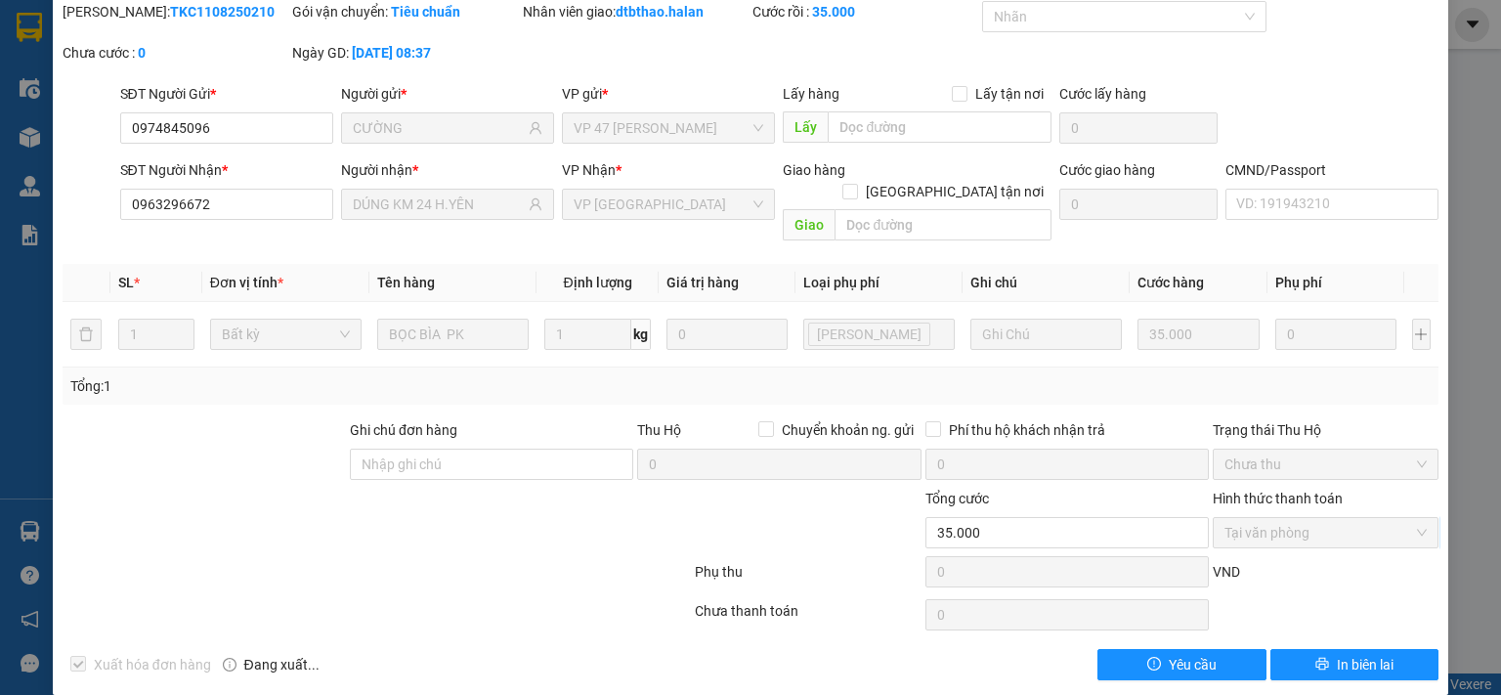
scroll to position [0, 0]
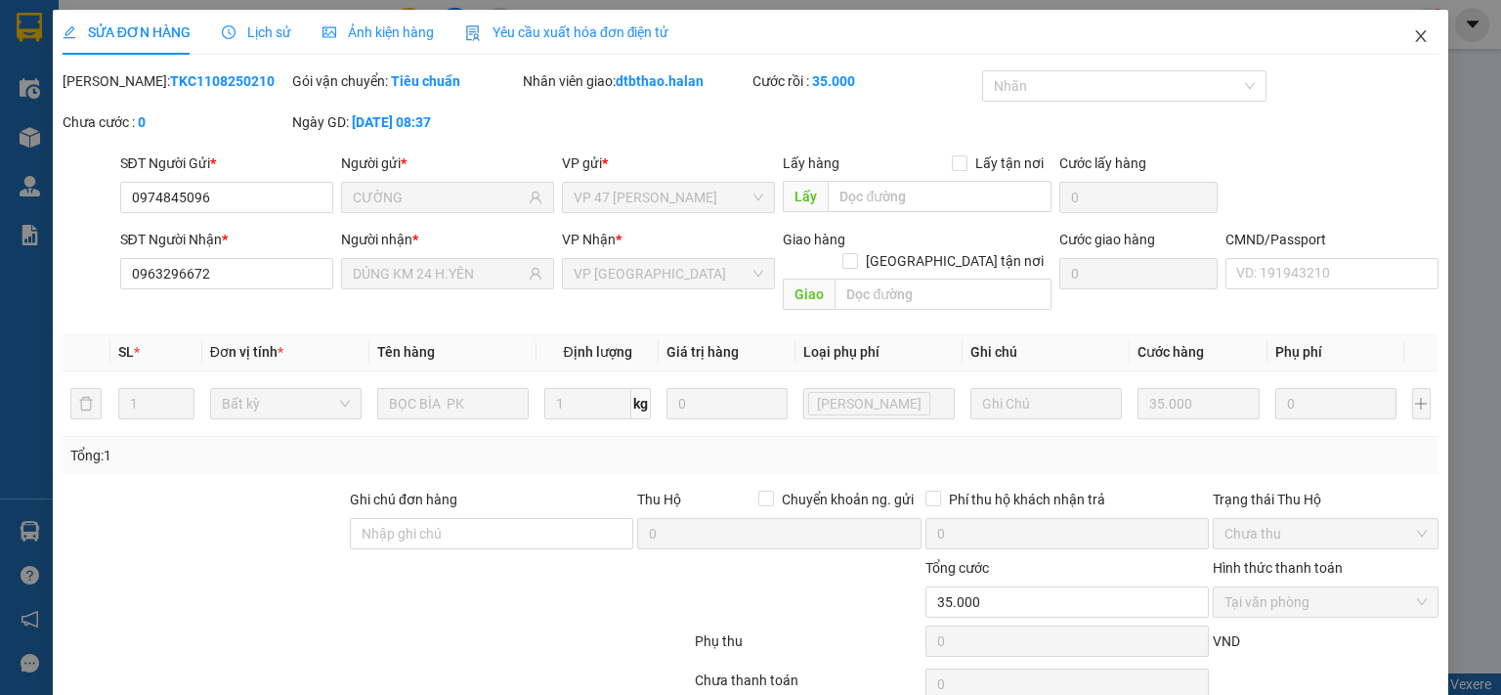
click at [1416, 34] on icon "close" at bounding box center [1421, 36] width 11 height 12
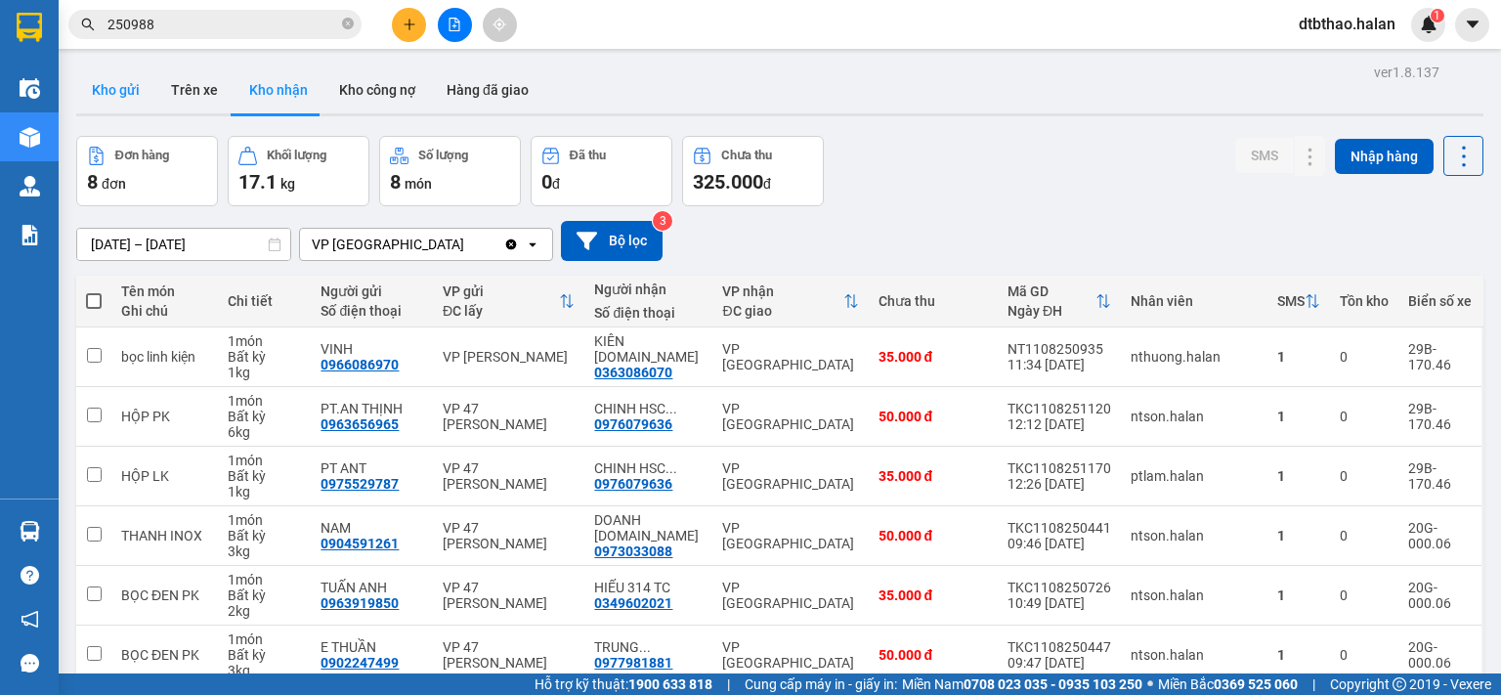
click at [119, 85] on button "Kho gửi" at bounding box center [115, 89] width 79 height 47
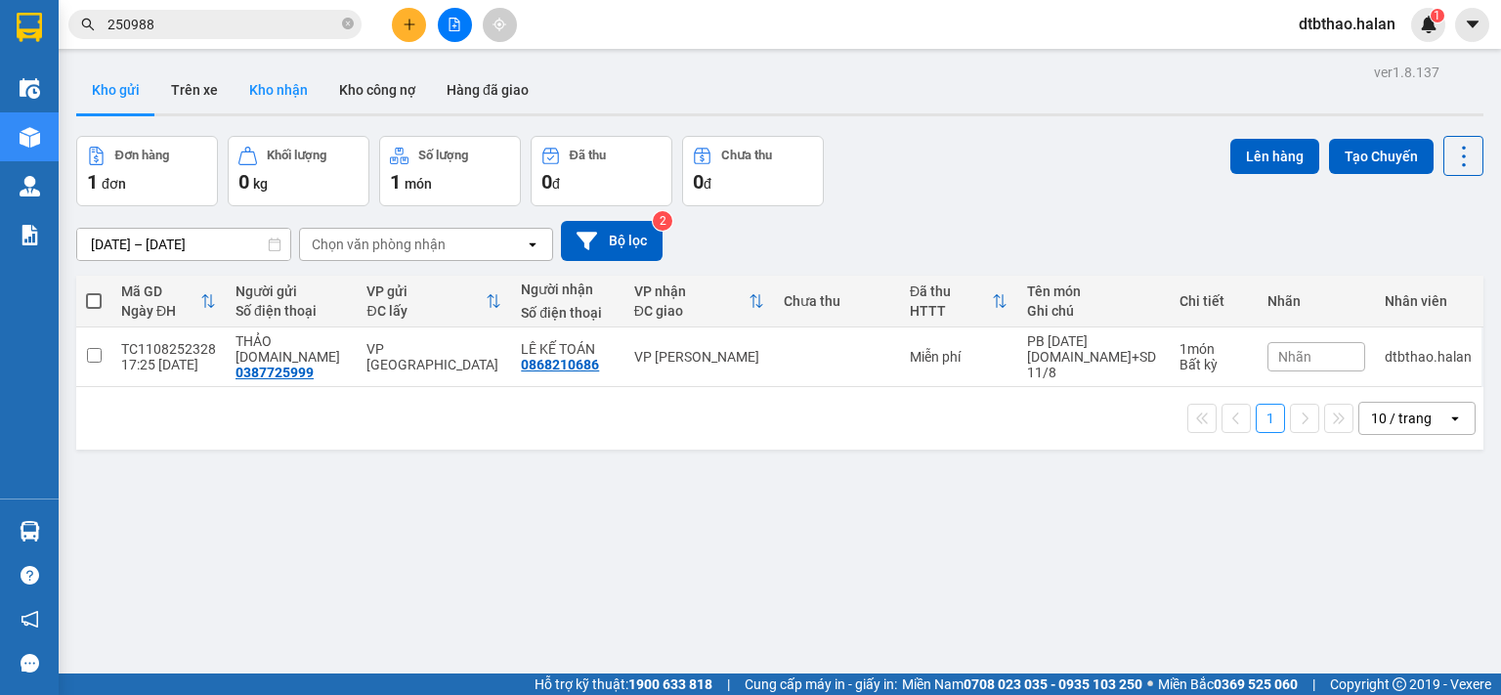
click at [278, 90] on button "Kho nhận" at bounding box center [279, 89] width 90 height 47
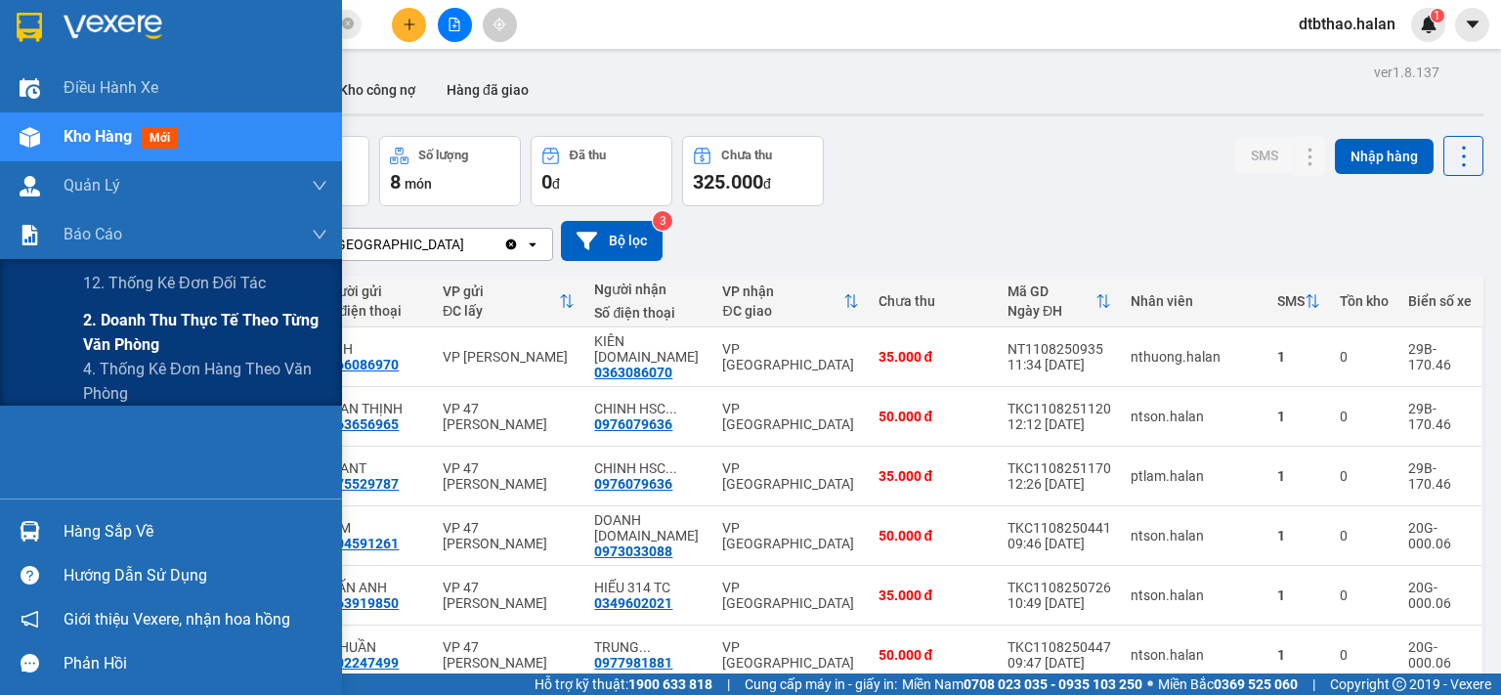
click at [135, 346] on span "2. Doanh thu thực tế theo từng văn phòng" at bounding box center [205, 332] width 244 height 49
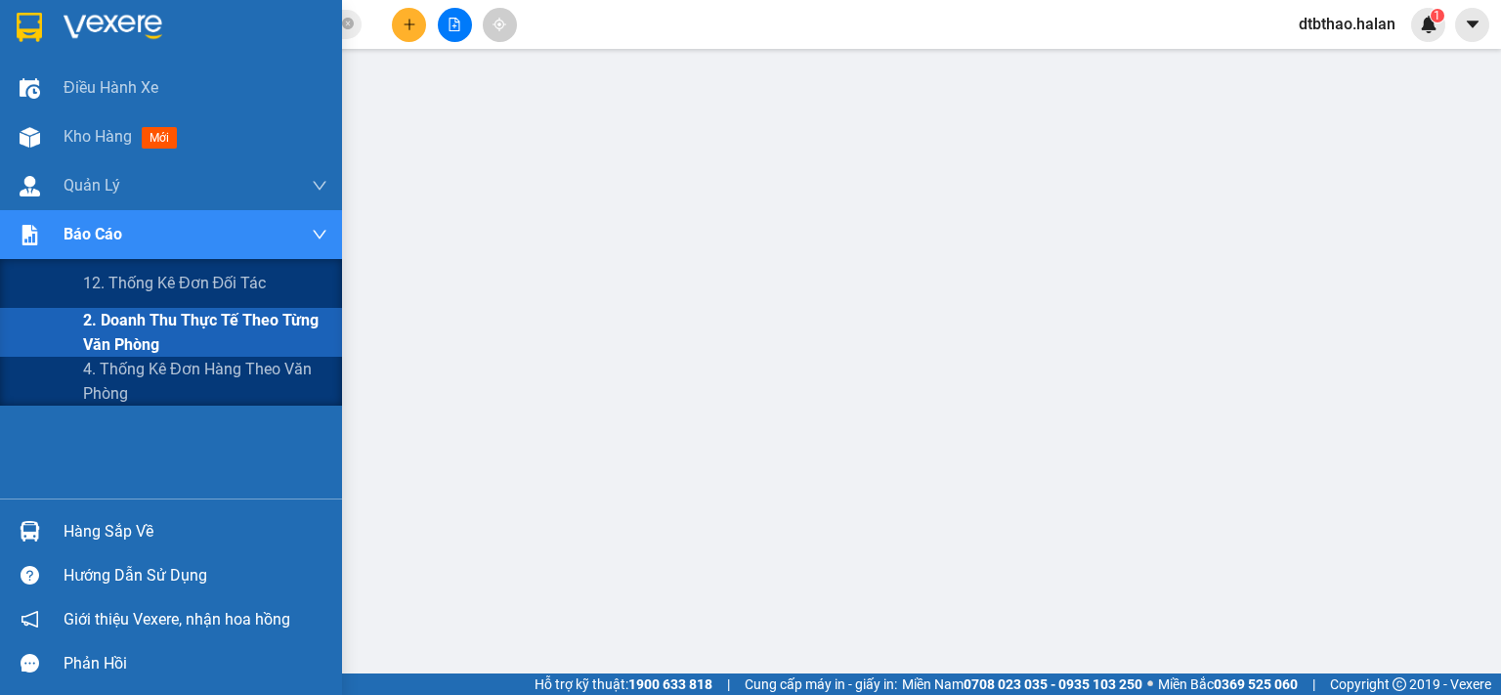
click at [141, 337] on span "2. Doanh thu thực tế theo từng văn phòng" at bounding box center [205, 332] width 244 height 49
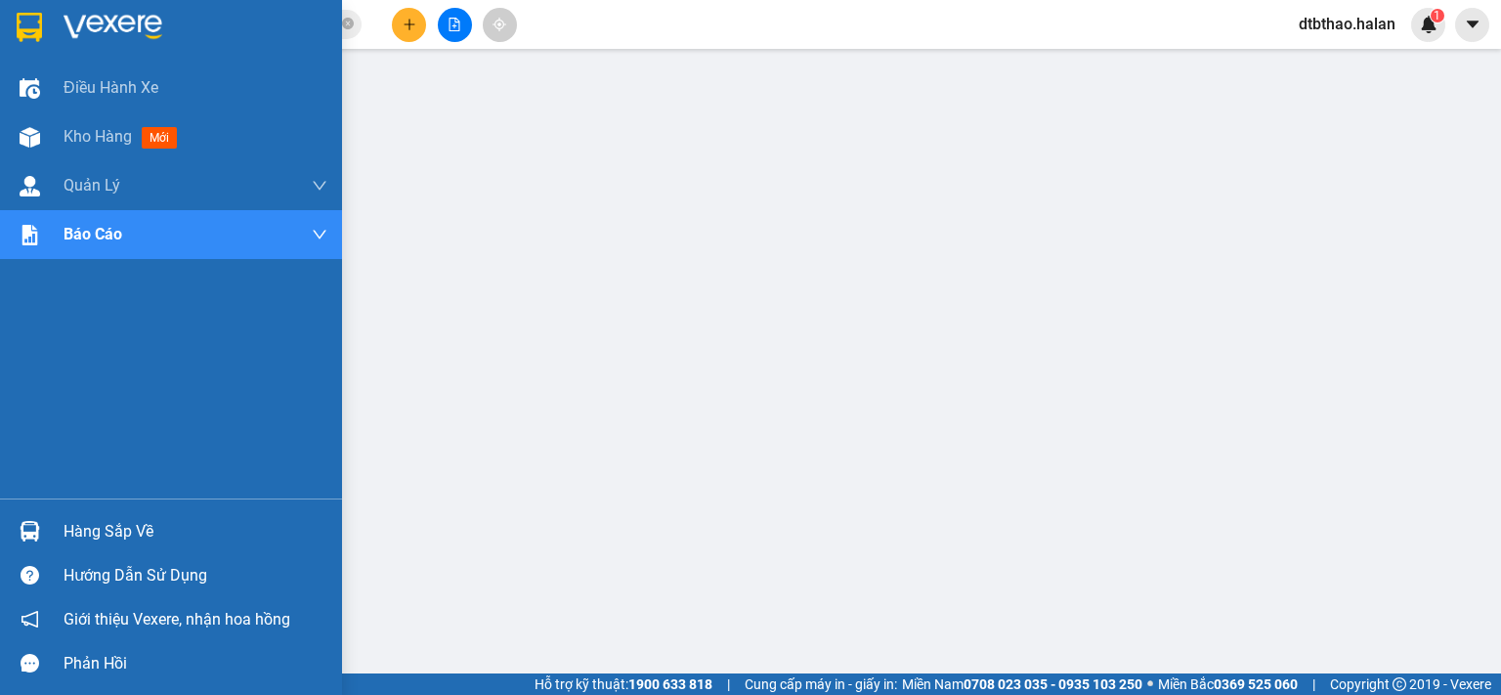
click at [66, 531] on div "Hàng sắp về" at bounding box center [196, 531] width 264 height 29
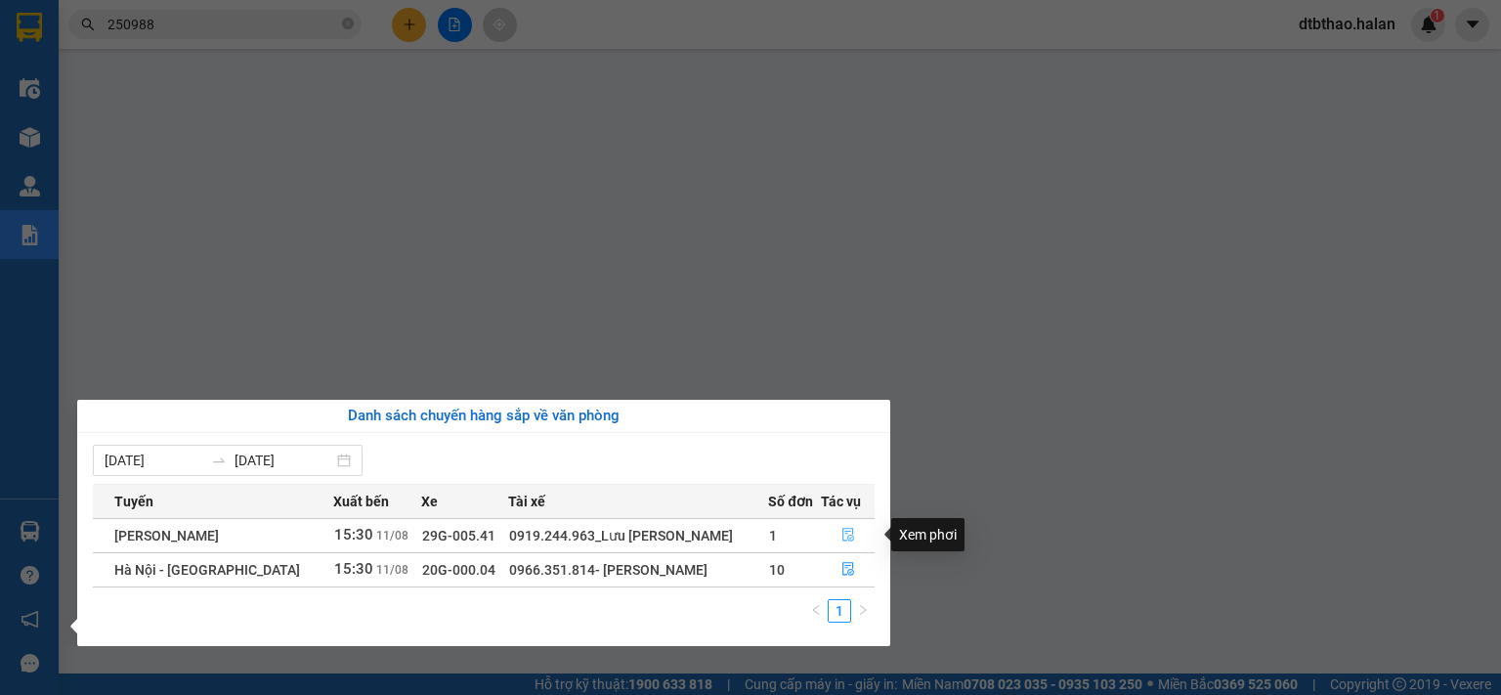
click at [844, 535] on icon "file-done" at bounding box center [849, 535] width 14 height 14
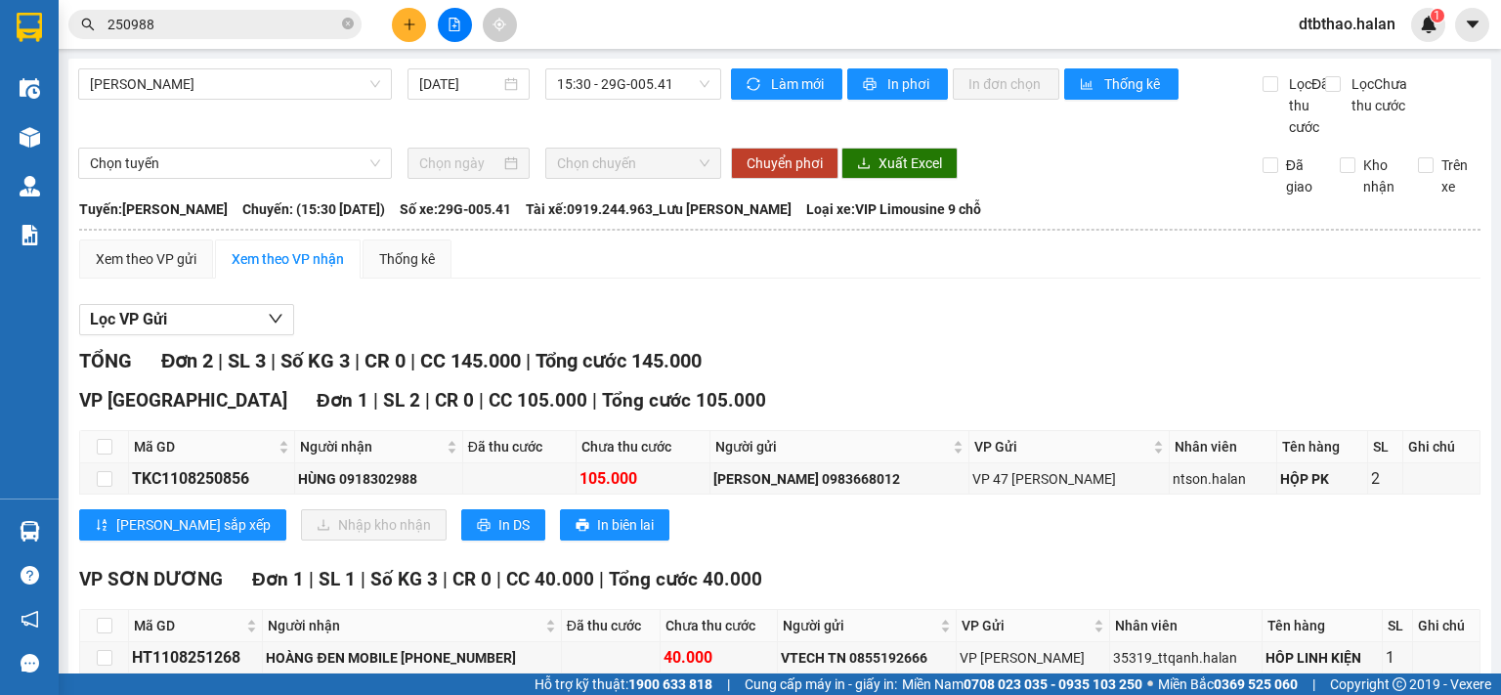
scroll to position [120, 0]
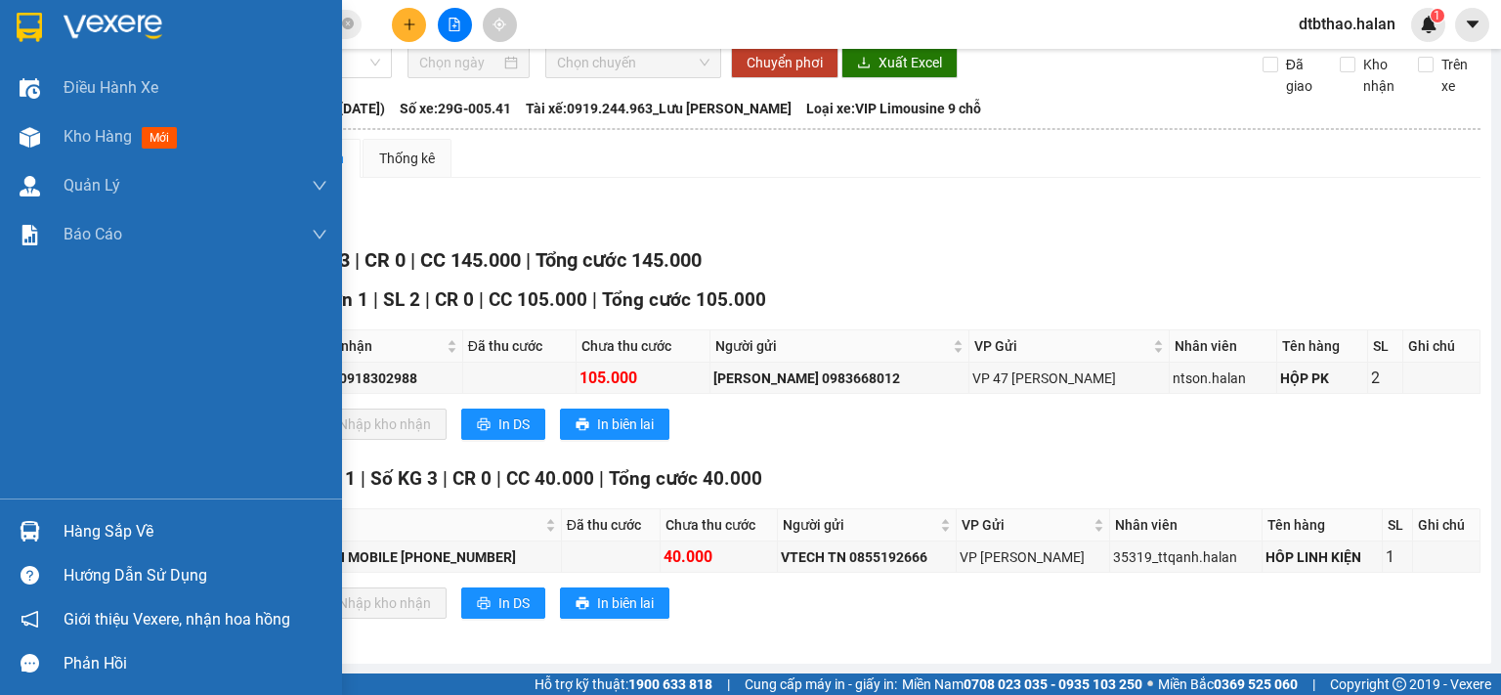
click at [90, 531] on div "Hàng sắp về" at bounding box center [196, 531] width 264 height 29
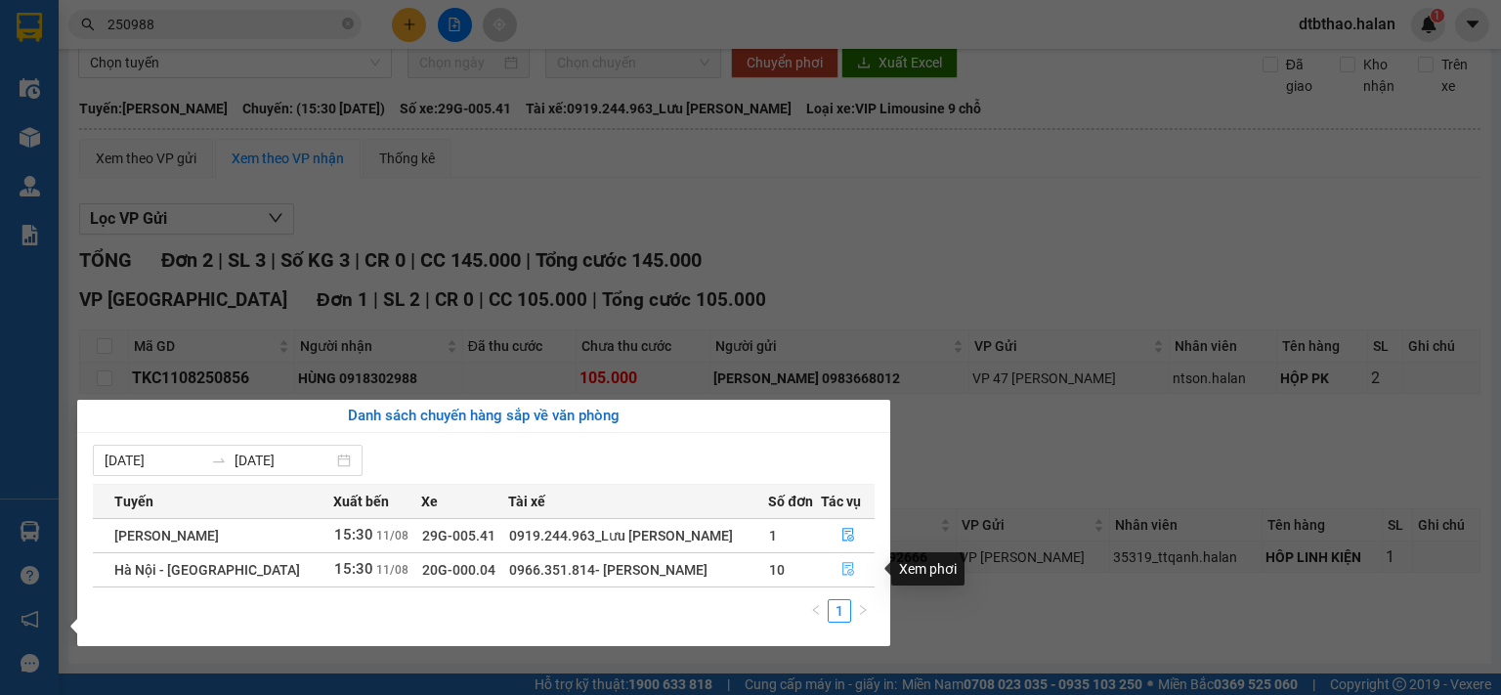
click at [846, 570] on icon "file-done" at bounding box center [849, 570] width 12 height 14
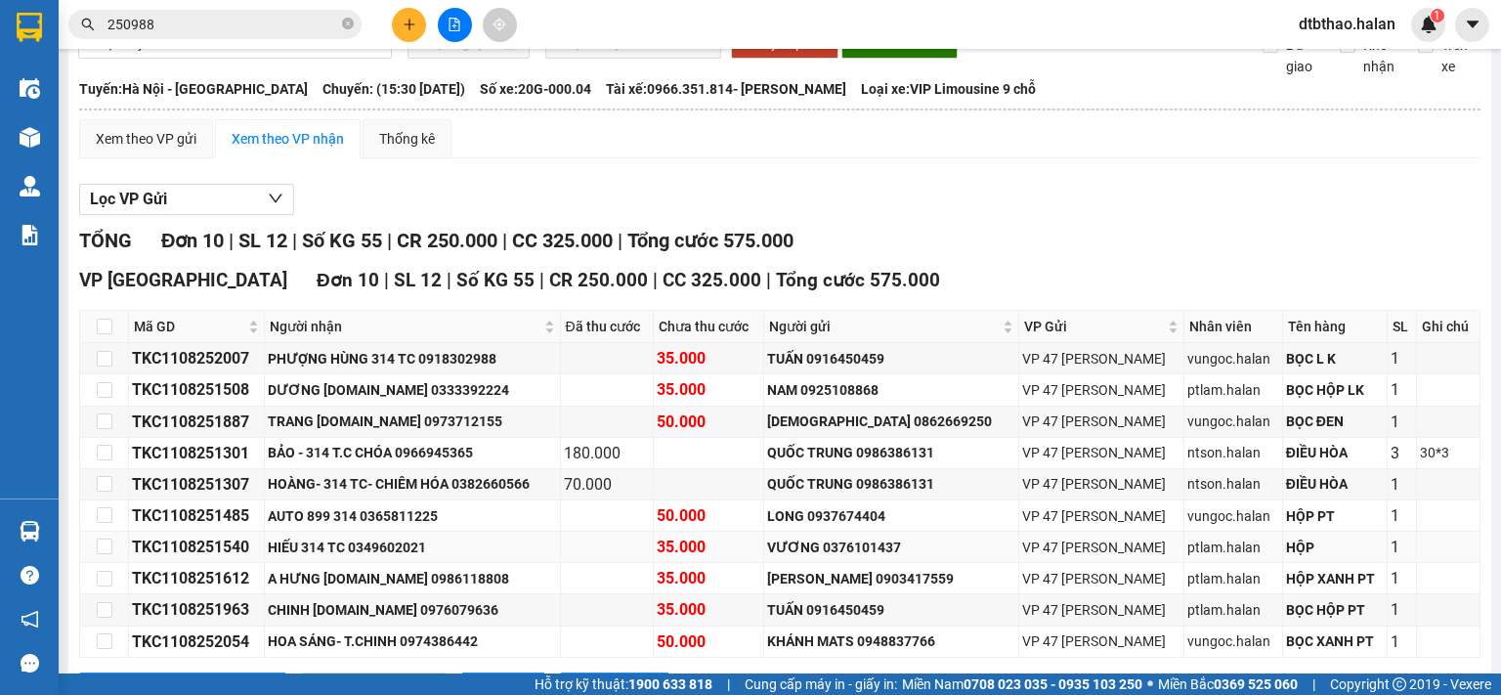
scroll to position [223, 0]
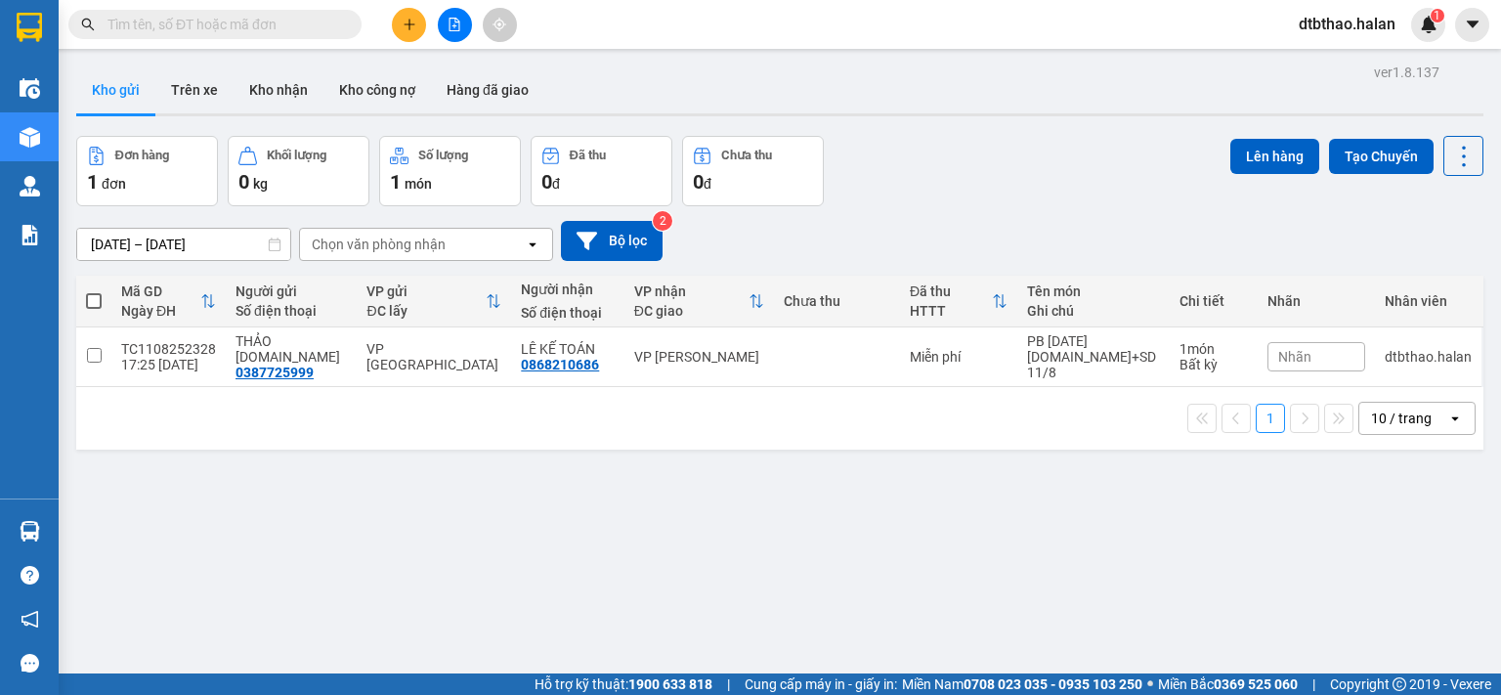
click at [406, 24] on icon "plus" at bounding box center [409, 23] width 11 height 1
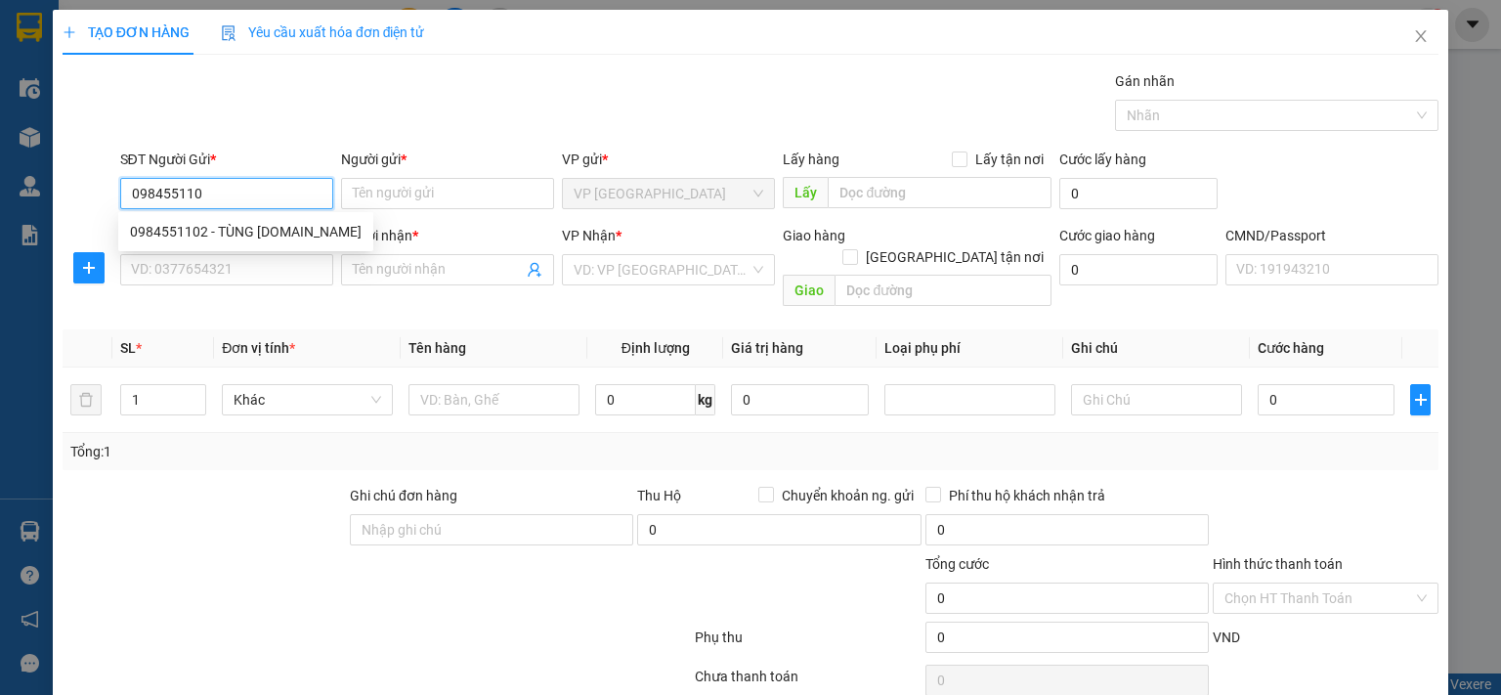
type input "0984551102"
click at [179, 229] on div "0984551102 - TÙNG 314.TC" at bounding box center [246, 232] width 232 height 22
type input "TÙNG 314.TC"
type input "0984551102"
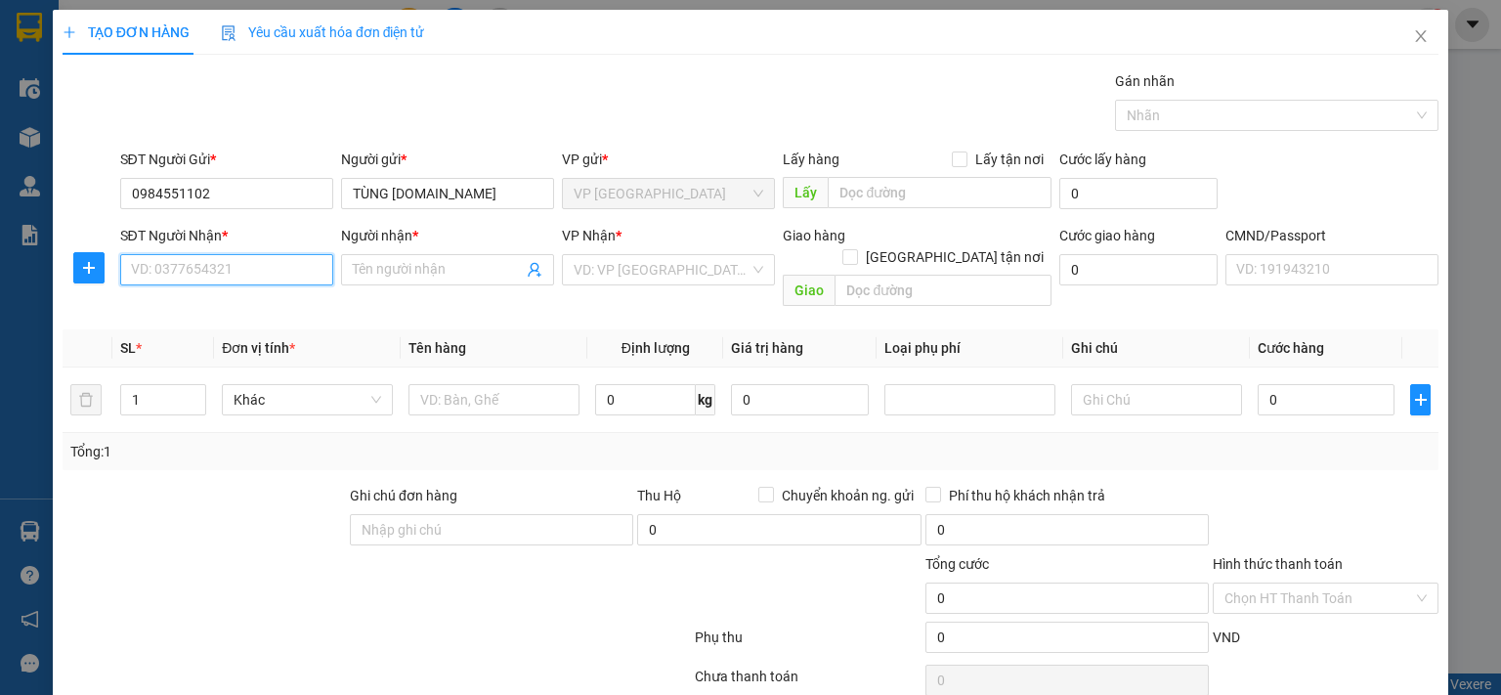
click at [162, 267] on input "SĐT Người Nhận *" at bounding box center [226, 269] width 213 height 31
click at [238, 312] on div "0946541586 - THÀNH" at bounding box center [224, 308] width 188 height 22
type input "0946541586"
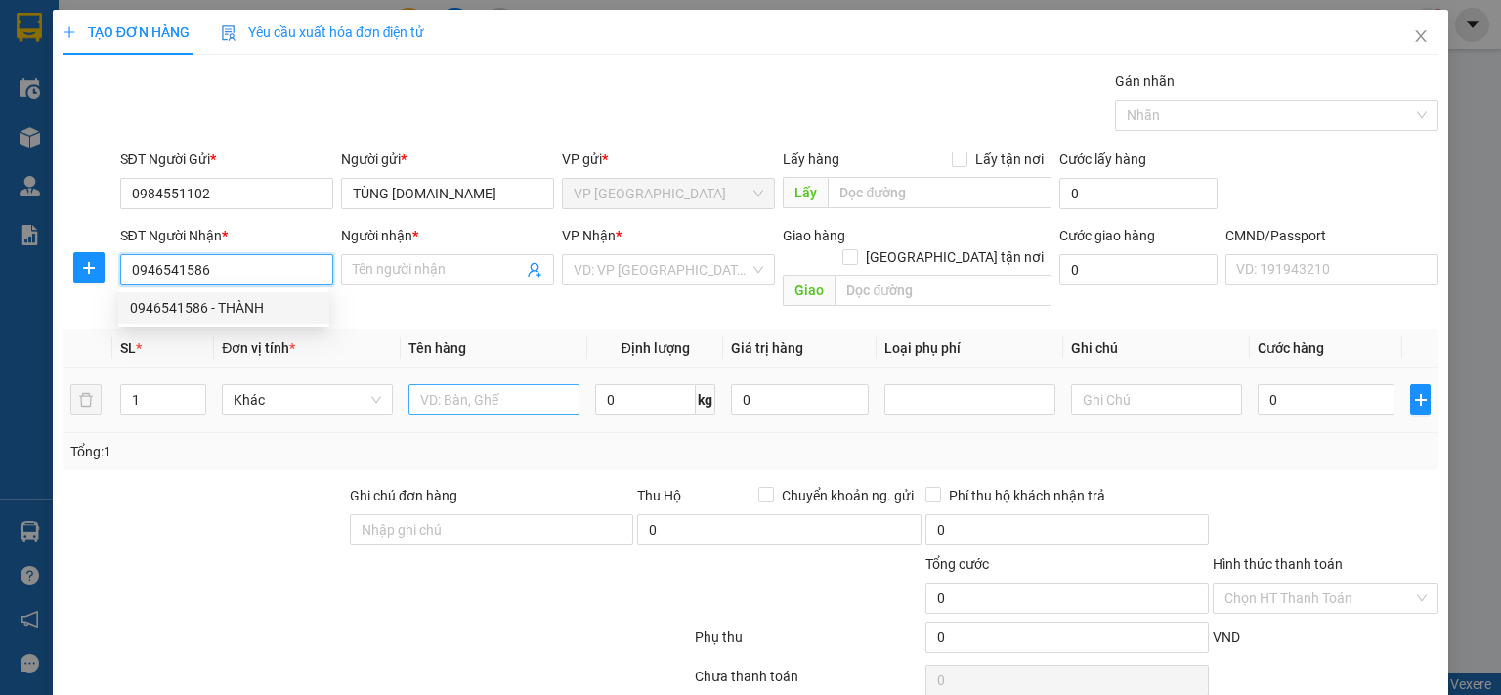
type input "THÀNH"
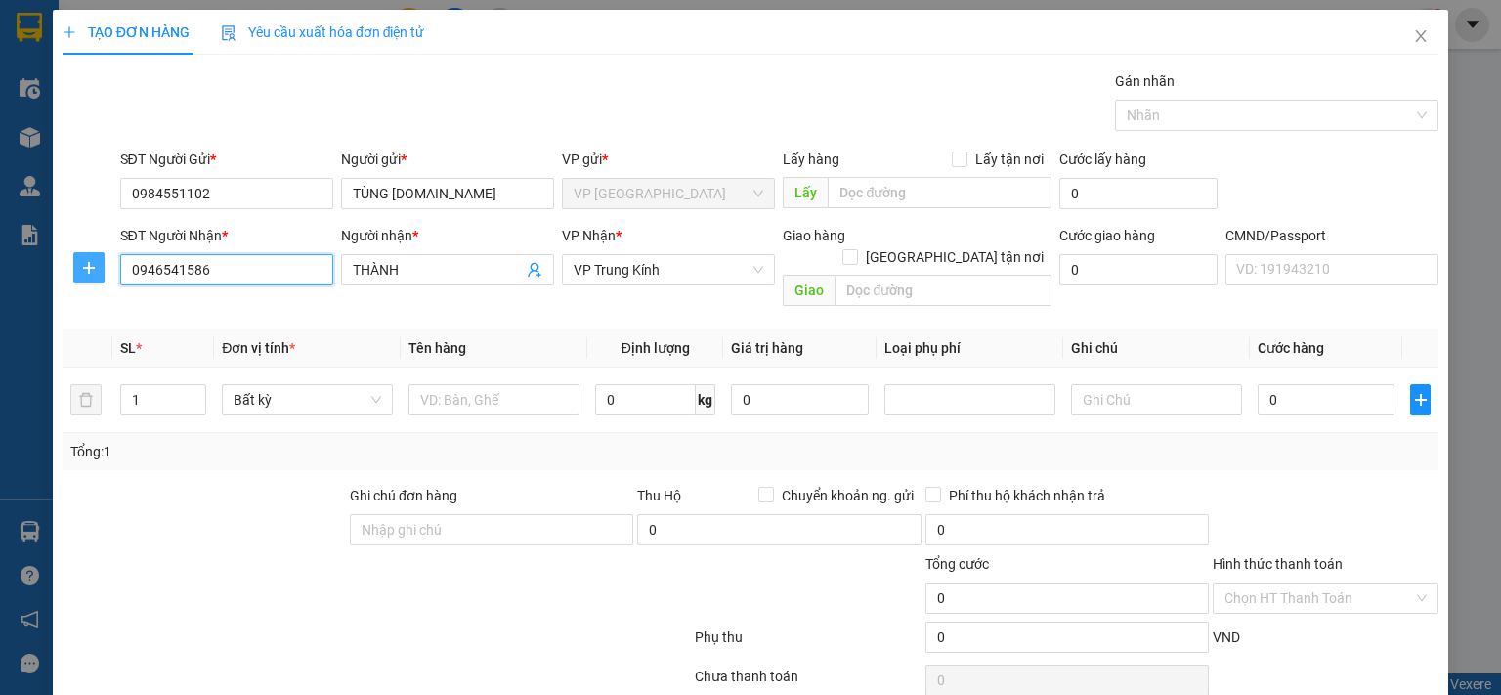
type input "0946541586"
click at [82, 269] on icon "plus" at bounding box center [89, 268] width 16 height 16
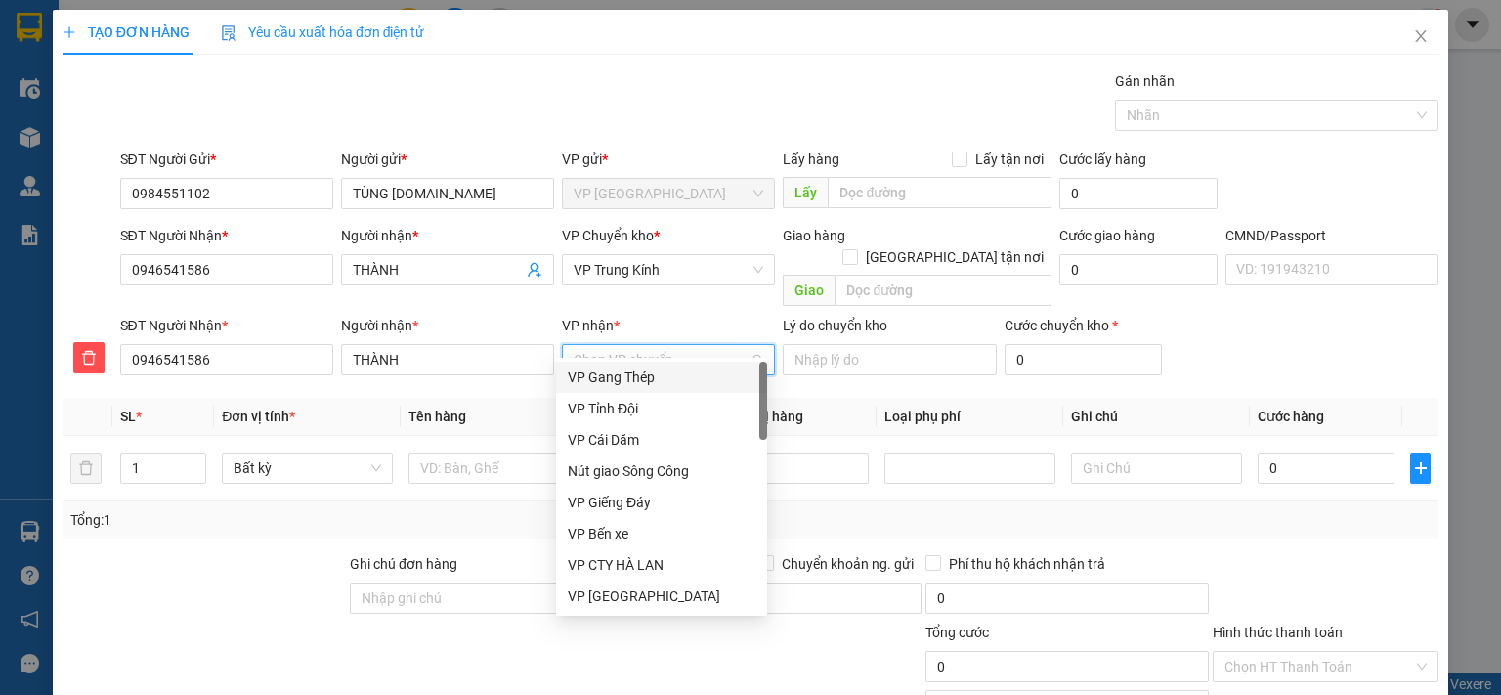
click at [656, 345] on input "VP nhận *" at bounding box center [662, 359] width 176 height 29
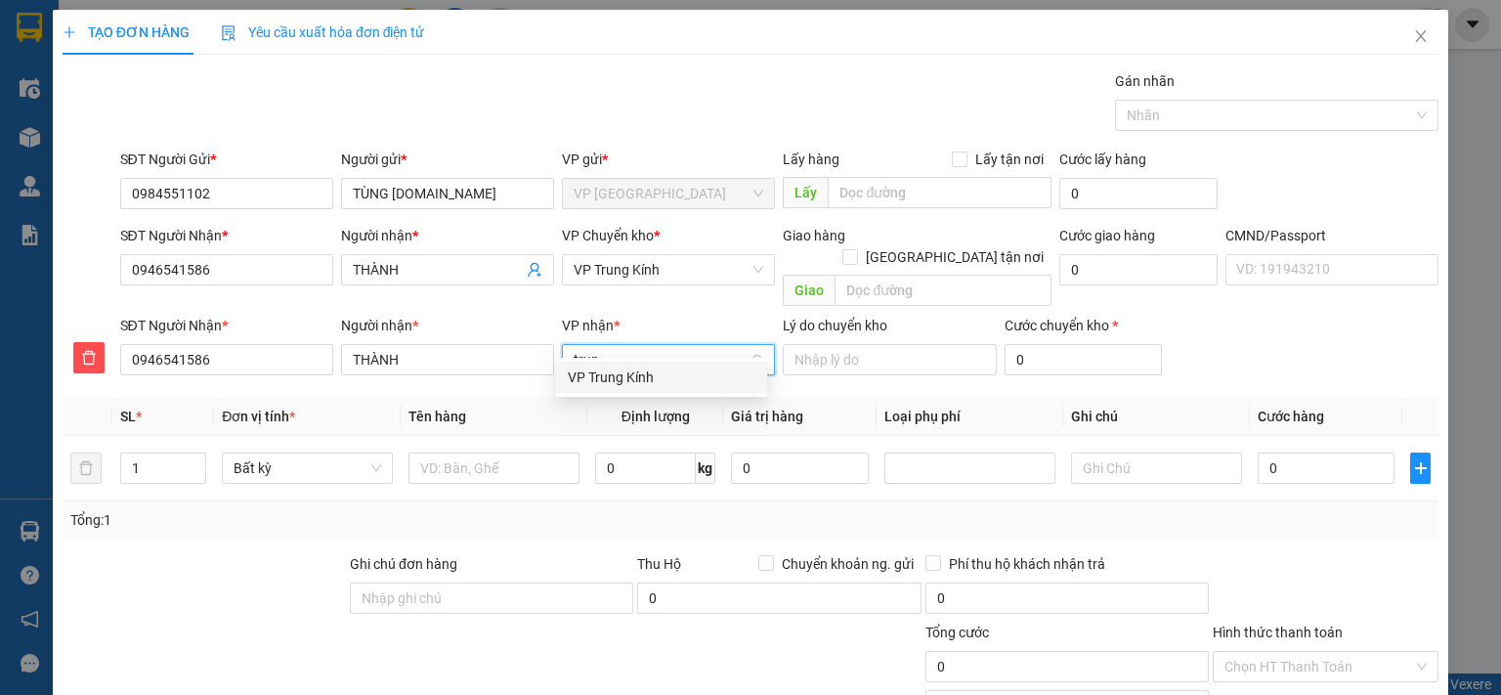
type input "trung"
click at [644, 373] on div "VP Trung Kính" at bounding box center [662, 378] width 188 height 22
click at [660, 273] on span "VP Trung Kính" at bounding box center [669, 269] width 190 height 29
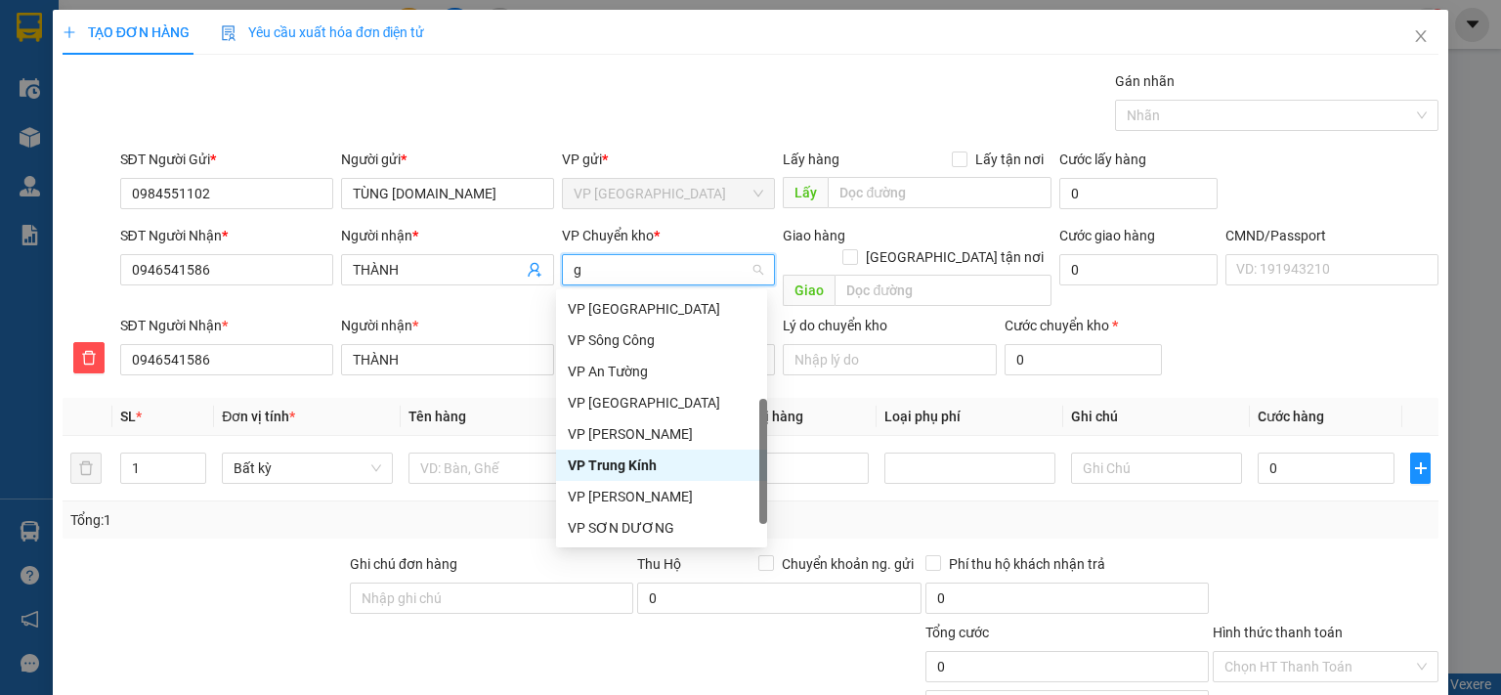
scroll to position [211, 0]
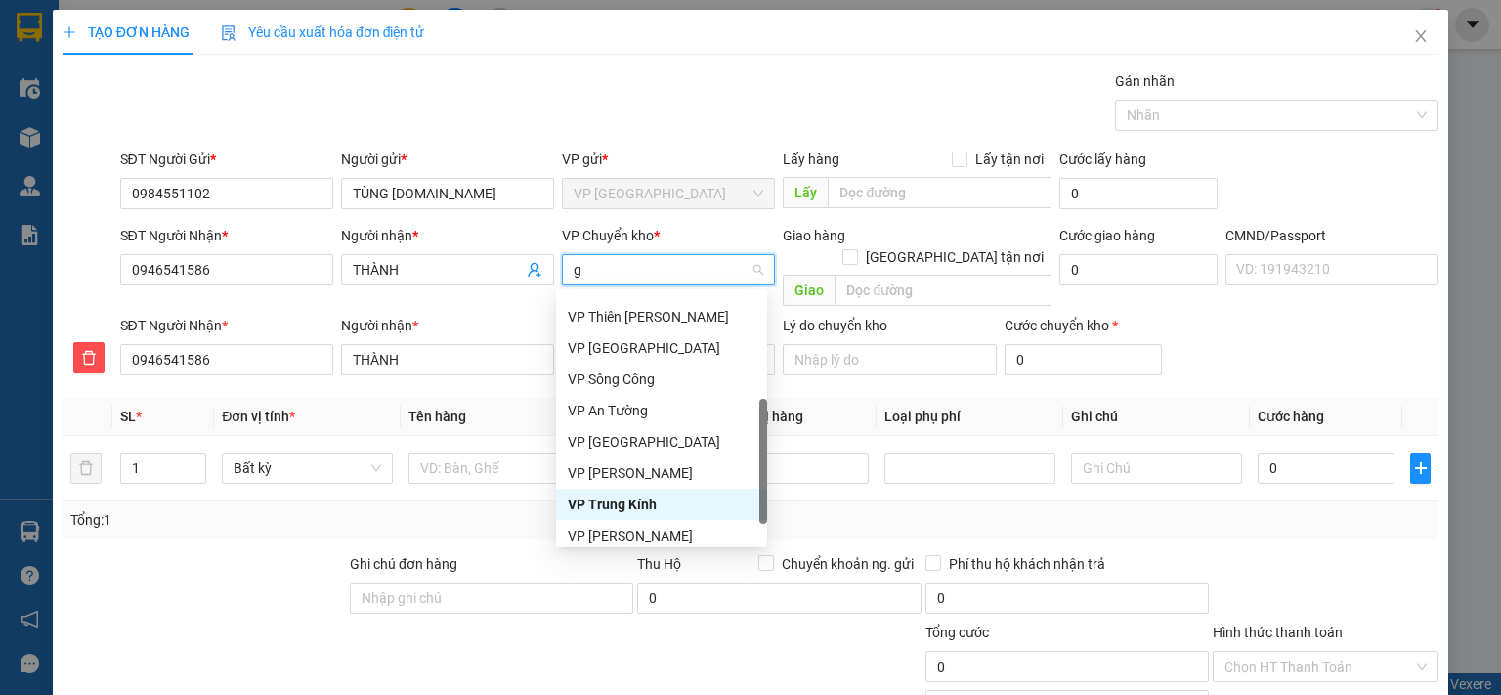
type input "gi"
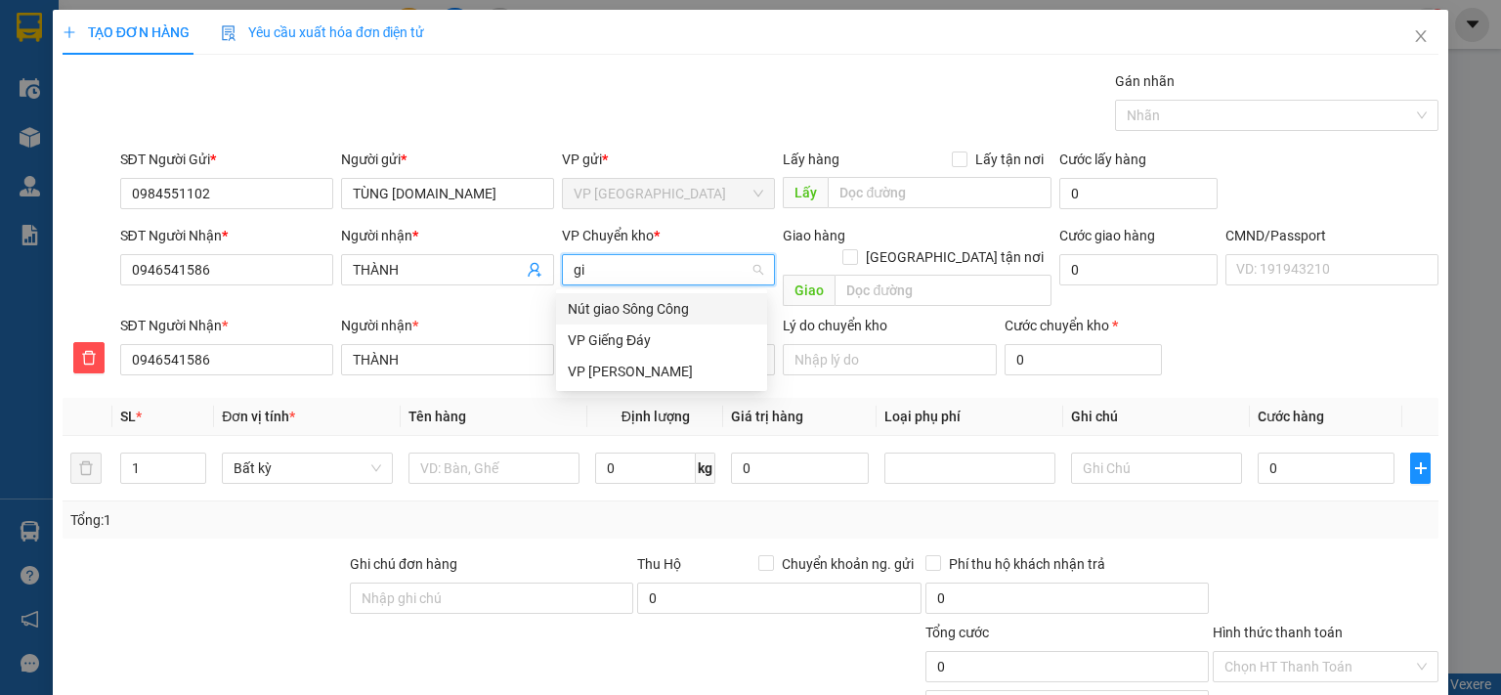
scroll to position [0, 0]
click at [624, 377] on div "VP Hoàng Gia" at bounding box center [662, 372] width 188 height 22
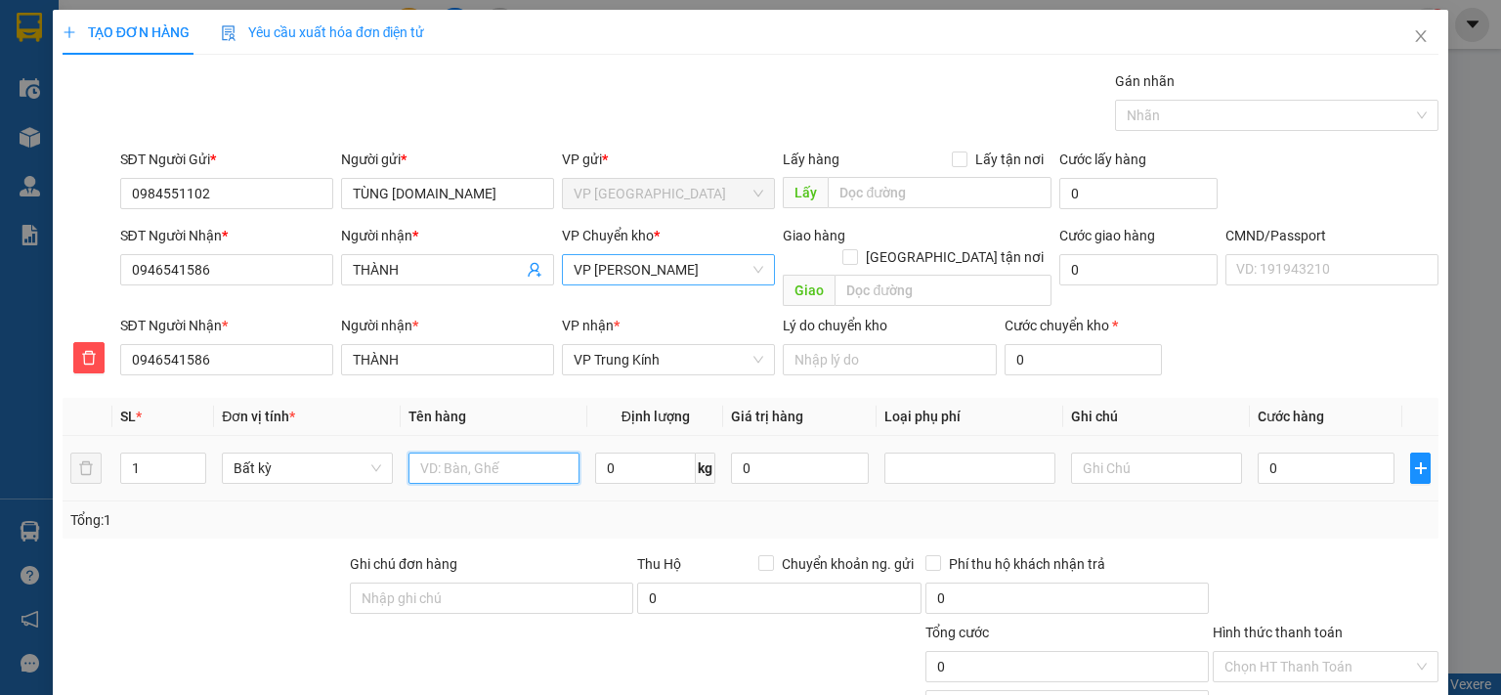
click at [542, 453] on input "text" at bounding box center [494, 468] width 171 height 31
type input "HỘP PT"
click at [658, 455] on input "0" at bounding box center [645, 468] width 101 height 31
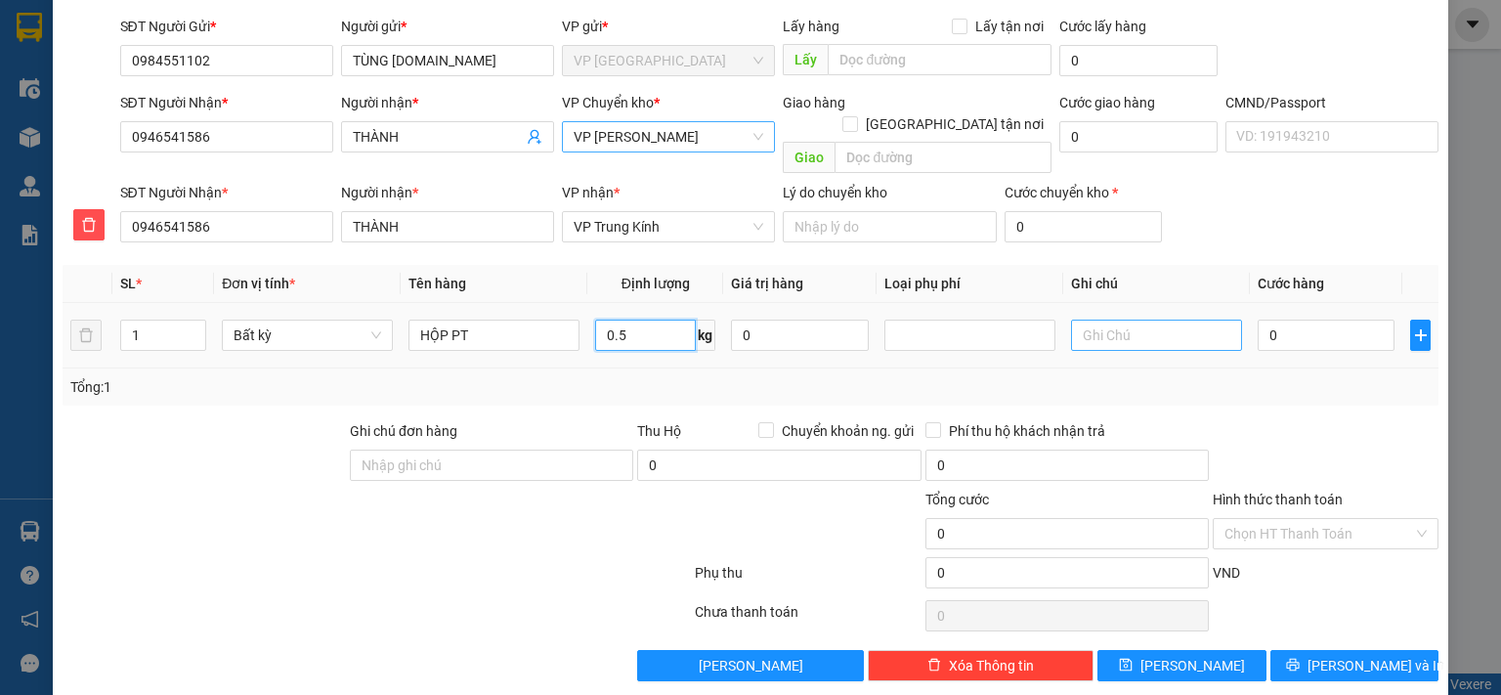
type input "0.5"
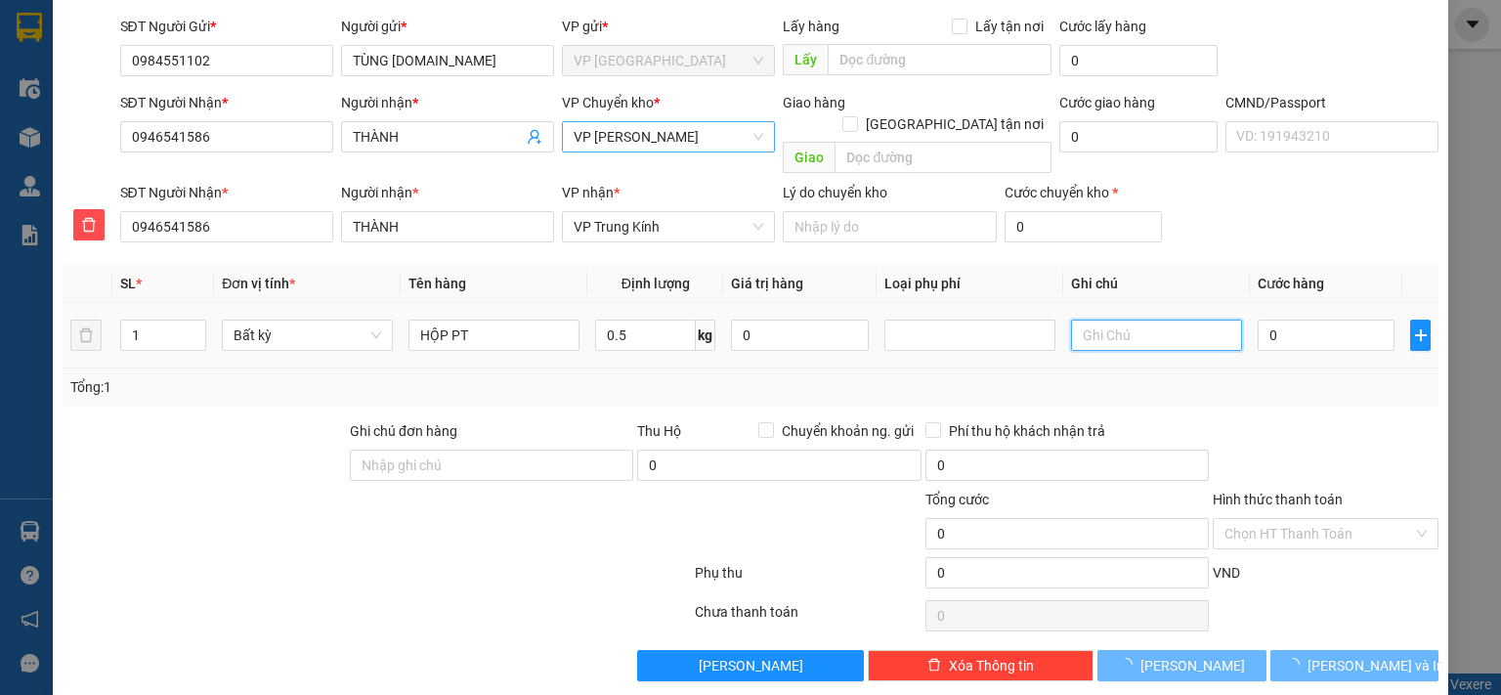
click at [1169, 320] on input "text" at bounding box center [1156, 335] width 171 height 31
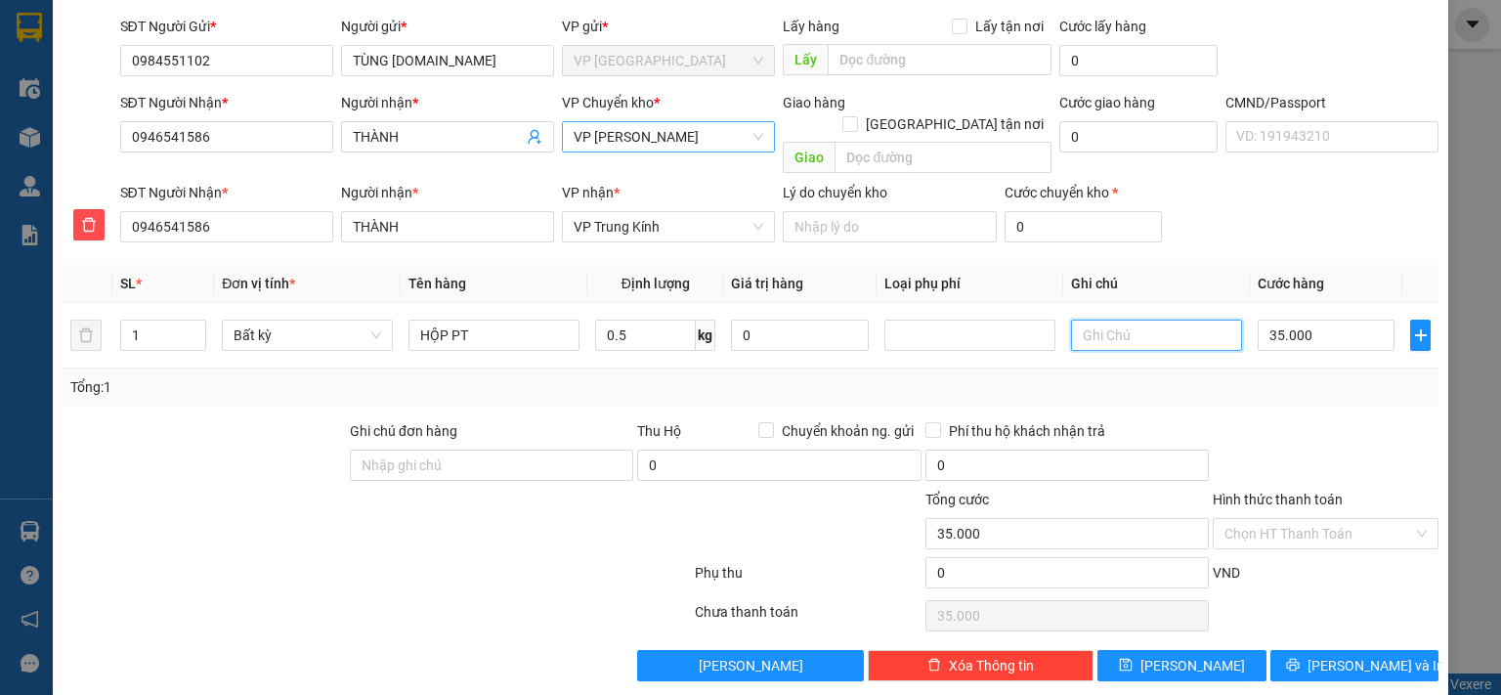
type input "35.000"
click at [1300, 658] on icon "printer" at bounding box center [1293, 665] width 14 height 14
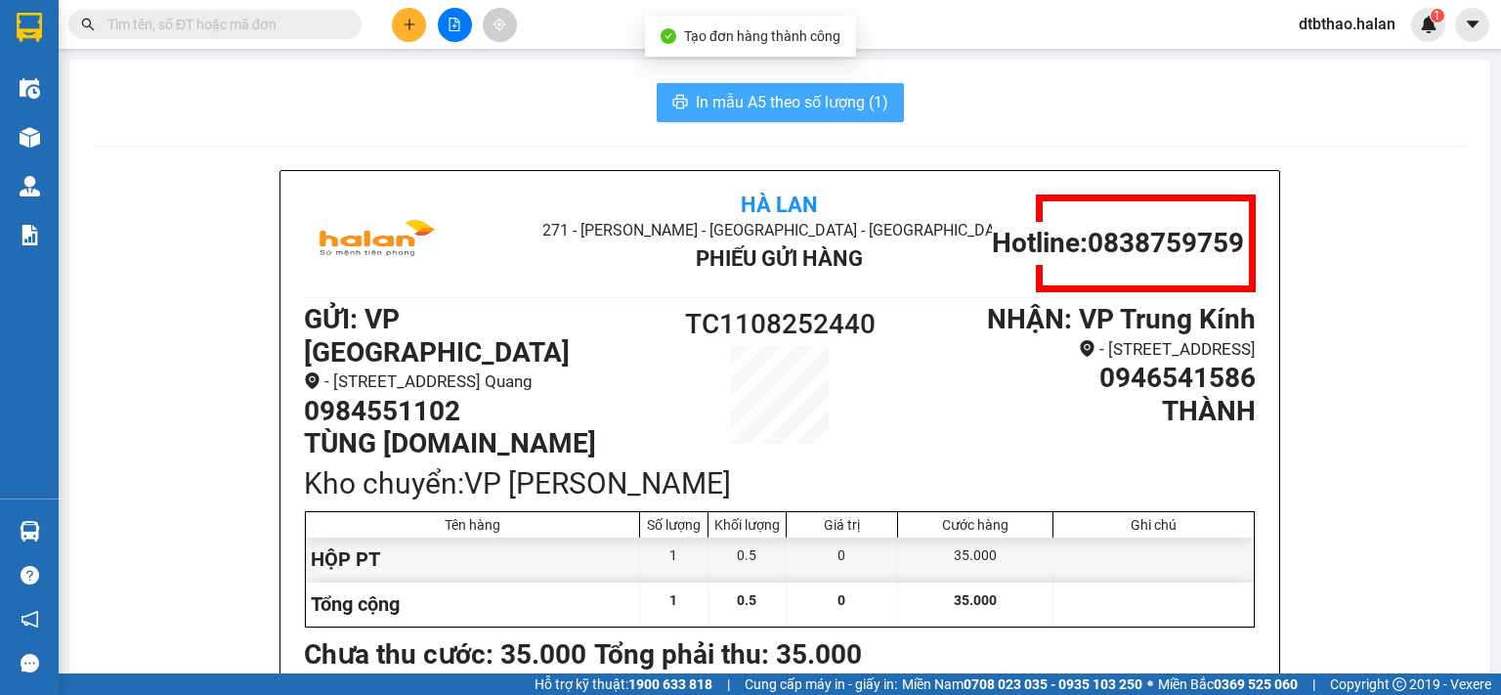
click at [763, 100] on span "In mẫu A5 theo số lượng (1)" at bounding box center [792, 102] width 193 height 24
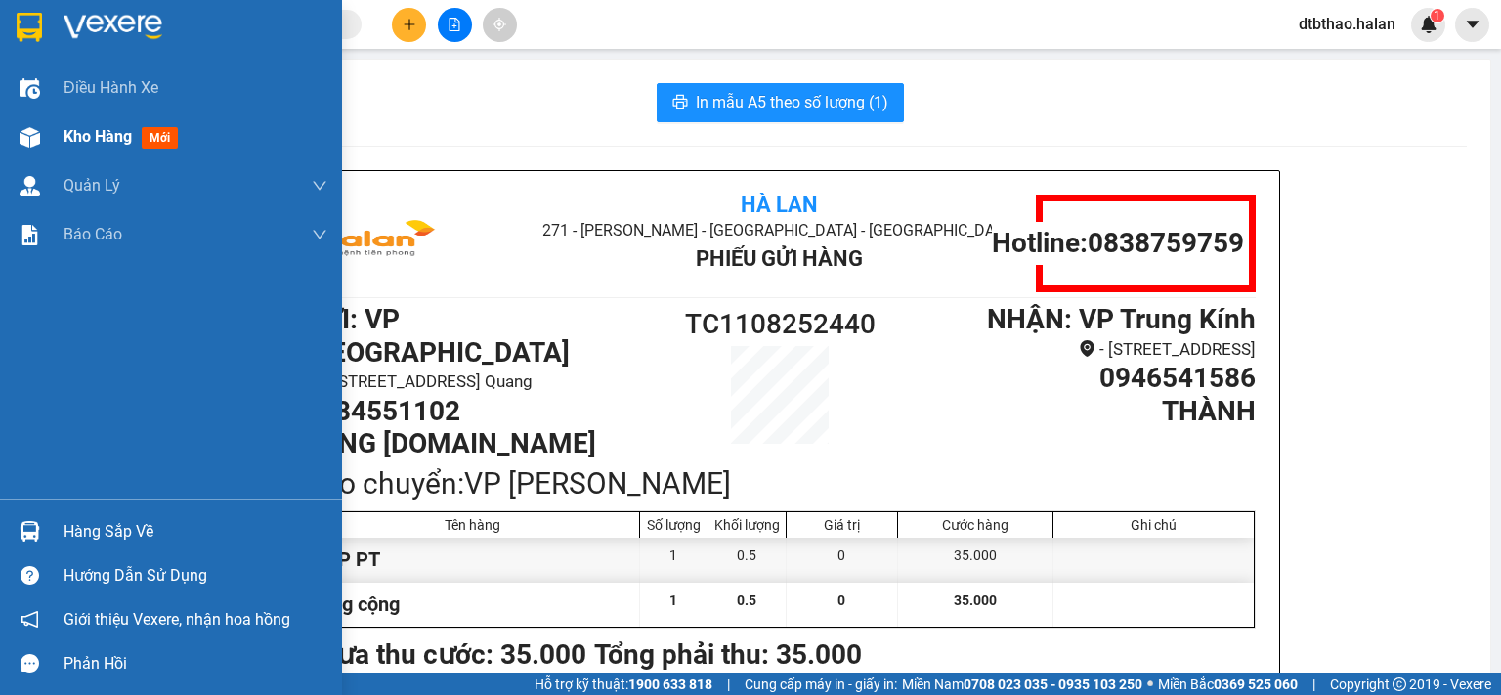
click at [85, 127] on span "Kho hàng" at bounding box center [98, 136] width 68 height 19
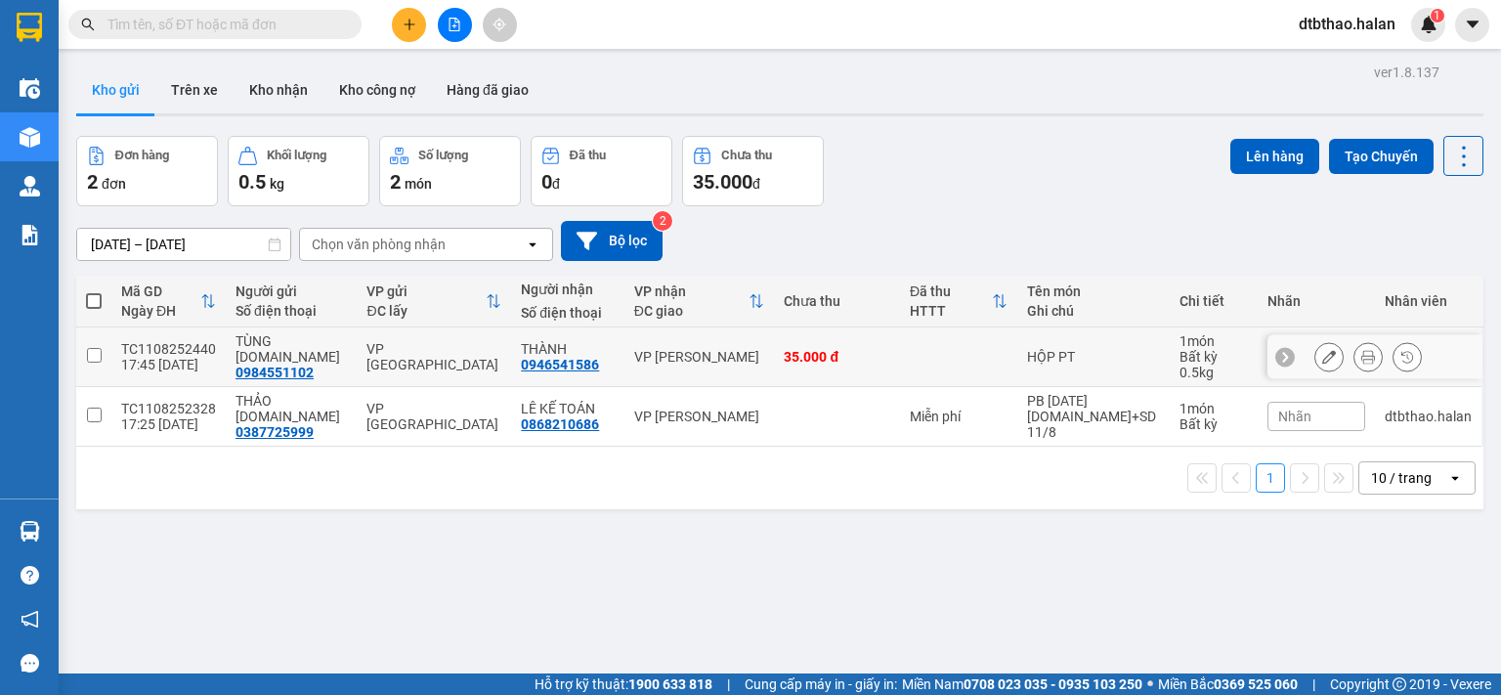
click at [92, 354] on input "checkbox" at bounding box center [94, 355] width 15 height 15
checkbox input "true"
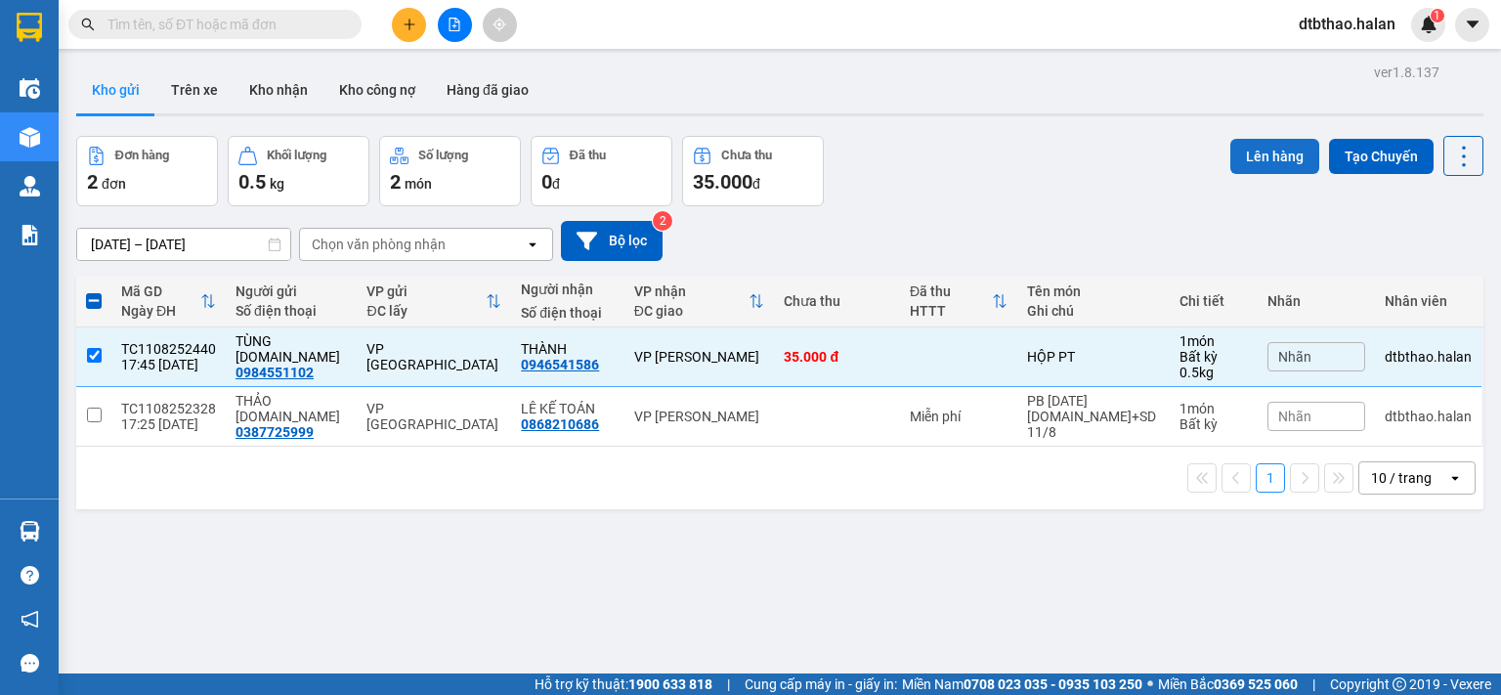
click at [1232, 155] on button "Lên hàng" at bounding box center [1275, 156] width 89 height 35
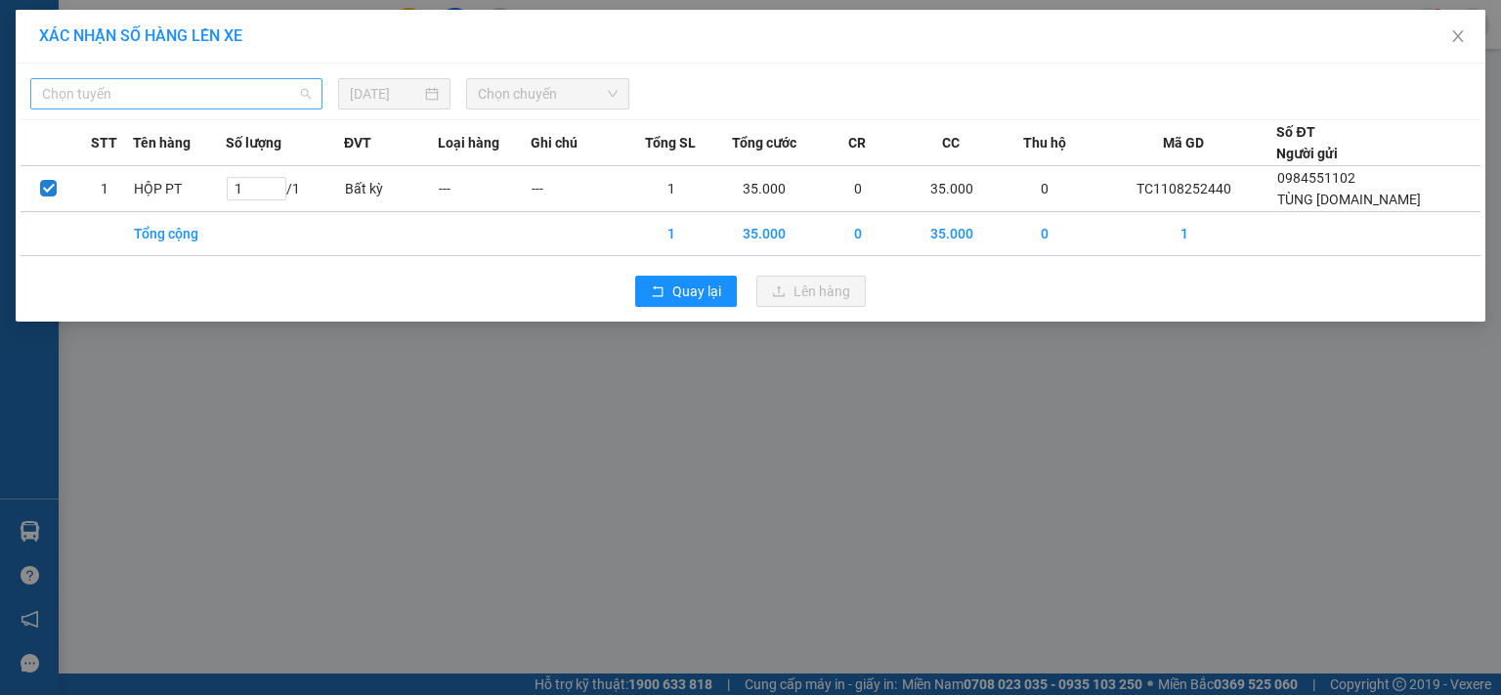
click at [236, 88] on span "Chọn tuyến" at bounding box center [176, 93] width 269 height 29
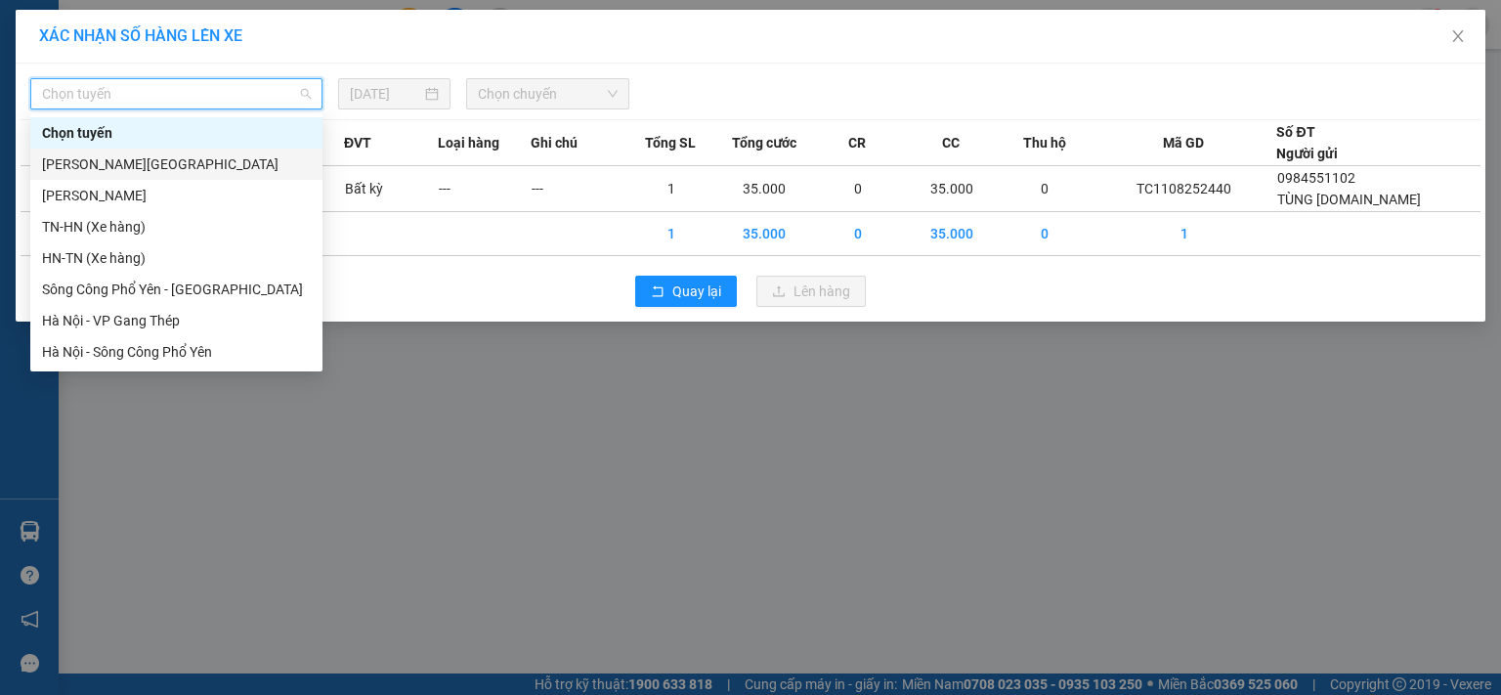
click at [199, 171] on div "Tuyên Quang - Thái Nguyên" at bounding box center [176, 164] width 269 height 22
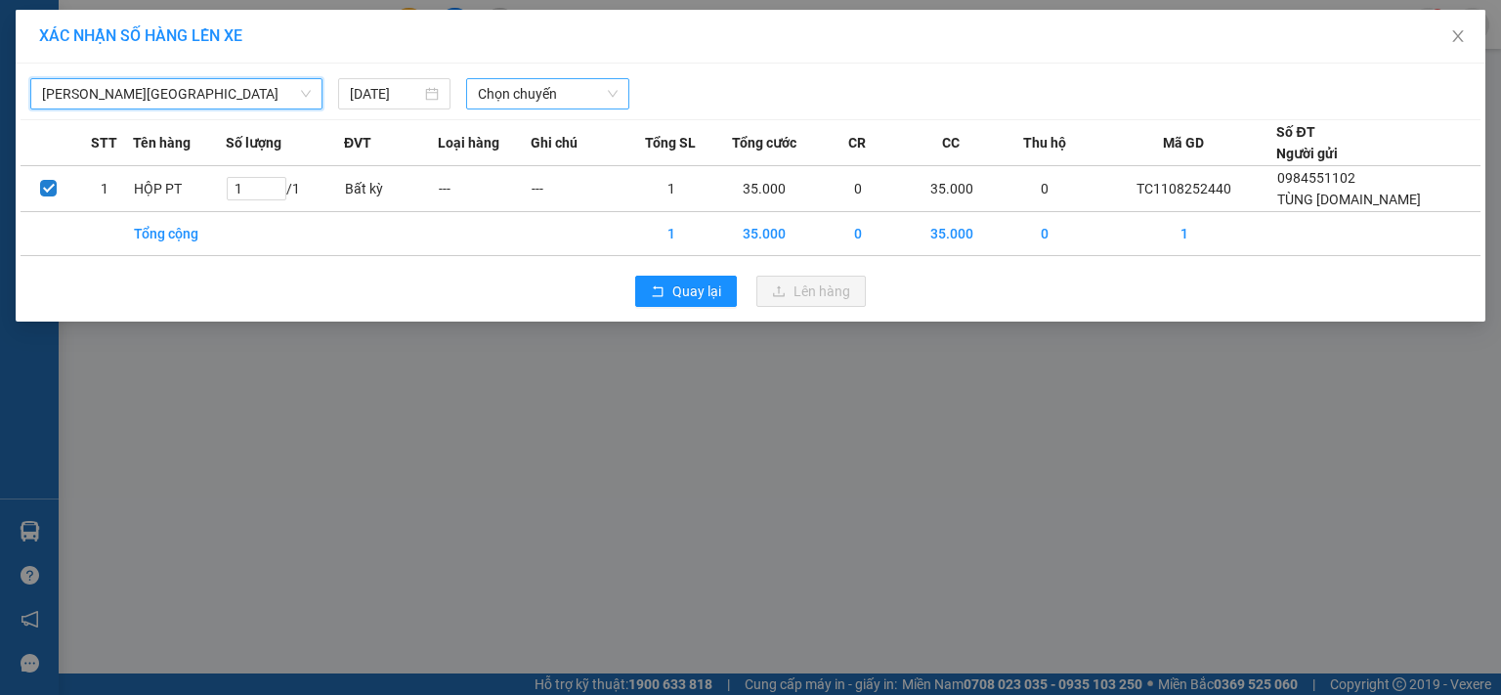
click at [510, 97] on span "Chọn chuyến" at bounding box center [548, 93] width 141 height 29
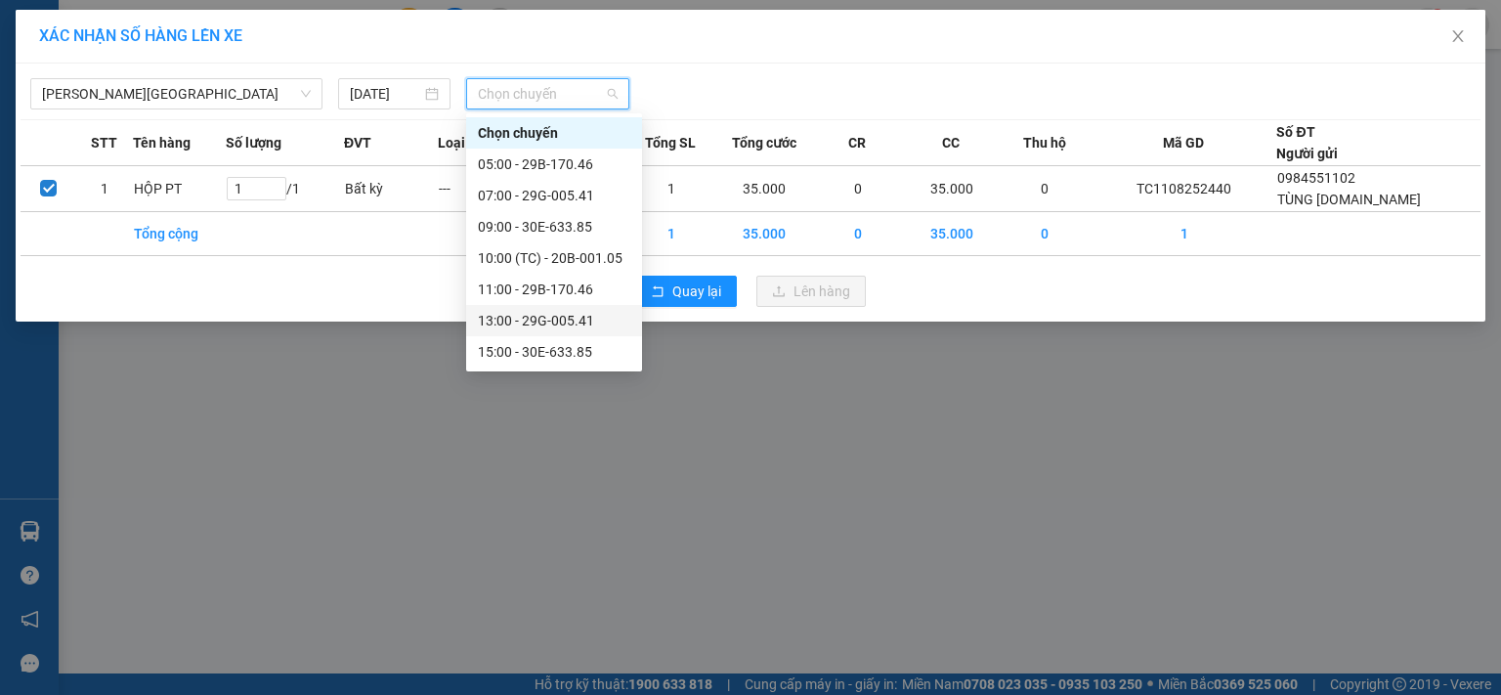
scroll to position [94, 0]
click at [575, 354] on div "19:00 - 29G-005.41" at bounding box center [554, 352] width 152 height 22
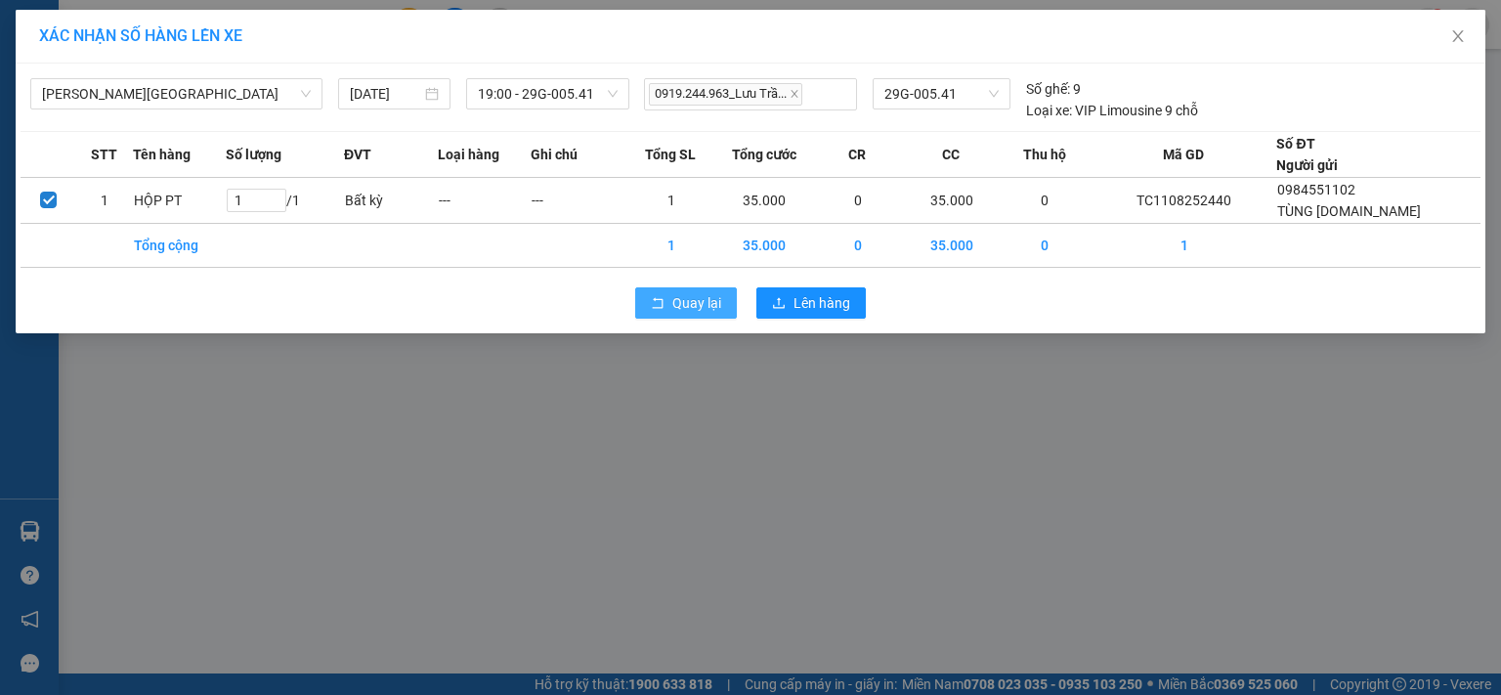
click at [696, 313] on button "Quay lại" at bounding box center [686, 302] width 102 height 31
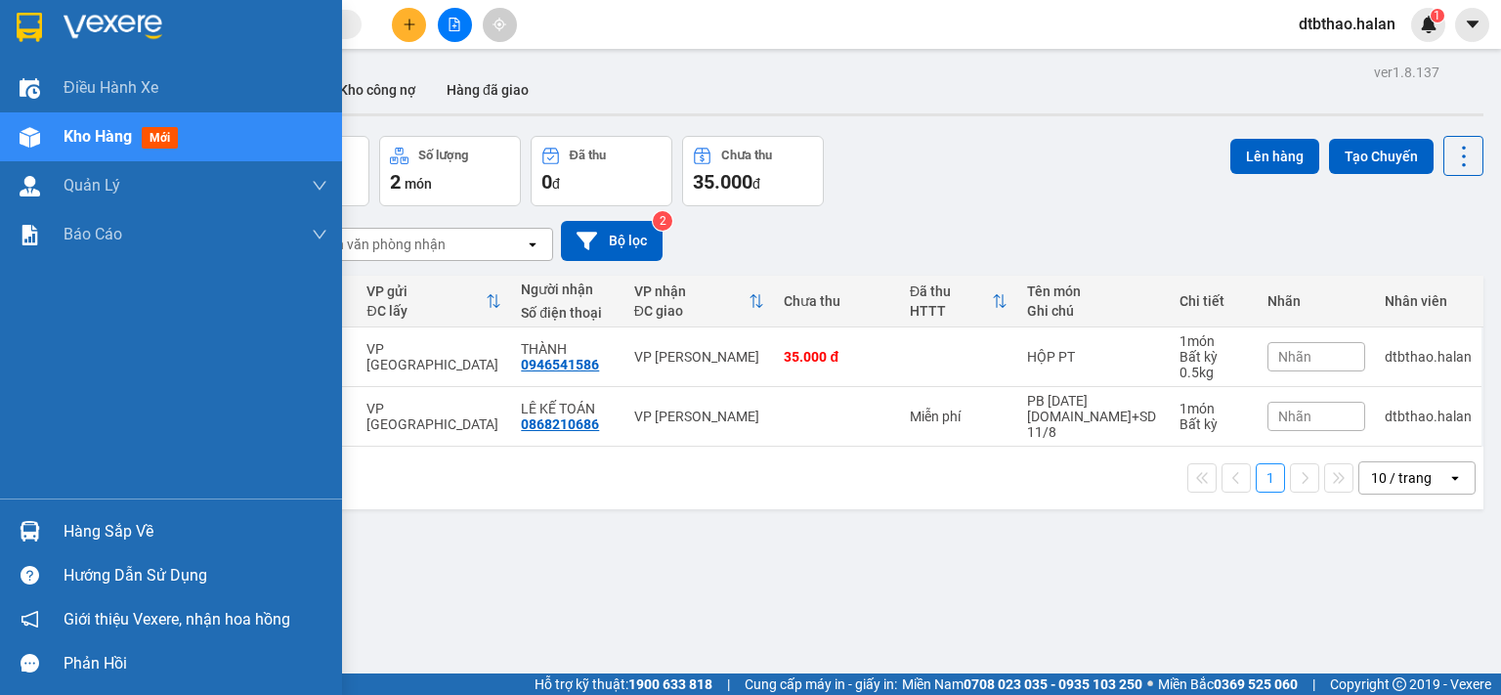
click at [70, 529] on div "Hàng sắp về" at bounding box center [196, 531] width 264 height 29
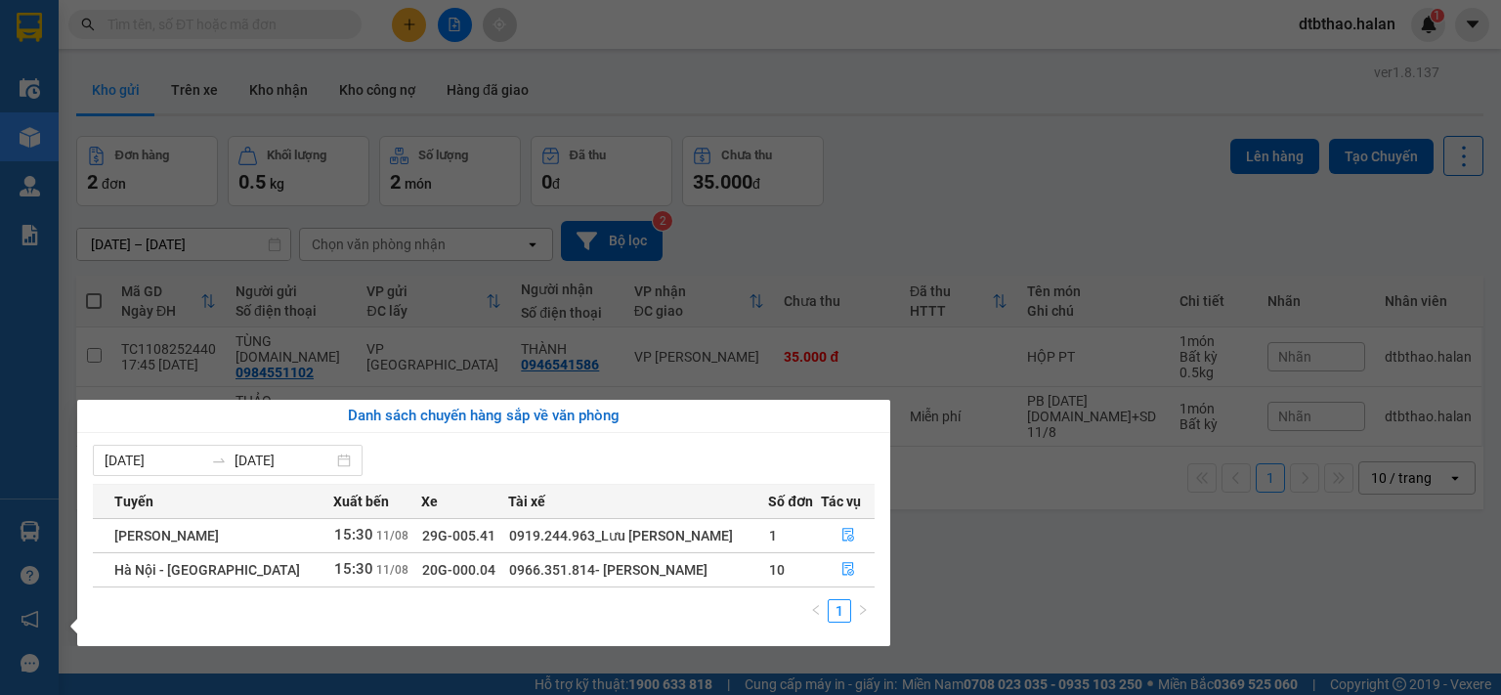
click at [962, 568] on section "Kết quả tìm kiếm ( 0 ) Bộ lọc No Data dtbthao.halan 1 Điều hành xe Kho hàng mới…" at bounding box center [750, 347] width 1501 height 695
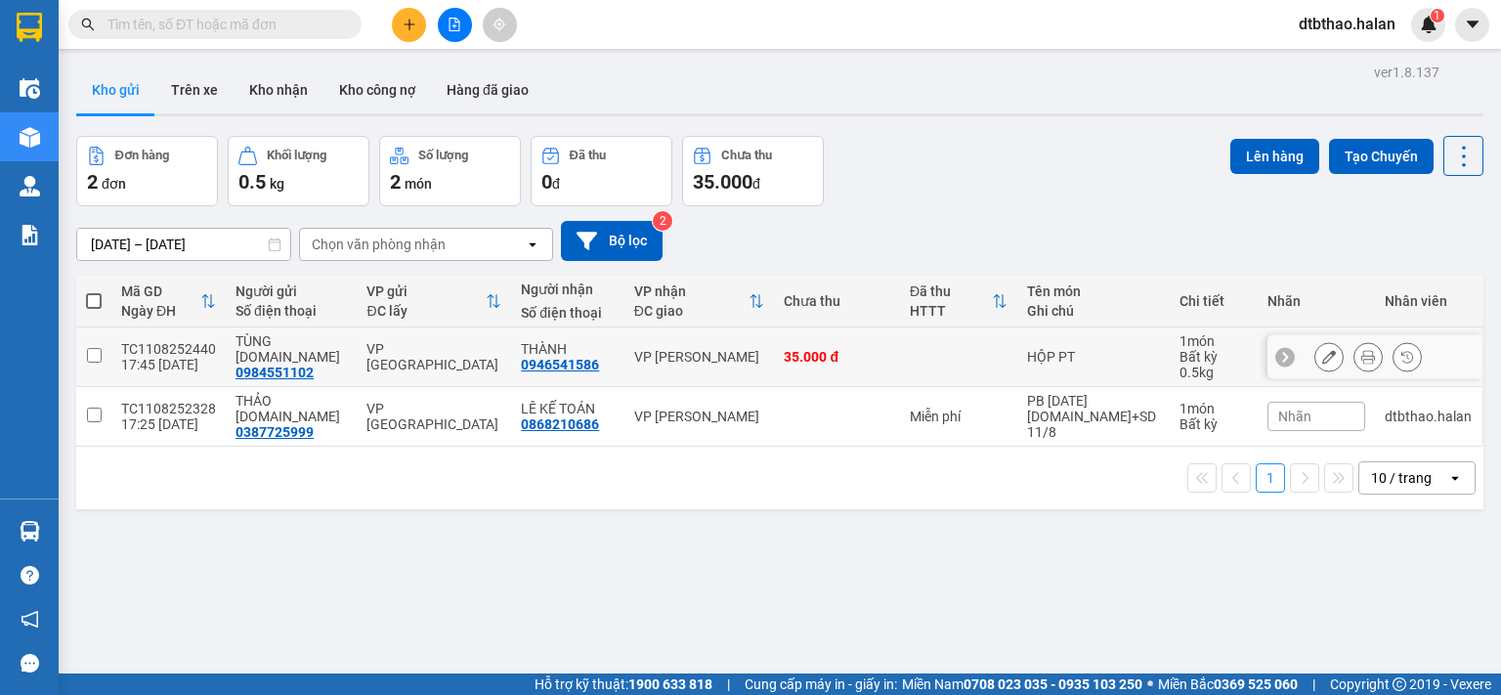
click at [95, 357] on input "checkbox" at bounding box center [94, 355] width 15 height 15
checkbox input "true"
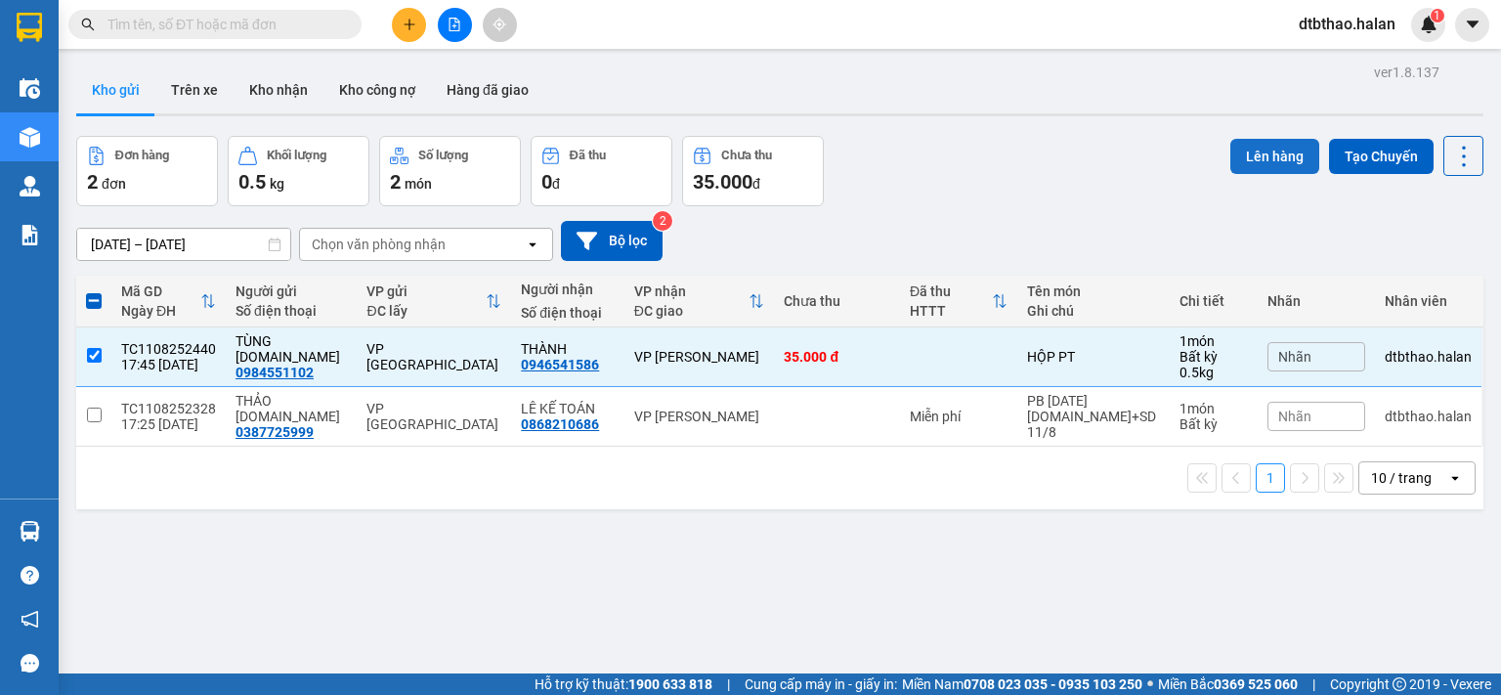
click at [1232, 157] on button "Lên hàng" at bounding box center [1275, 156] width 89 height 35
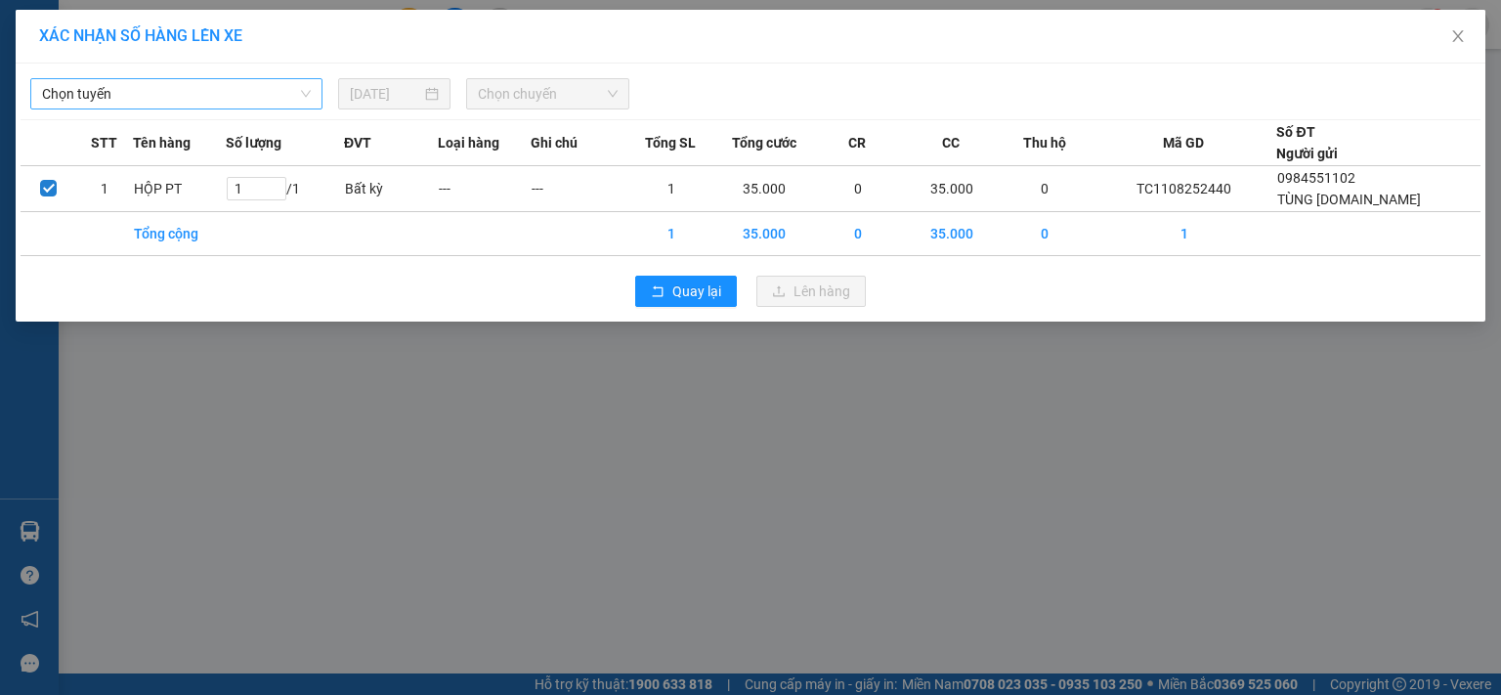
click at [138, 100] on span "Chọn tuyến" at bounding box center [176, 93] width 269 height 29
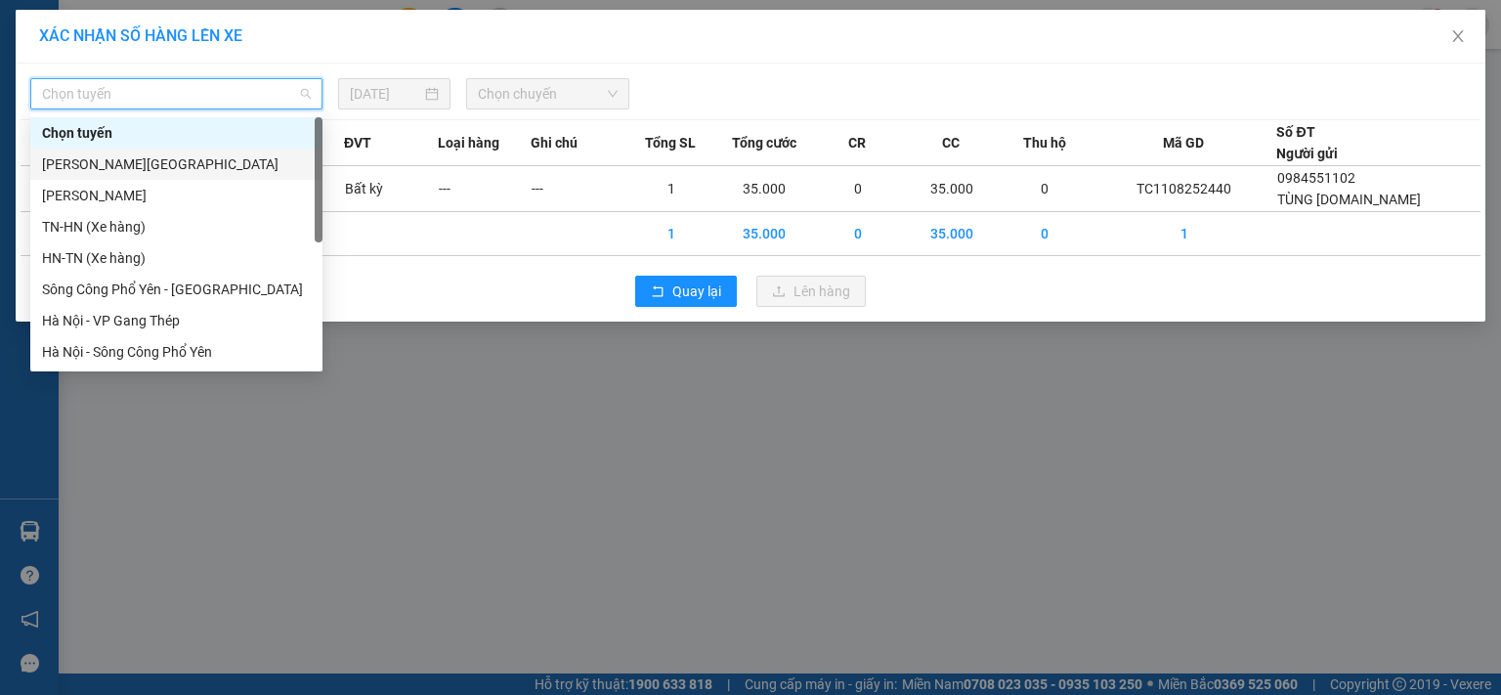
click at [153, 164] on div "Tuyên Quang - Thái Nguyên" at bounding box center [176, 164] width 269 height 22
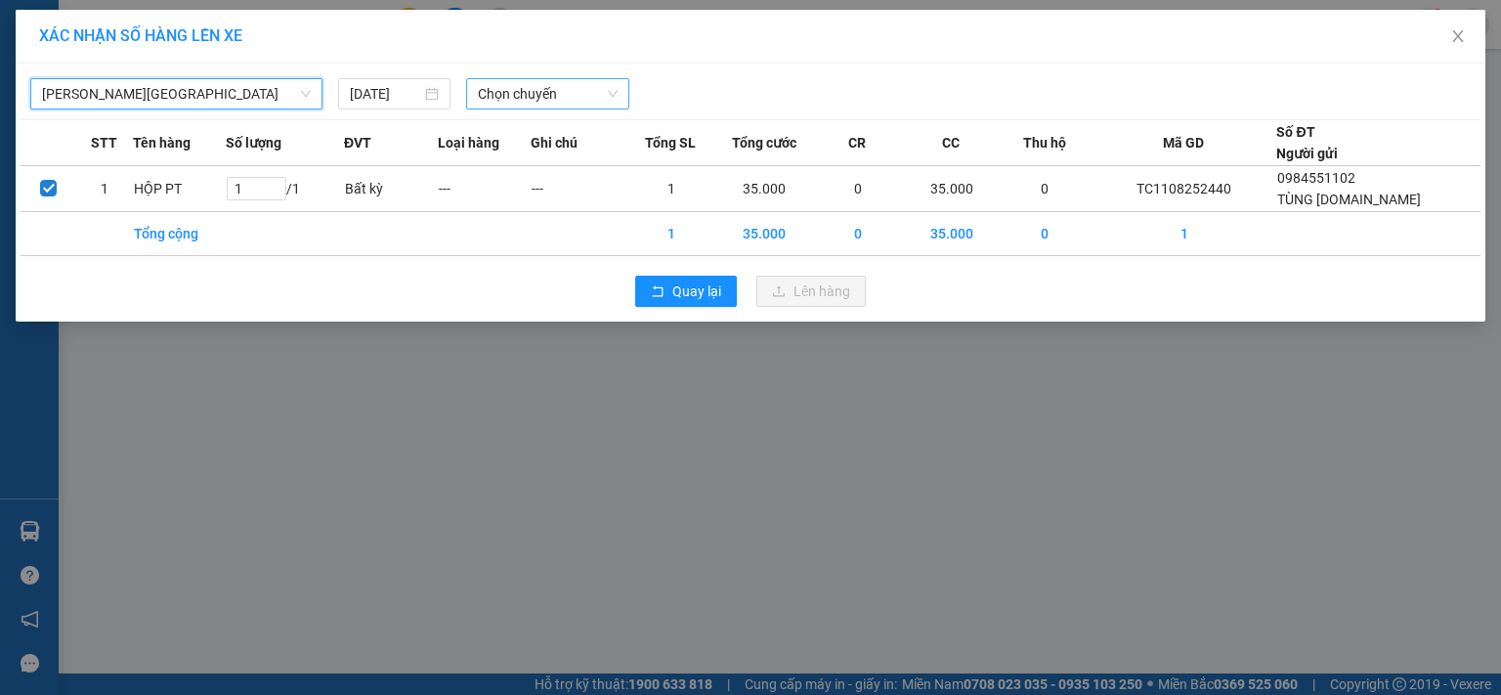
click at [488, 93] on span "Chọn chuyến" at bounding box center [548, 93] width 141 height 29
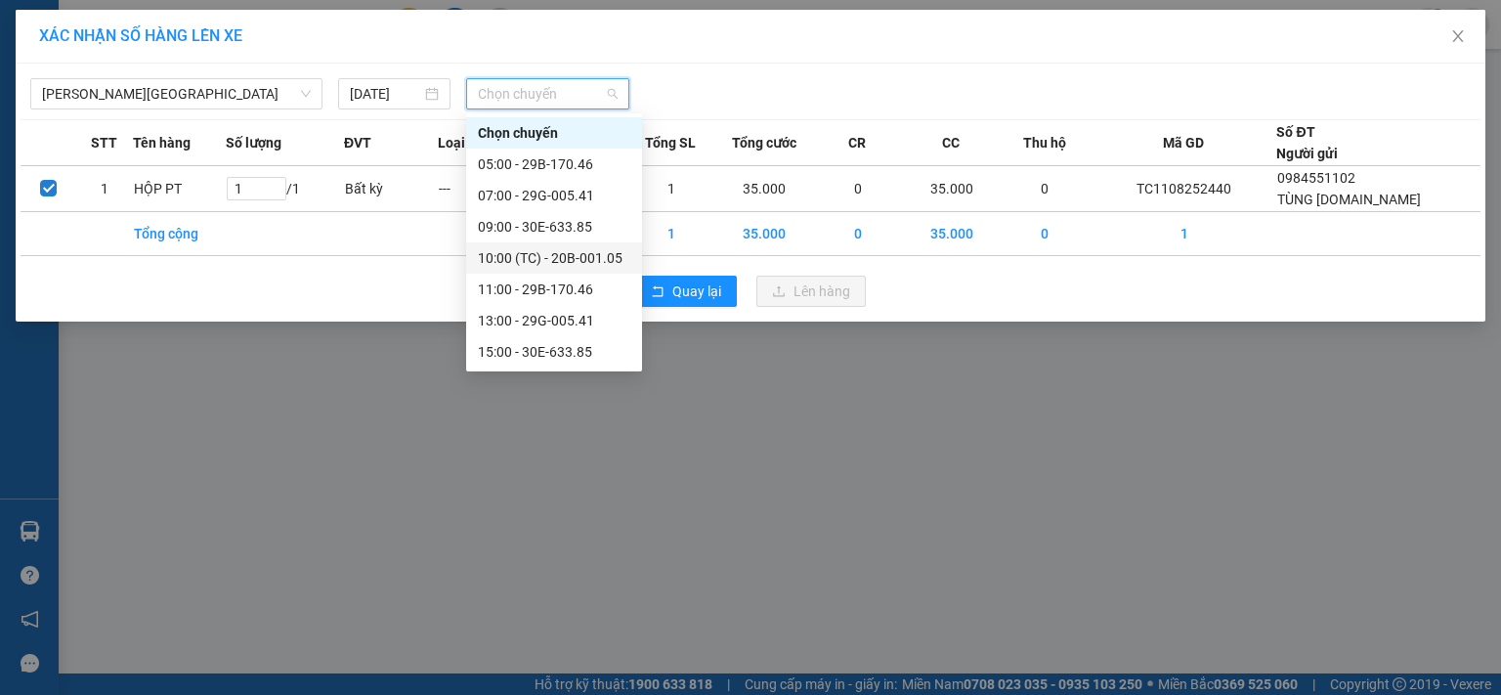
scroll to position [94, 0]
click at [535, 357] on div "19:00 - 29G-005.41" at bounding box center [554, 352] width 152 height 22
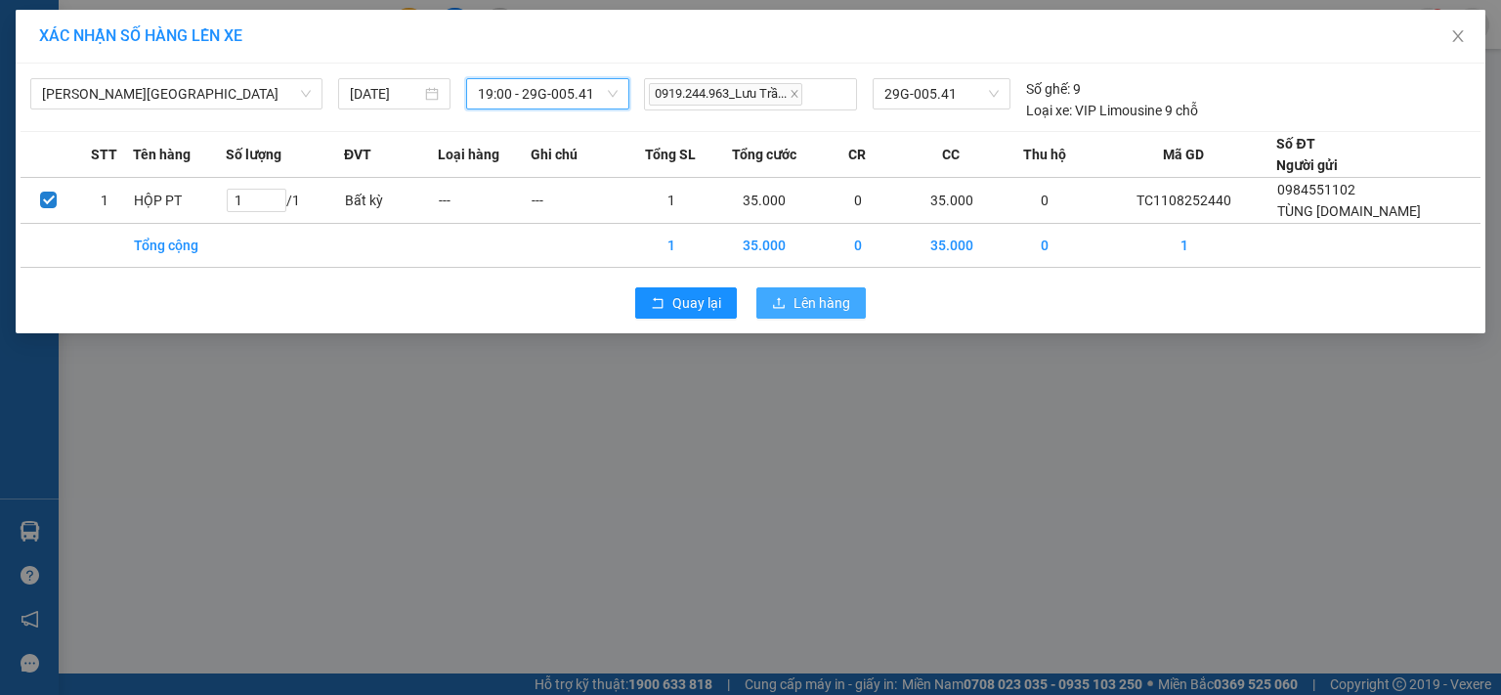
click at [813, 304] on span "Lên hàng" at bounding box center [822, 303] width 57 height 22
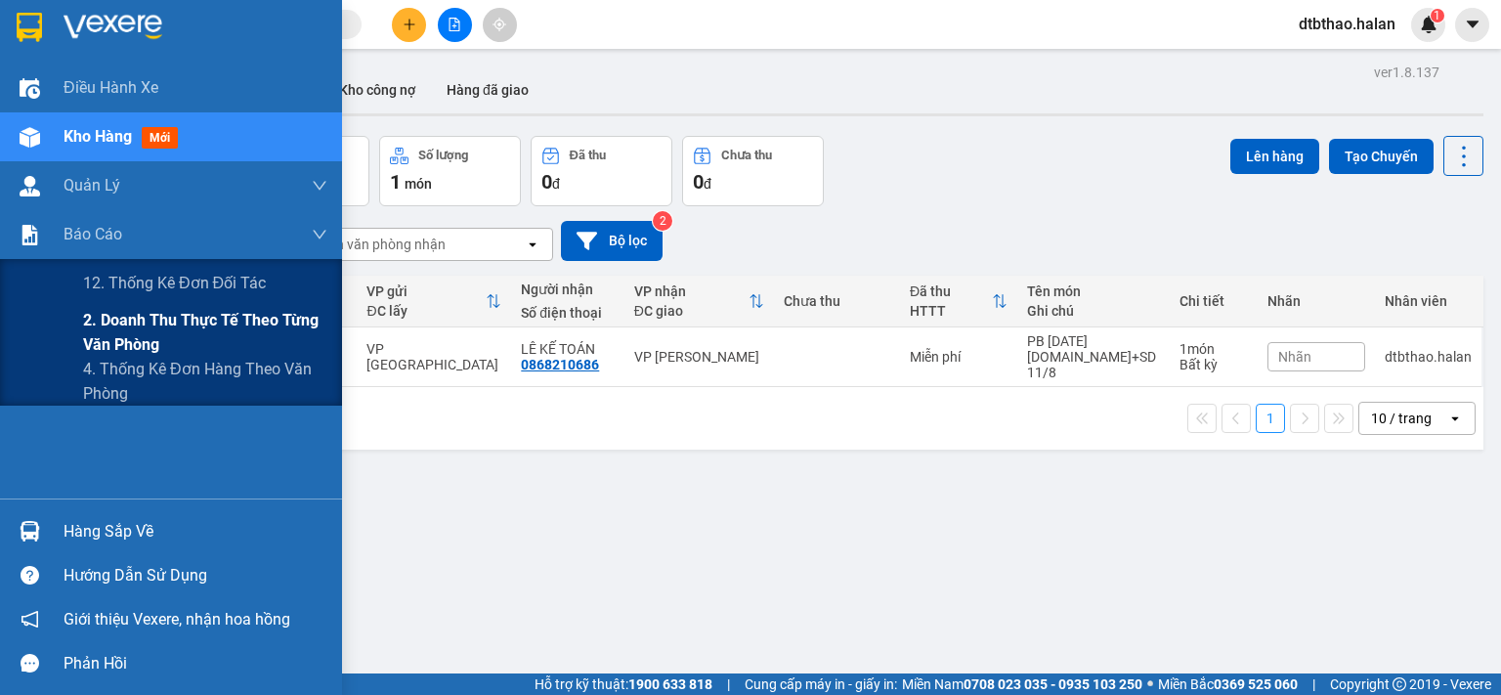
click at [114, 328] on span "2. Doanh thu thực tế theo từng văn phòng" at bounding box center [205, 332] width 244 height 49
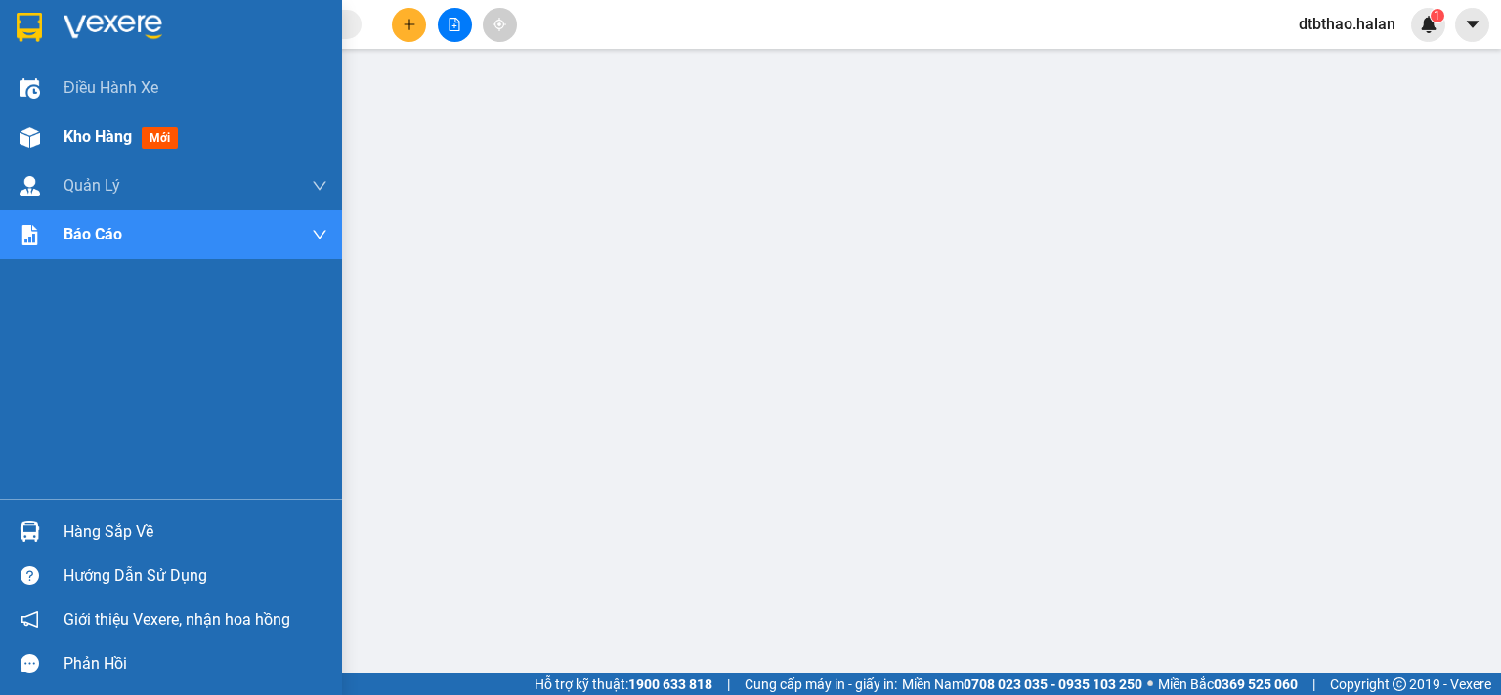
click at [97, 136] on span "Kho hàng" at bounding box center [98, 136] width 68 height 19
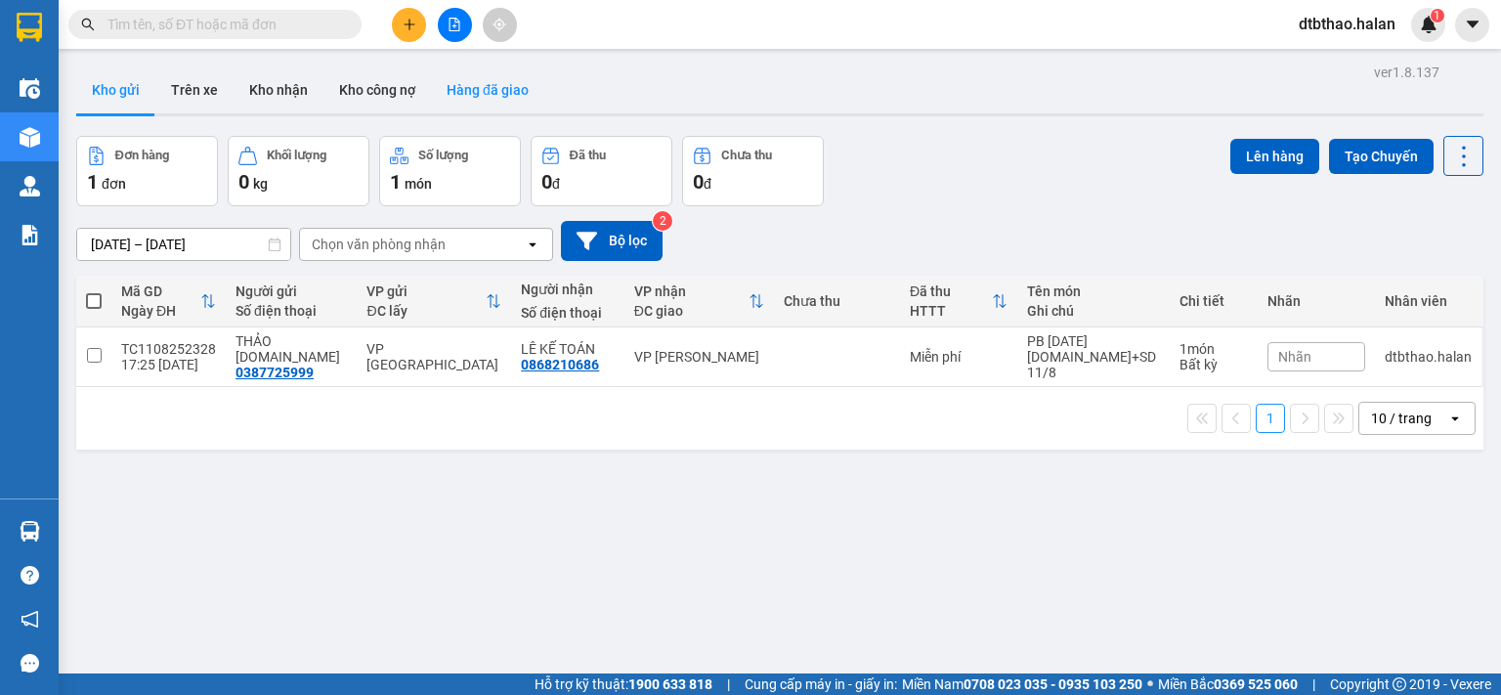
click at [463, 89] on button "Hàng đã giao" at bounding box center [487, 89] width 113 height 47
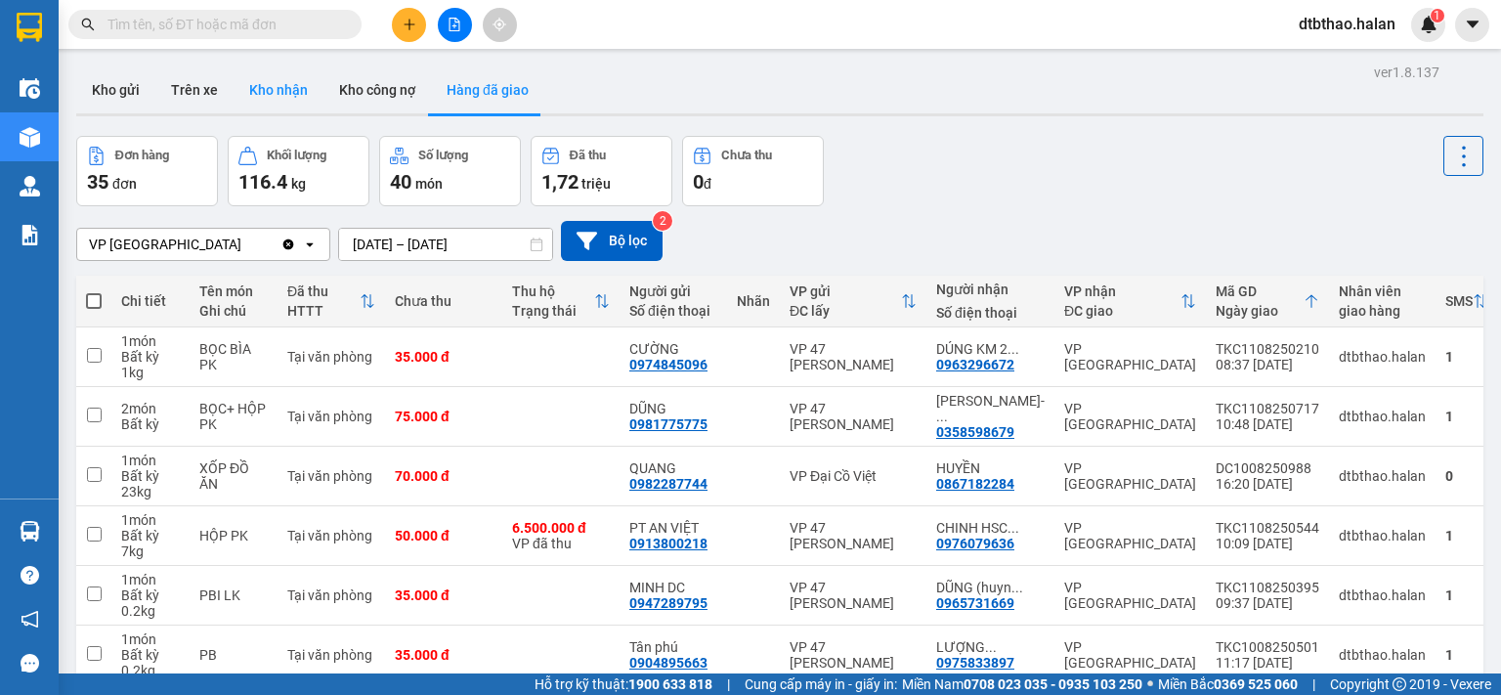
click at [250, 90] on button "Kho nhận" at bounding box center [279, 89] width 90 height 47
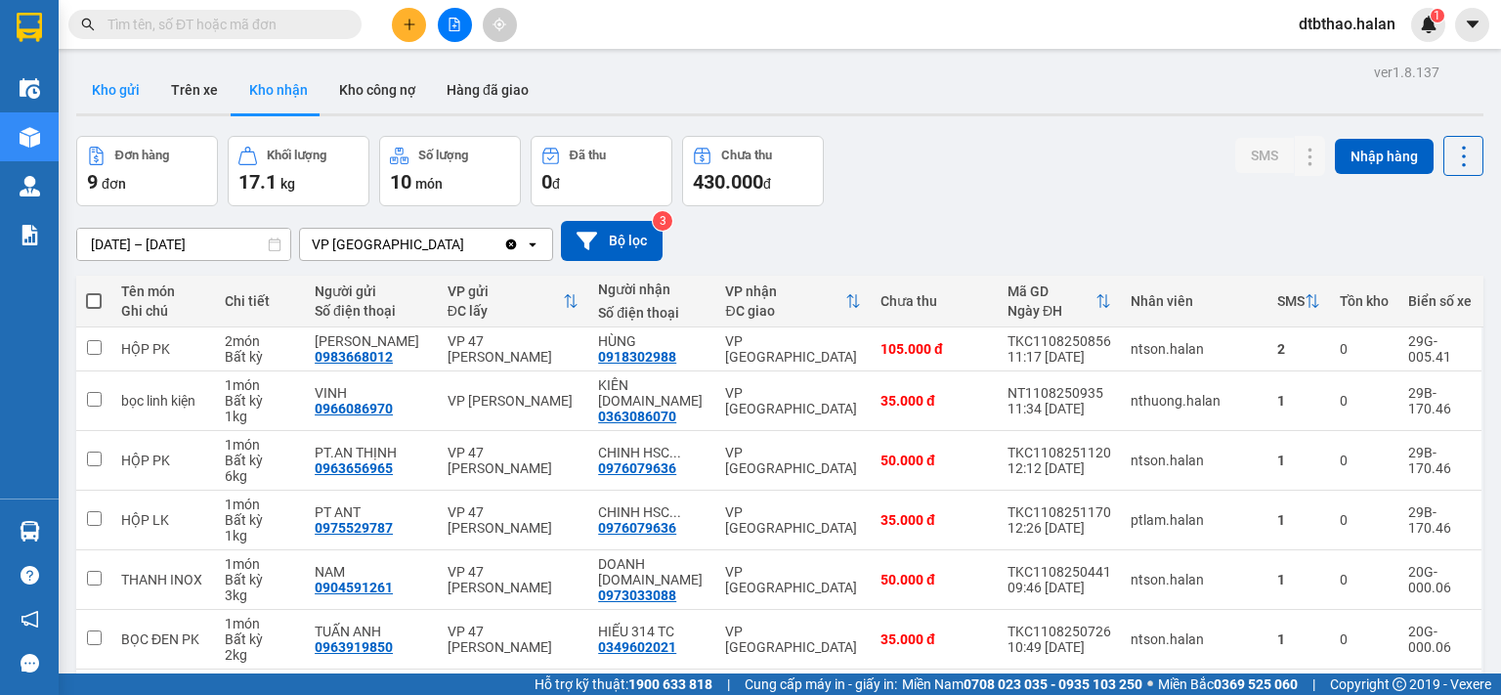
click at [117, 89] on button "Kho gửi" at bounding box center [115, 89] width 79 height 47
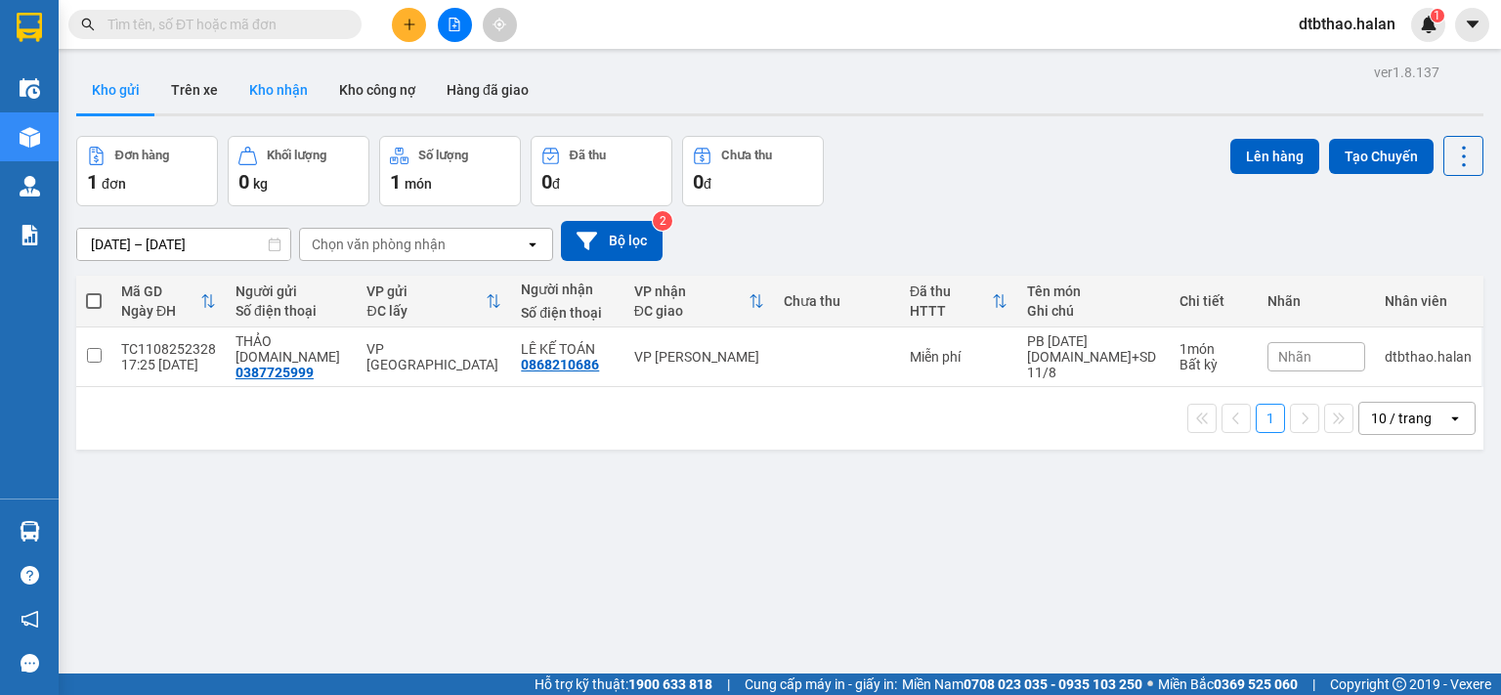
click at [287, 88] on button "Kho nhận" at bounding box center [279, 89] width 90 height 47
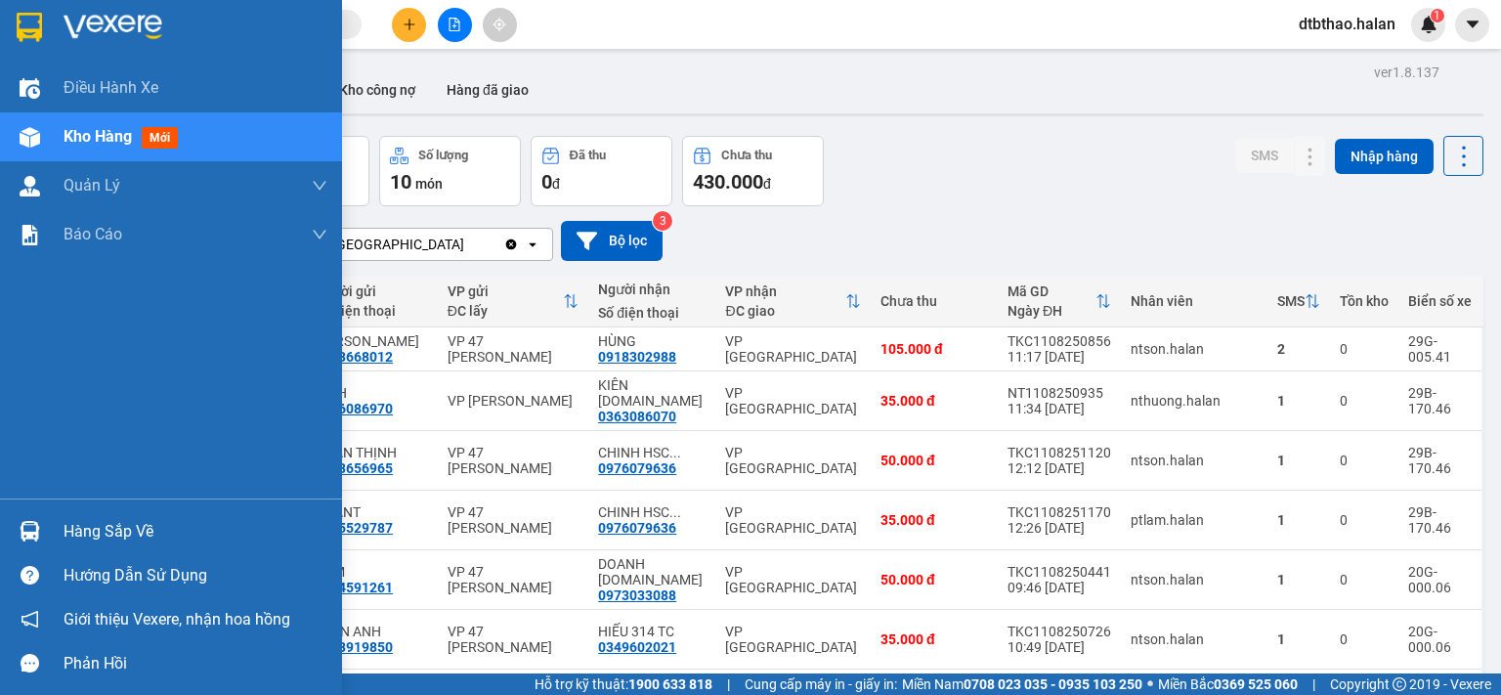
click at [69, 534] on div "Hàng sắp về" at bounding box center [196, 531] width 264 height 29
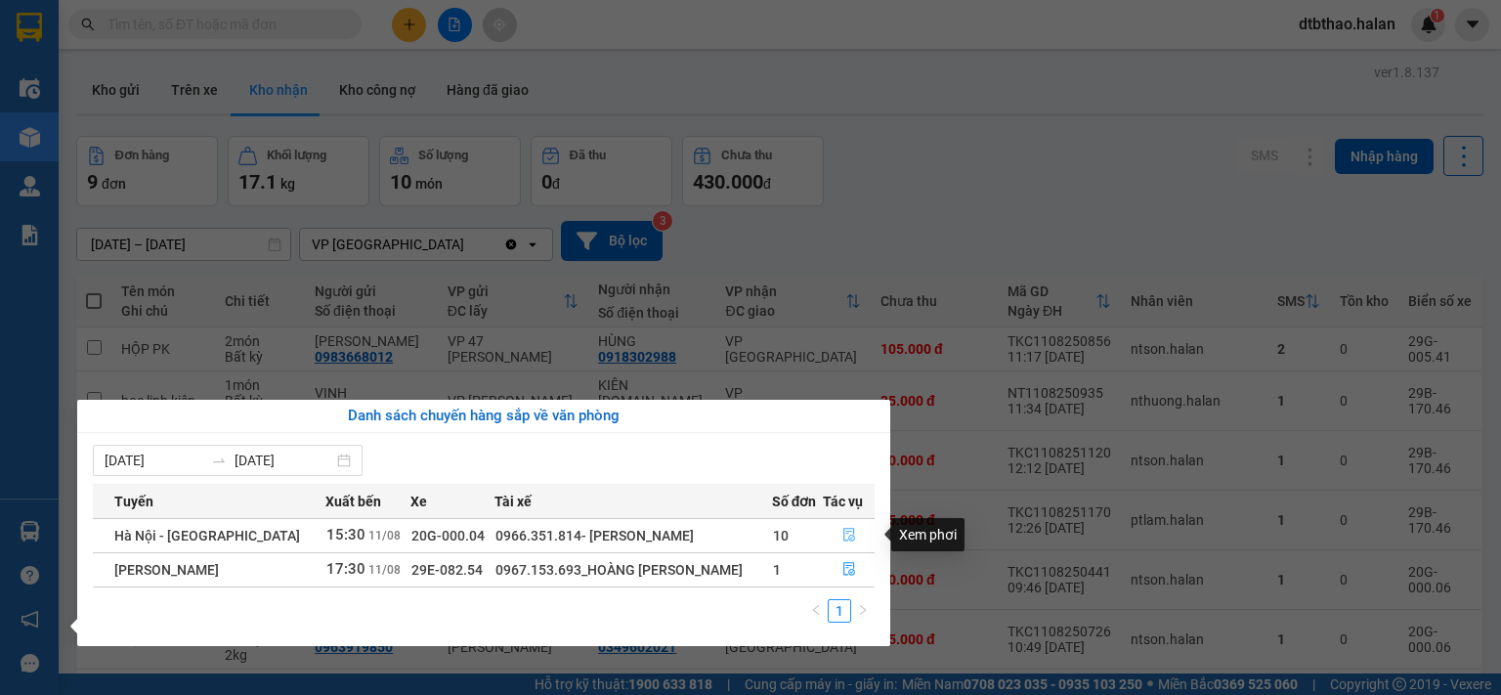
click at [847, 531] on icon "file-done" at bounding box center [850, 536] width 12 height 14
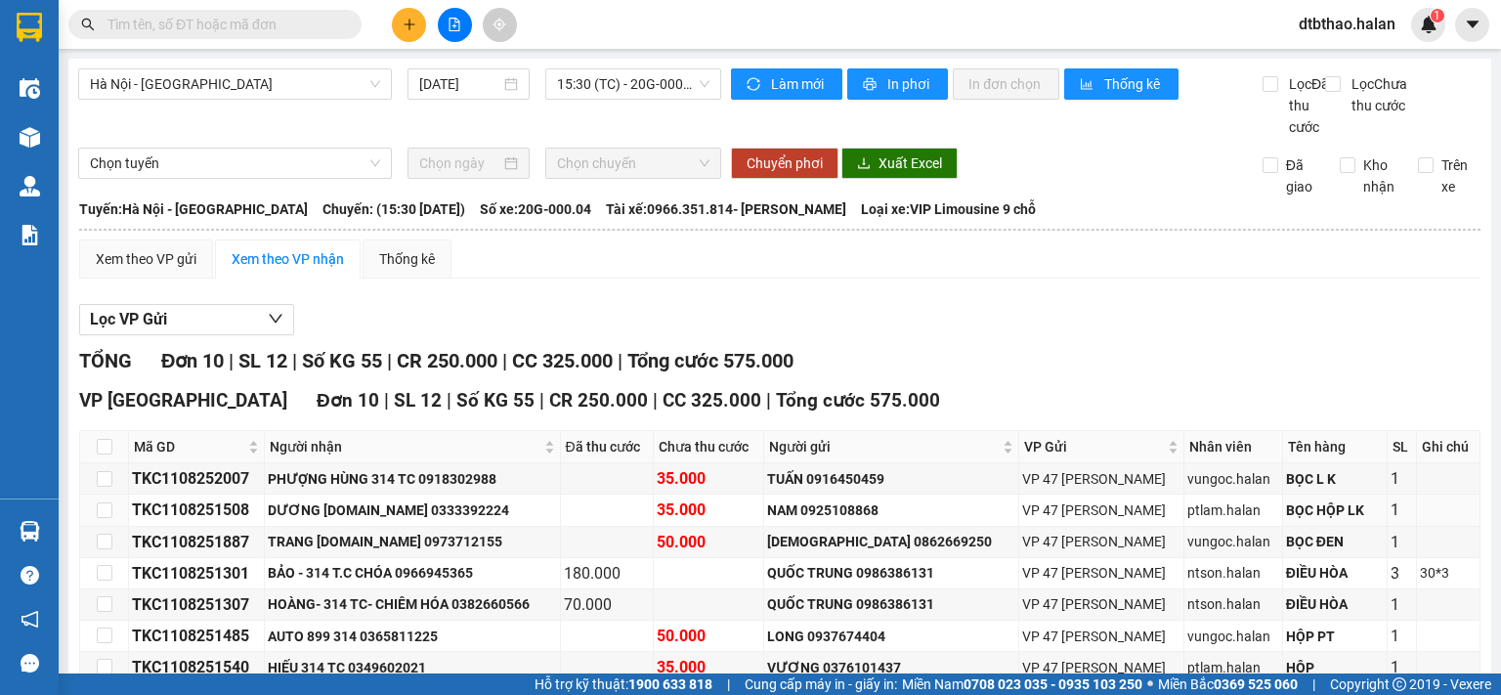
scroll to position [223, 0]
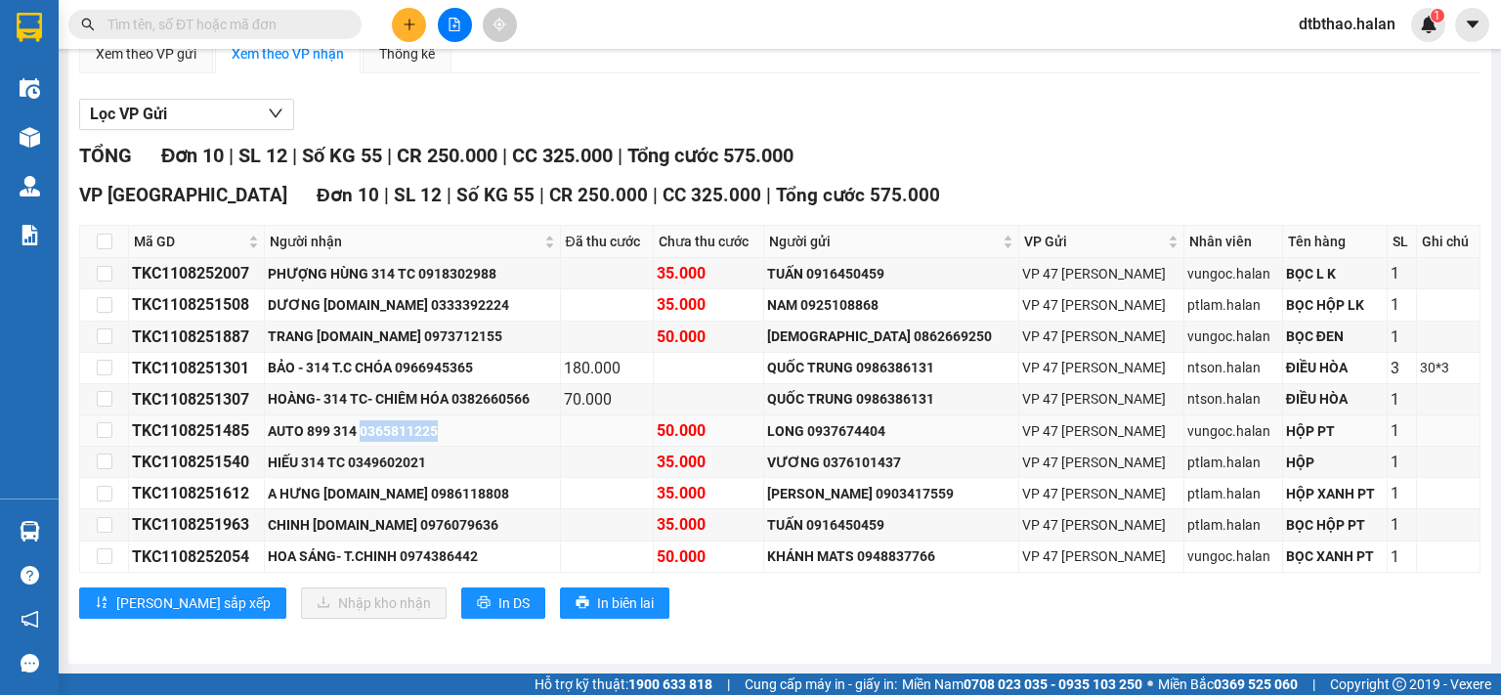
drag, startPoint x: 370, startPoint y: 431, endPoint x: 458, endPoint y: 431, distance: 88.0
click at [458, 431] on div "AUTO 899 314 0365811225" at bounding box center [412, 431] width 288 height 22
copy div "0365811225"
click at [159, 20] on input "text" at bounding box center [223, 25] width 231 height 22
paste input "0365811225"
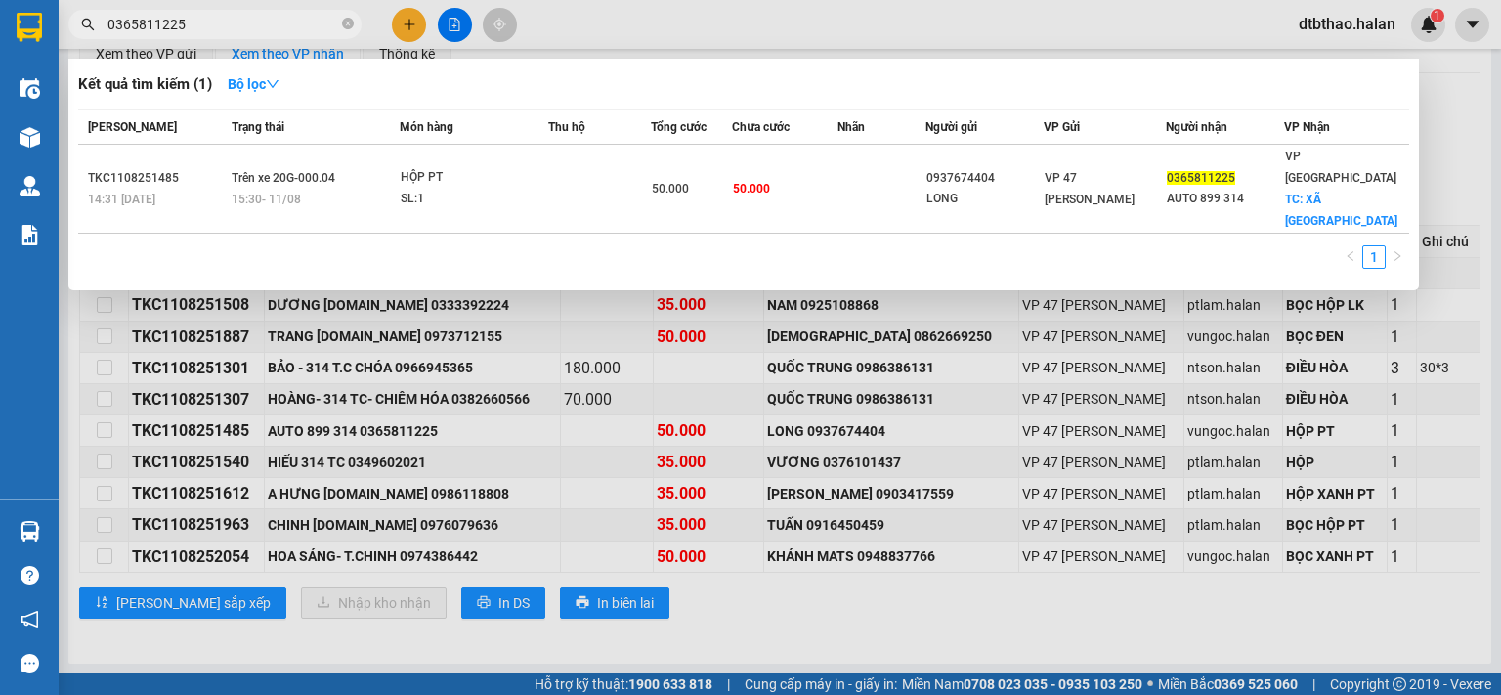
type input "0365811225"
click at [798, 614] on div at bounding box center [750, 347] width 1501 height 695
